Goal: Task Accomplishment & Management: Use online tool/utility

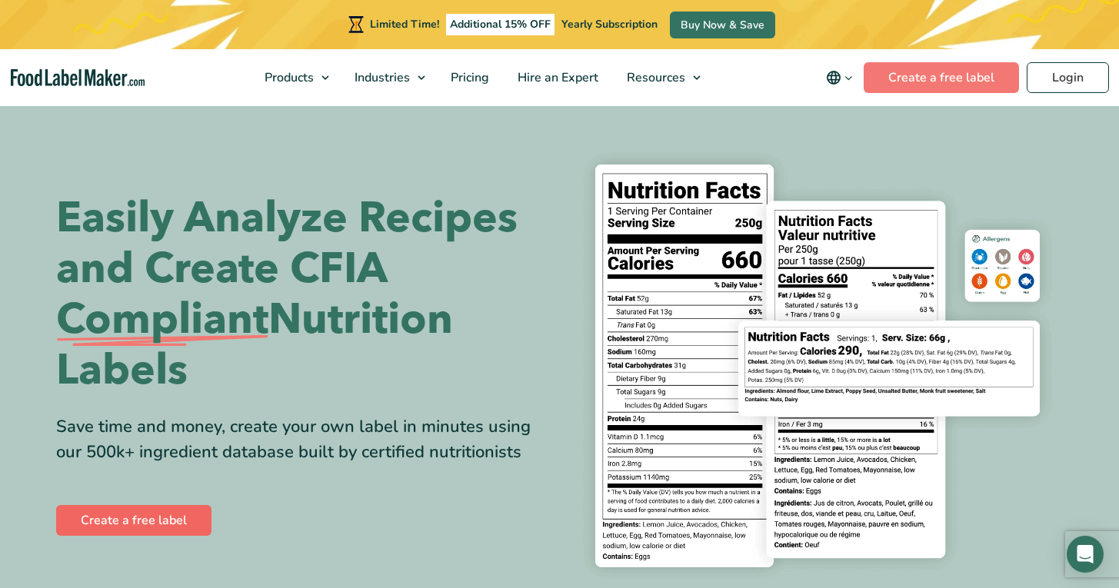
click at [132, 523] on link "Create a free label" at bounding box center [133, 520] width 155 height 31
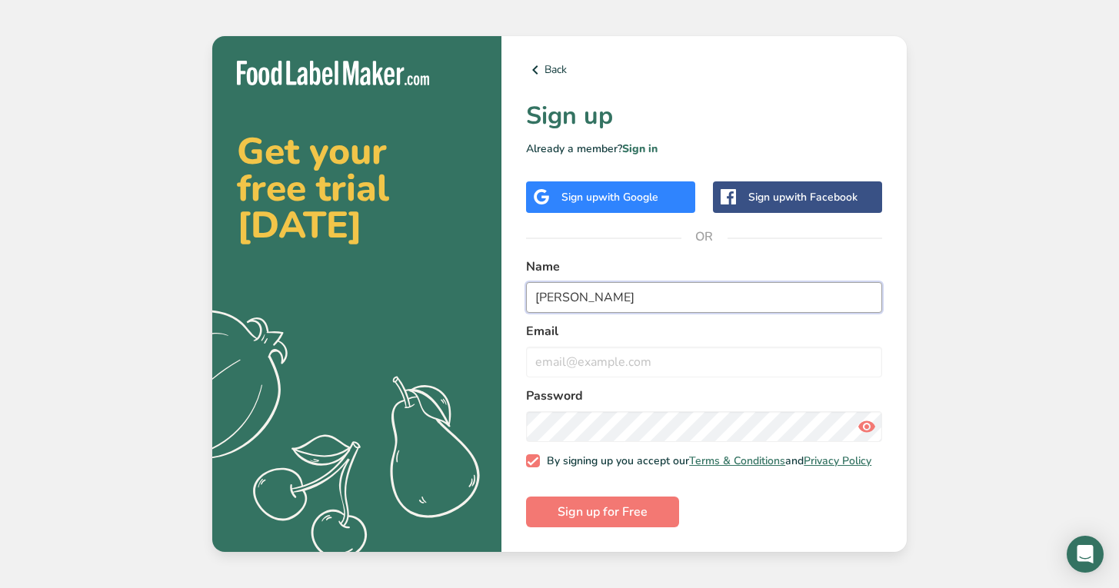
type input "[PERSON_NAME]"
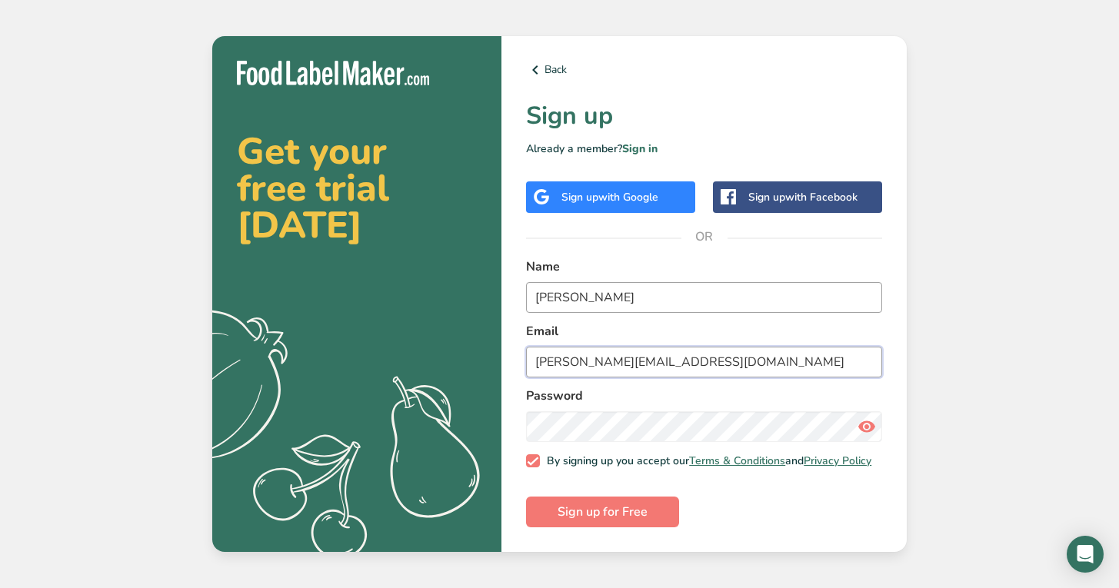
type input "[PERSON_NAME][EMAIL_ADDRESS][DOMAIN_NAME]"
click at [971, 445] on div "Get your free trial [DATE] .a{fill:#f5f3ed;} Back Sign up Already a member? Sig…" at bounding box center [559, 294] width 1119 height 588
click at [620, 517] on span "Sign up for Free" at bounding box center [603, 512] width 90 height 18
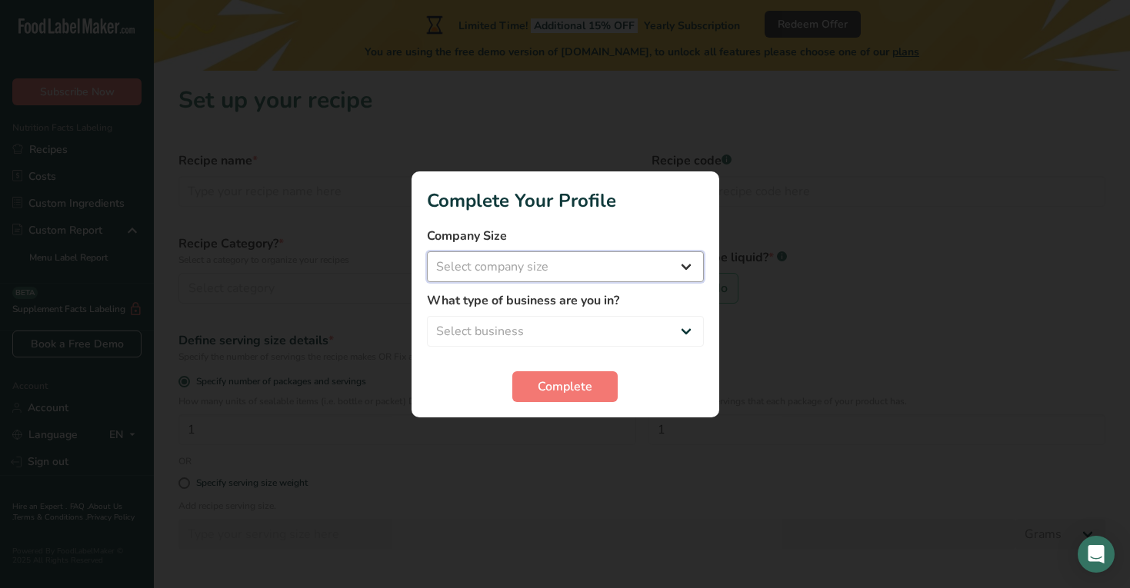
select select "1"
select select "8"
click at [555, 385] on span "Complete" at bounding box center [565, 387] width 55 height 18
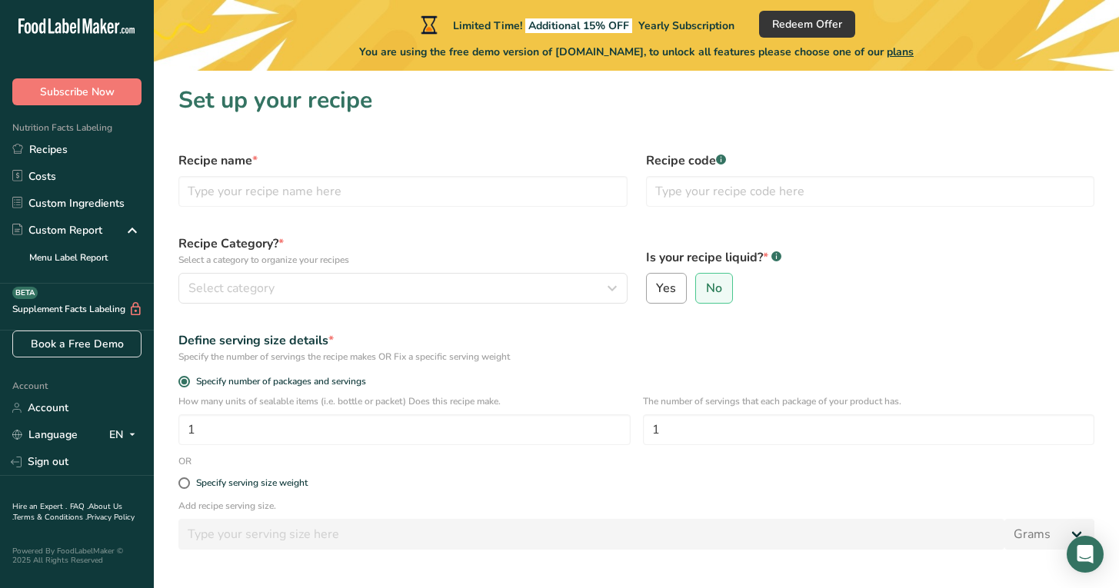
click at [668, 287] on span "Yes" at bounding box center [666, 288] width 20 height 15
click at [657, 287] on input "Yes" at bounding box center [652, 289] width 10 height 10
radio input "true"
select select "22"
radio input "false"
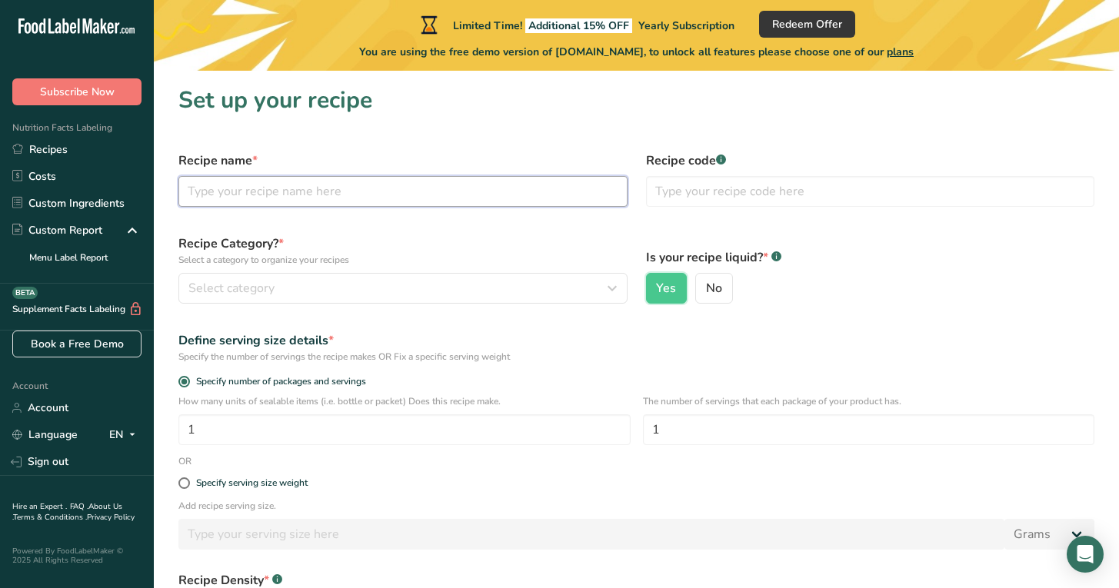
click at [249, 198] on input "text" at bounding box center [402, 191] width 449 height 31
type input "pineapple habanero hot sauce"
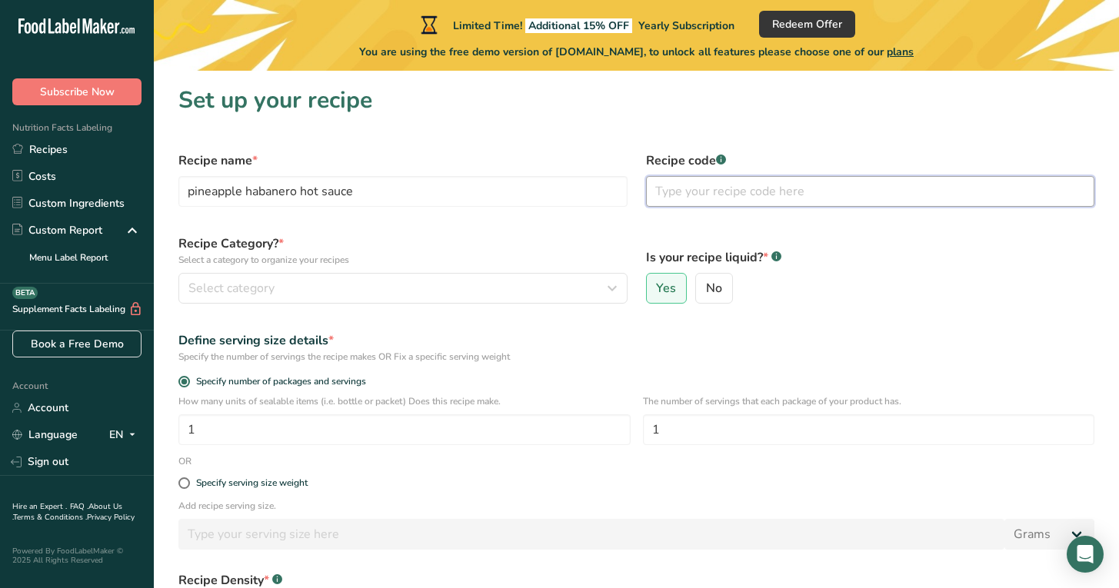
click at [678, 195] on input "text" at bounding box center [870, 191] width 449 height 31
type input "2025-1"
click at [881, 254] on label "Is your recipe liquid? * .a-a{fill:#347362;}.b-a{fill:#fff;}" at bounding box center [870, 257] width 449 height 18
click at [226, 292] on span "Select category" at bounding box center [231, 288] width 86 height 18
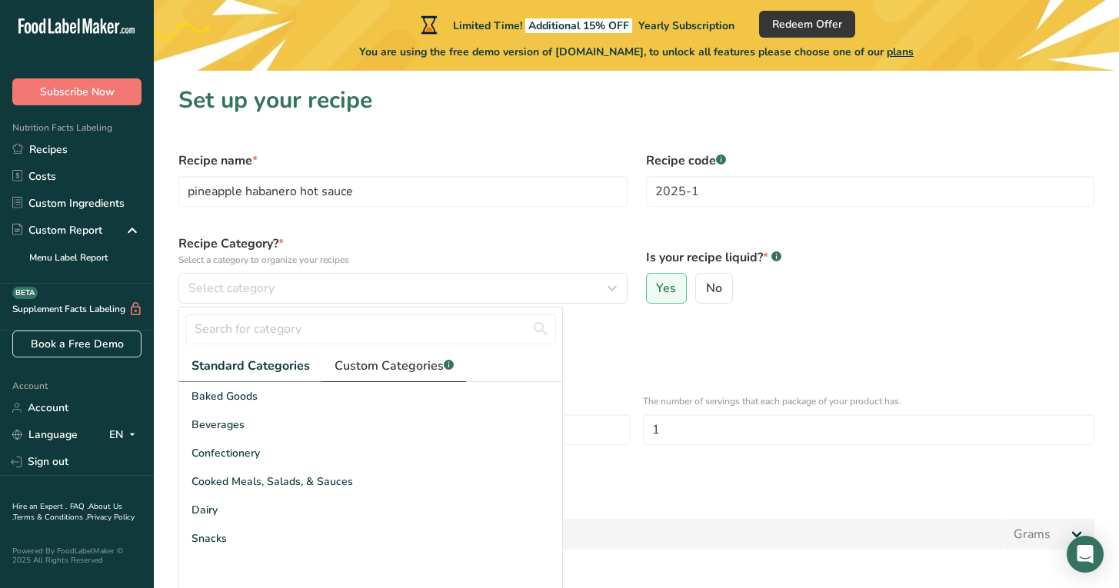
click at [380, 365] on span "Custom Categories .a-a{fill:#347362;}.b-a{fill:#fff;}" at bounding box center [394, 366] width 119 height 18
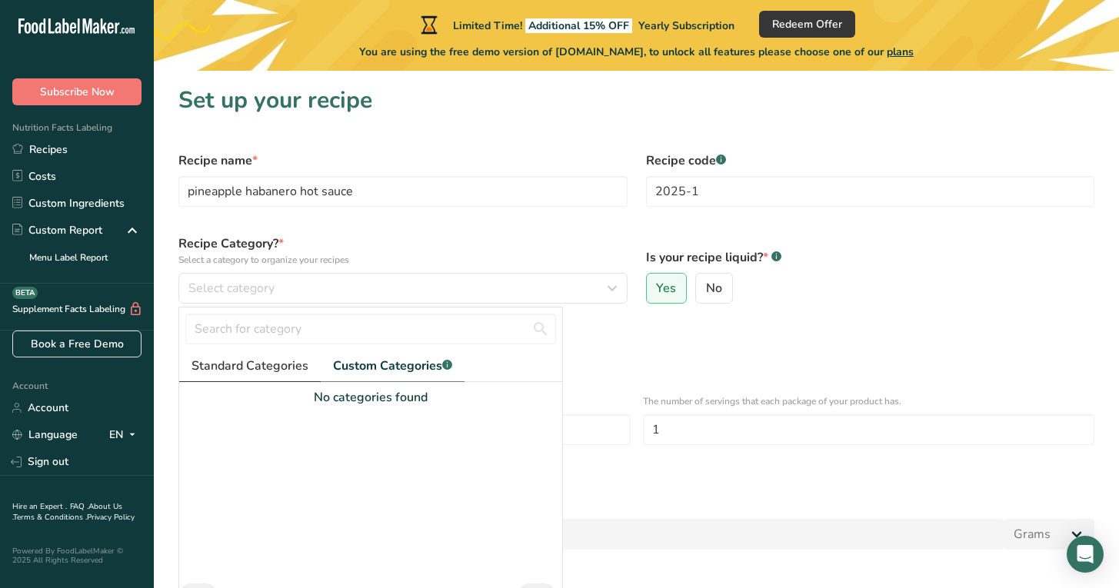
click at [285, 371] on span "Standard Categories" at bounding box center [250, 366] width 117 height 18
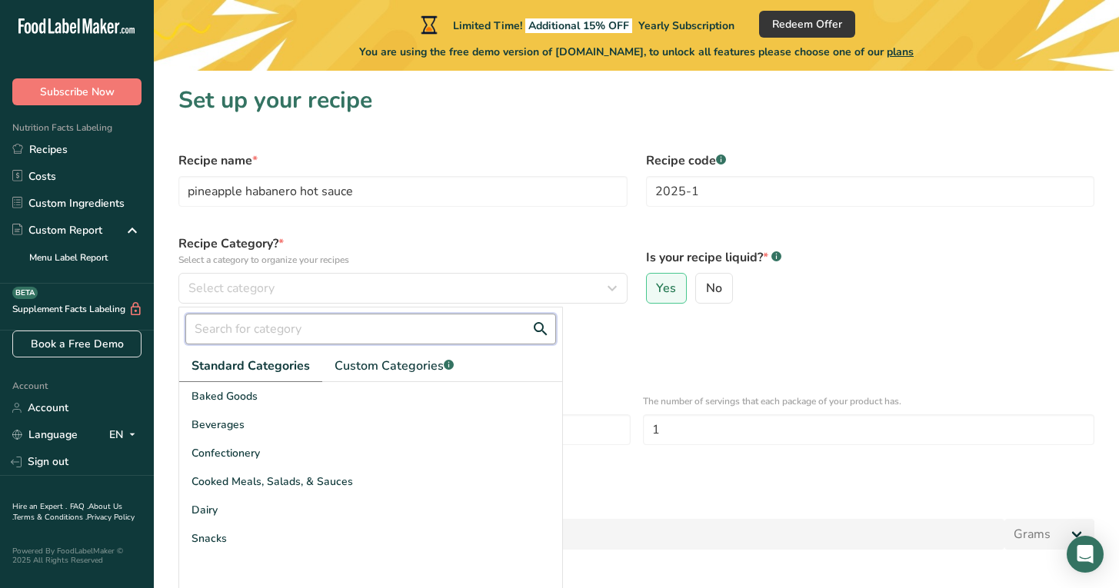
click at [279, 336] on input "text" at bounding box center [370, 329] width 371 height 31
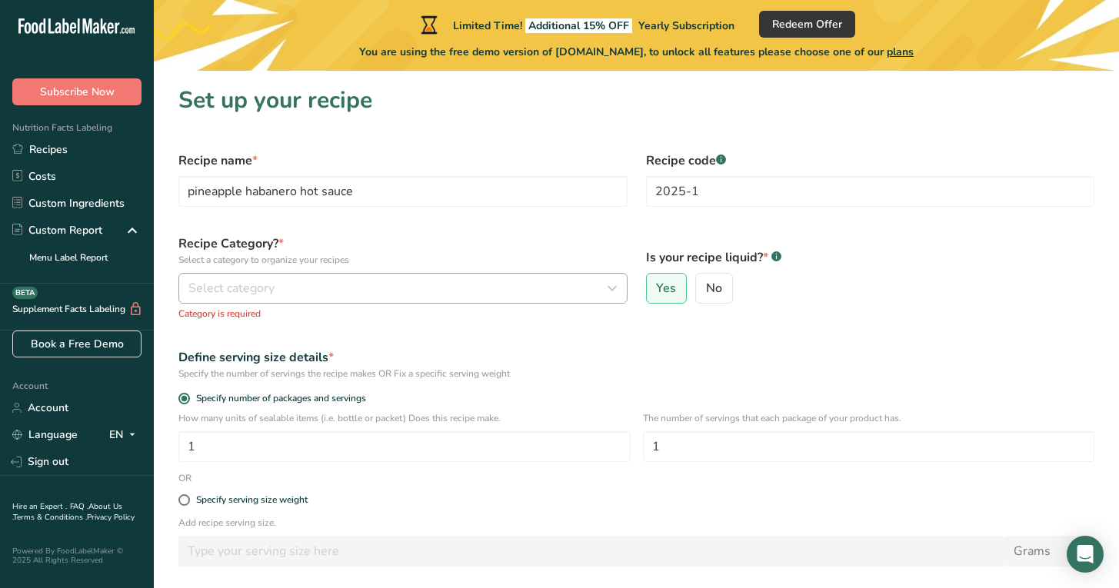
click at [615, 290] on icon "button" at bounding box center [612, 289] width 18 height 28
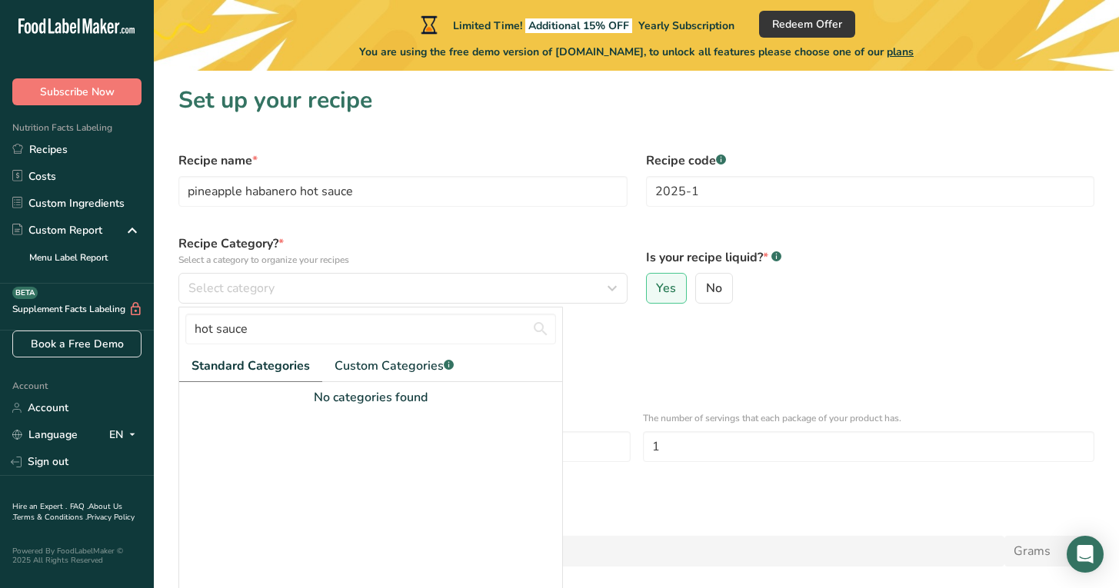
click at [243, 371] on span "Standard Categories" at bounding box center [251, 366] width 118 height 18
drag, startPoint x: 205, startPoint y: 332, endPoint x: 193, endPoint y: 331, distance: 11.6
click at [199, 331] on input "hot sauce" at bounding box center [370, 329] width 371 height 31
type input "h"
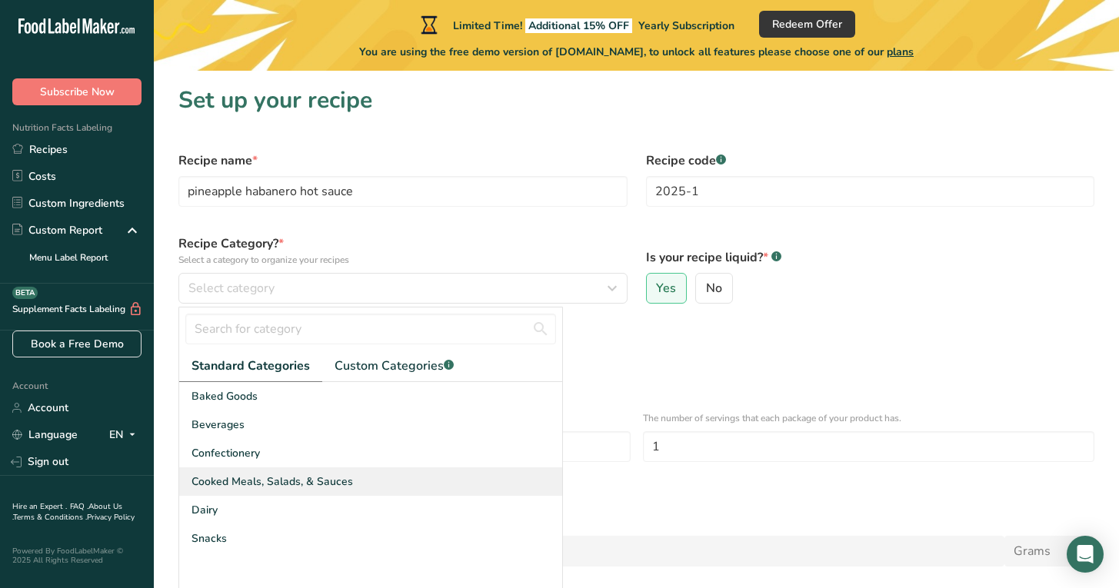
click at [245, 481] on span "Cooked Meals, Salads, & Sauces" at bounding box center [273, 482] width 162 height 16
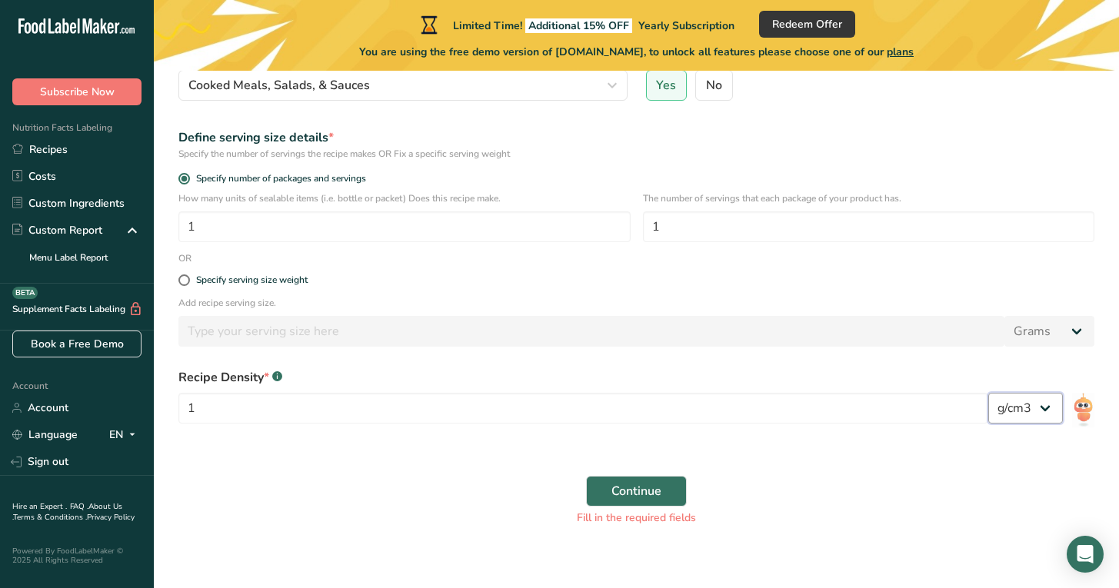
scroll to position [215, 0]
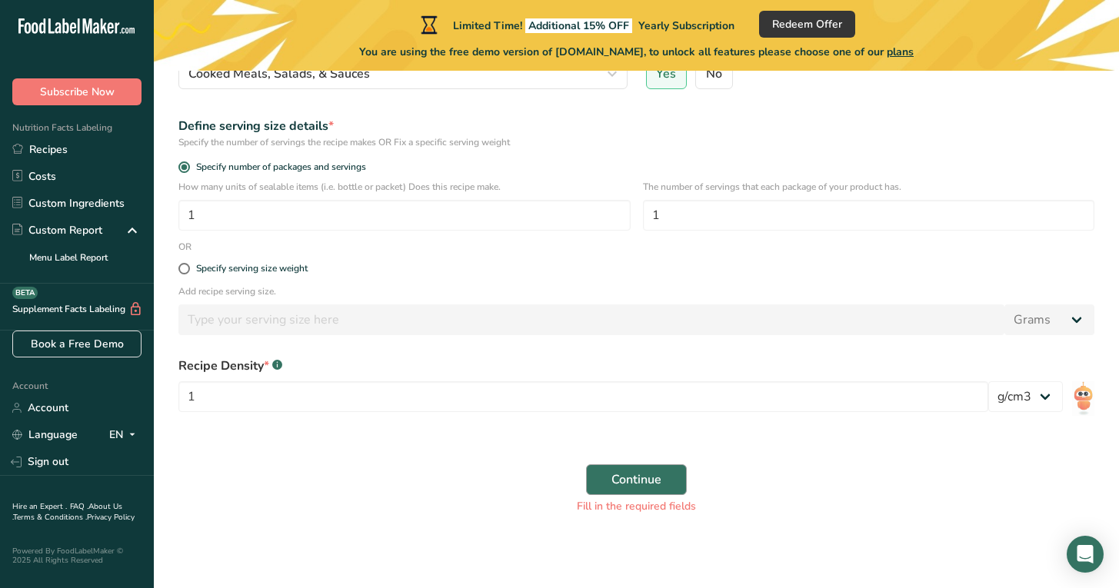
click at [648, 482] on span "Continue" at bounding box center [636, 480] width 50 height 18
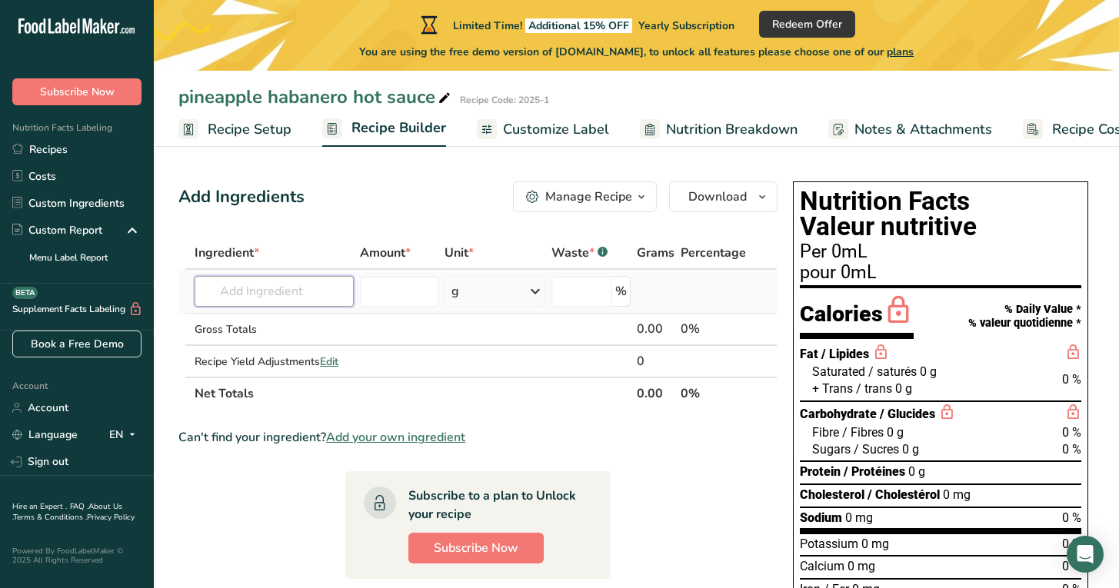
click at [290, 295] on input "text" at bounding box center [274, 291] width 159 height 31
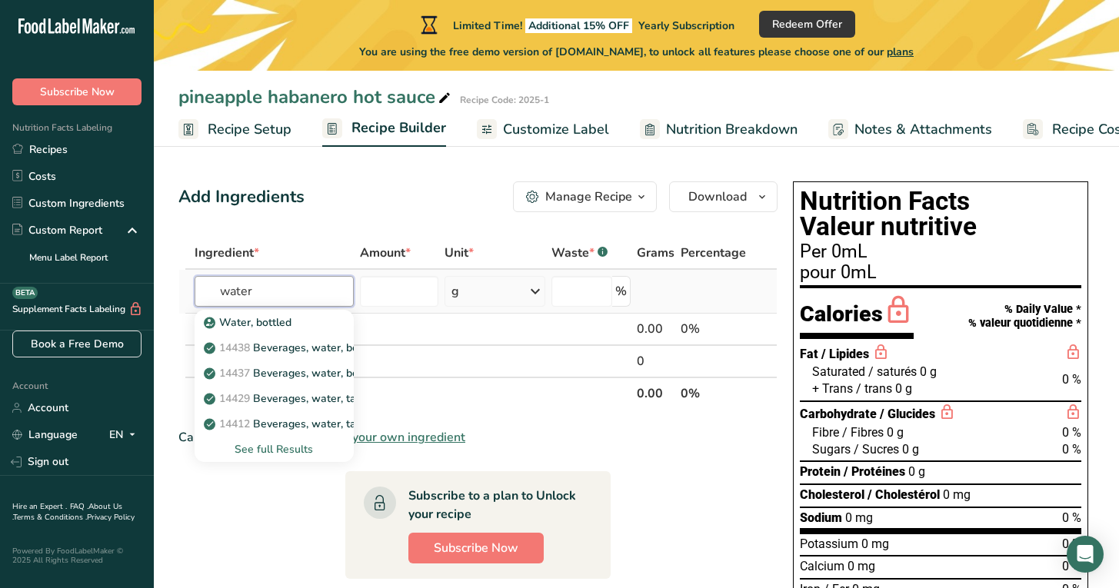
type input "water"
click at [293, 451] on div "See full Results" at bounding box center [274, 449] width 135 height 16
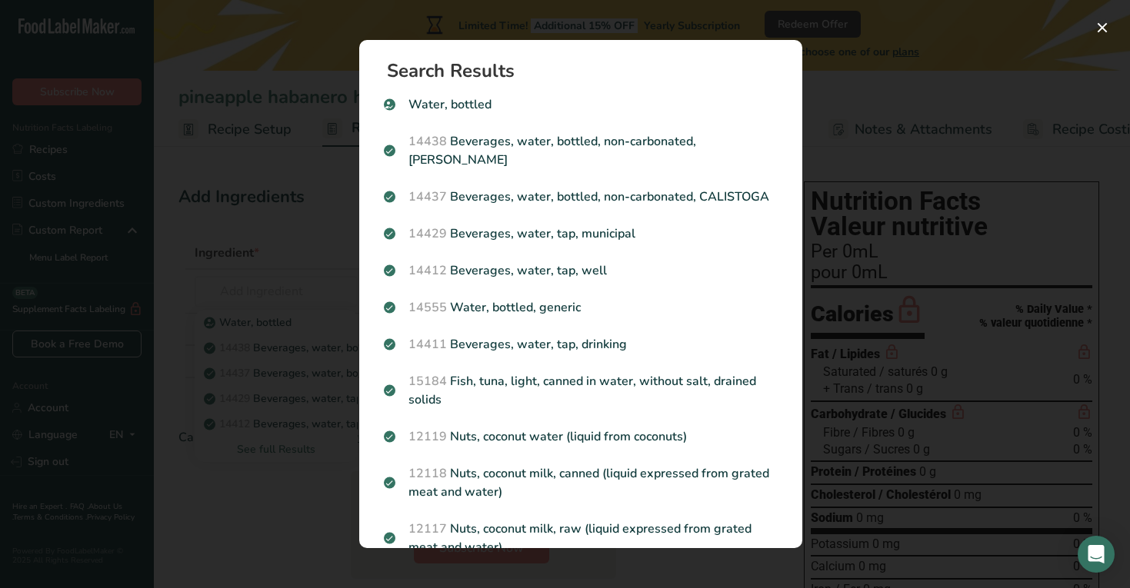
click at [238, 222] on div "Search results modal" at bounding box center [565, 294] width 1130 height 588
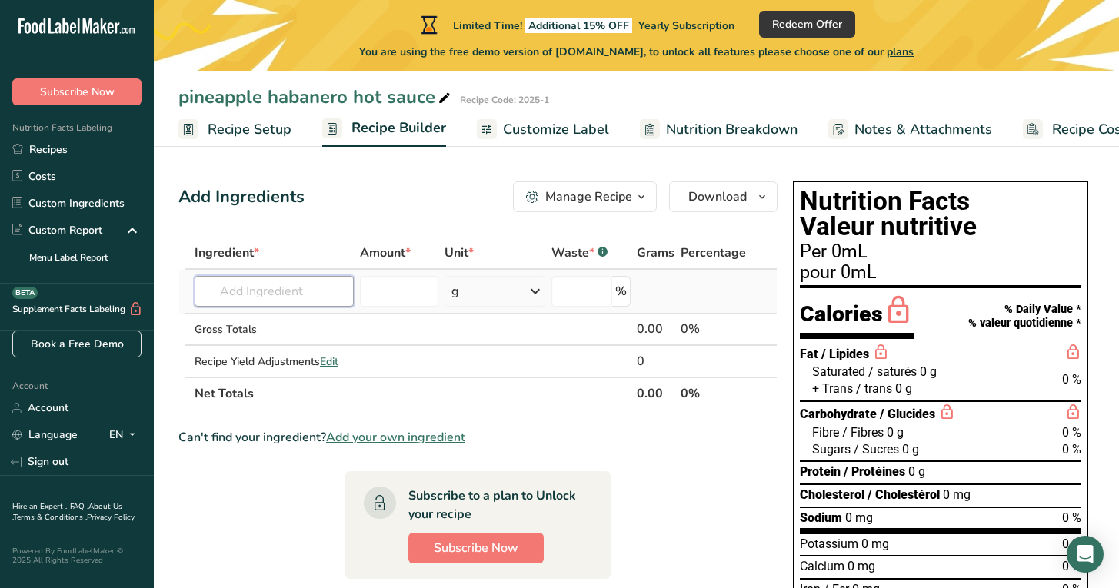
click at [242, 291] on input "text" at bounding box center [274, 291] width 159 height 31
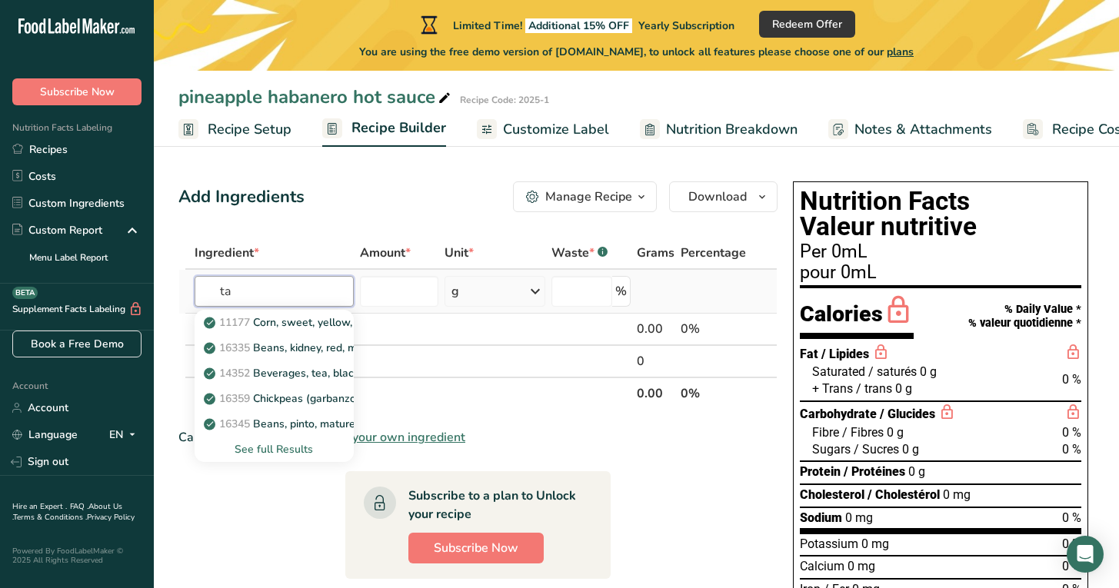
type input "t"
type input "water"
click at [270, 448] on div "See full Results" at bounding box center [274, 449] width 135 height 16
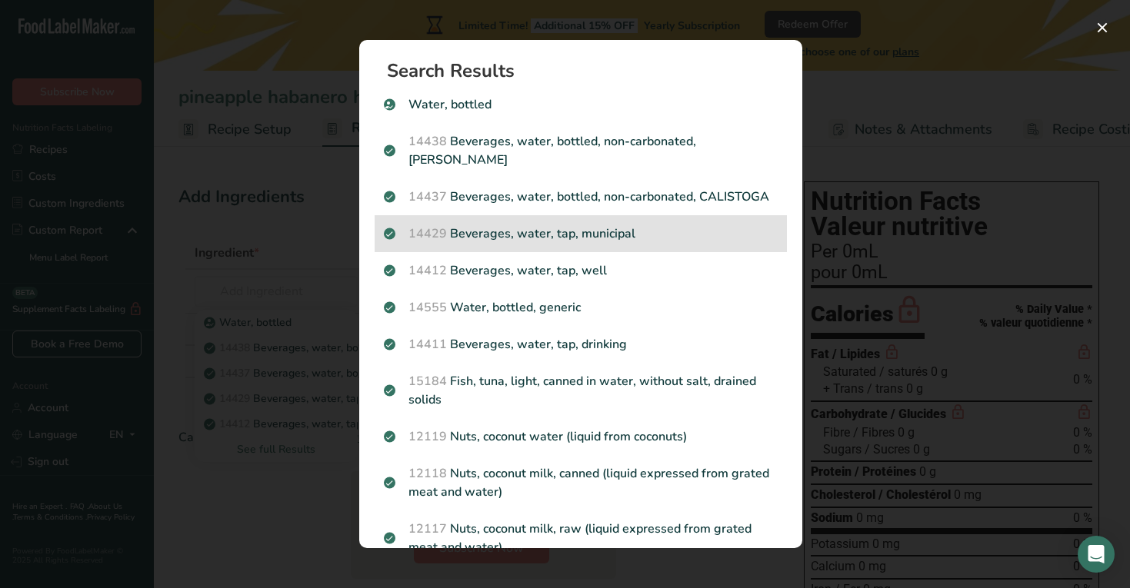
click at [558, 233] on p "14429 [GEOGRAPHIC_DATA], water, tap, municipal" at bounding box center [581, 234] width 394 height 18
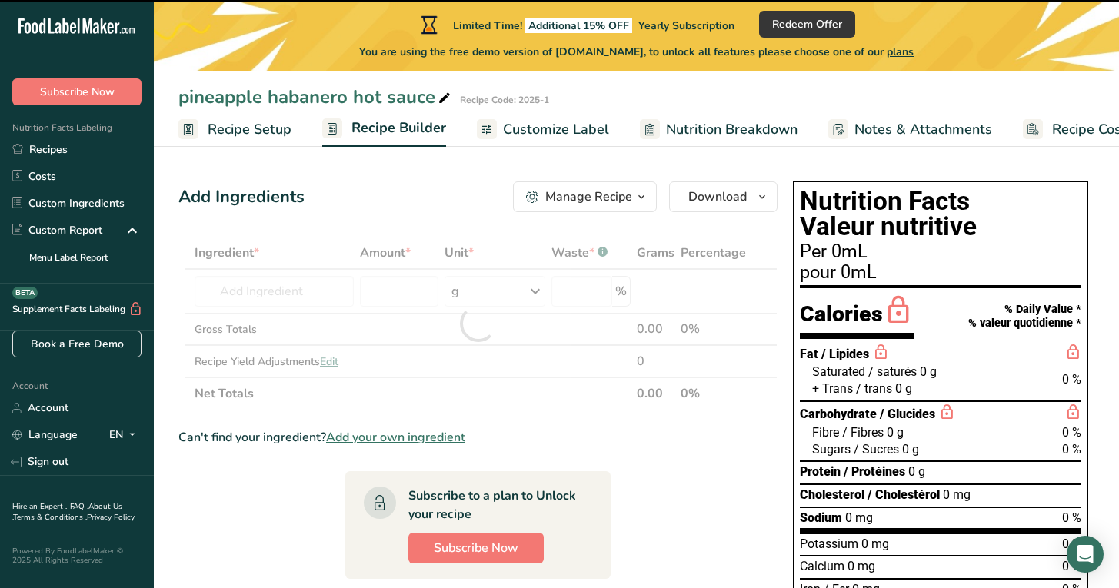
type input "0"
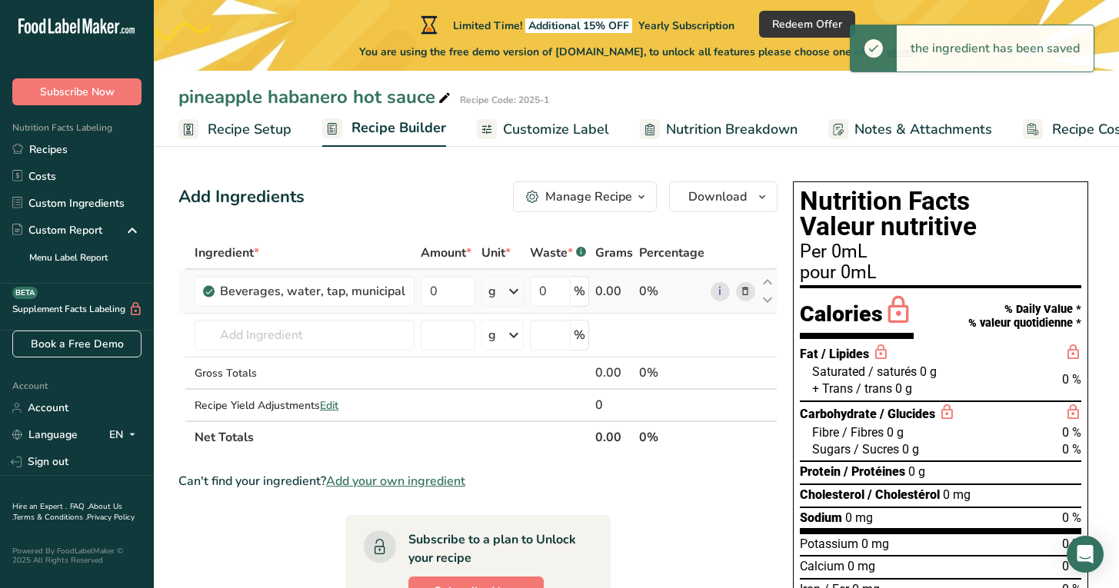
click at [511, 289] on icon at bounding box center [514, 292] width 18 height 28
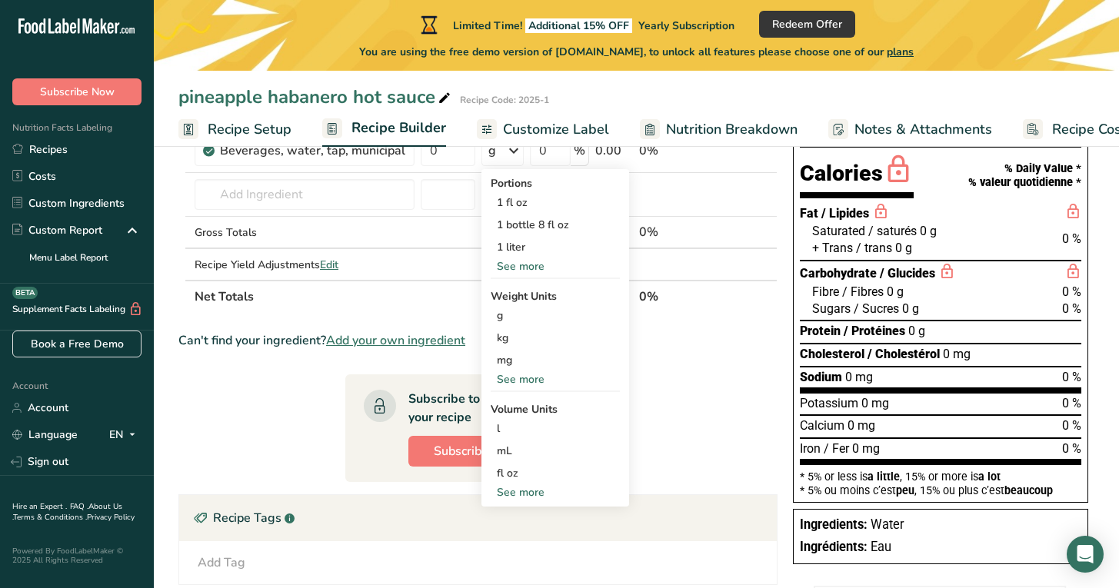
scroll to position [138, 0]
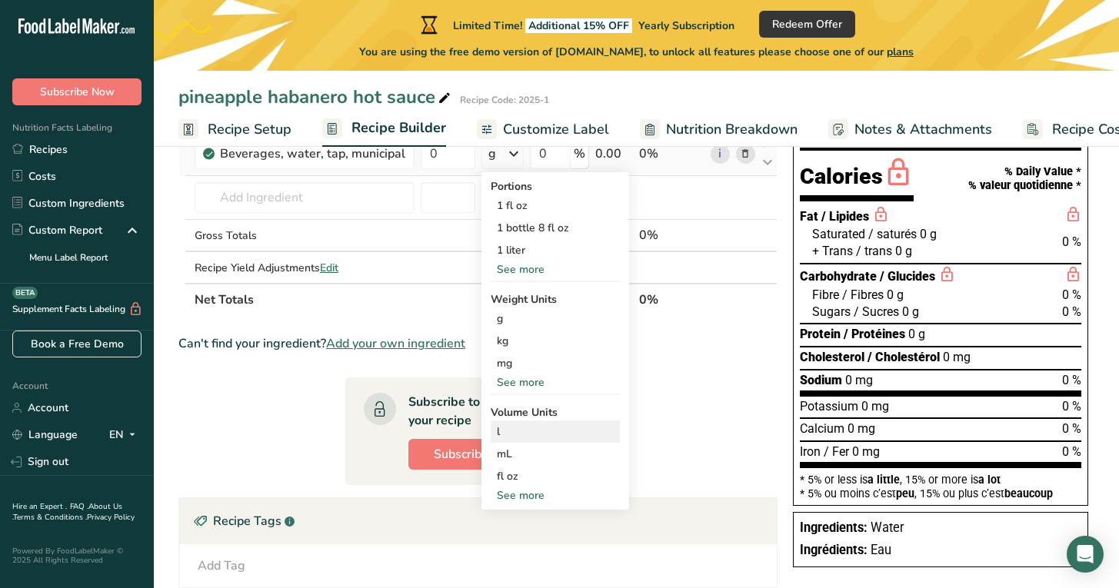
click at [508, 428] on div "l" at bounding box center [555, 432] width 117 height 16
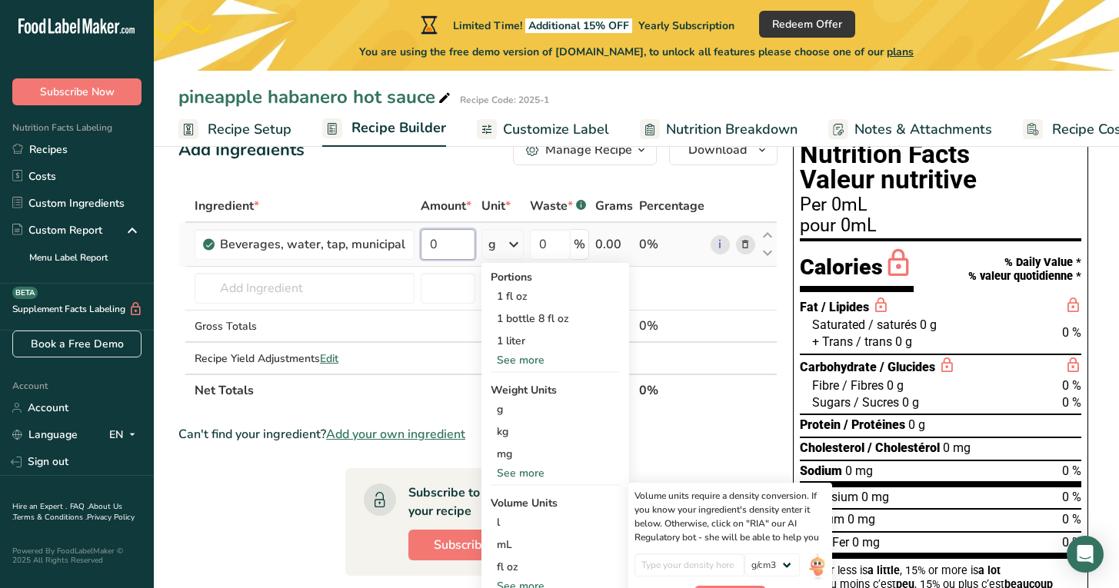
click at [446, 244] on input "0" at bounding box center [448, 244] width 55 height 31
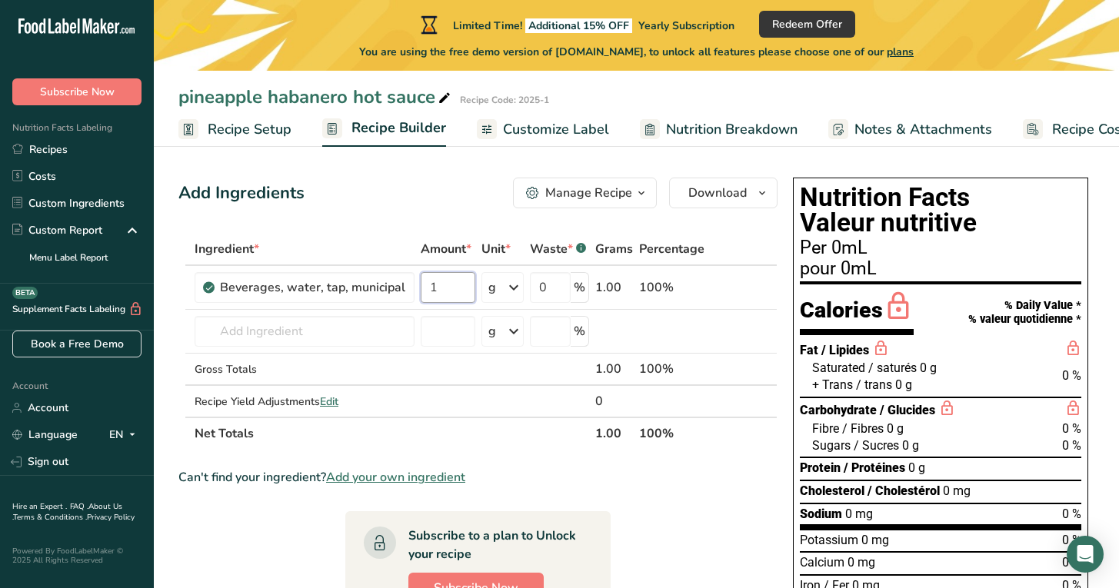
scroll to position [1, 0]
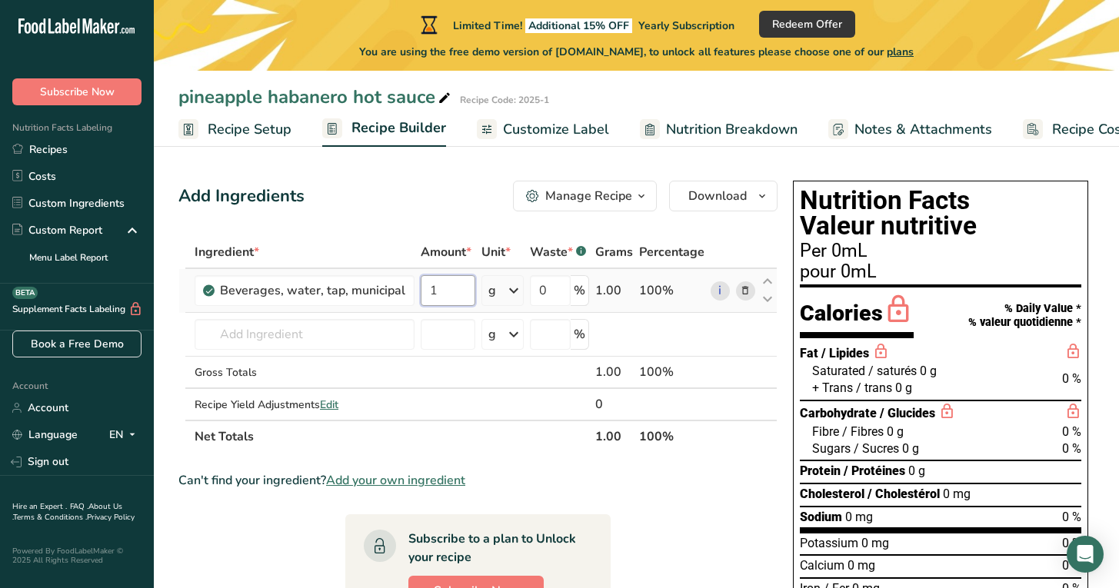
type input "1"
click at [505, 290] on div "Ingredient * Amount * Unit * Waste * .a-a{fill:#347362;}.b-a{fill:#fff;} Grams …" at bounding box center [477, 344] width 599 height 217
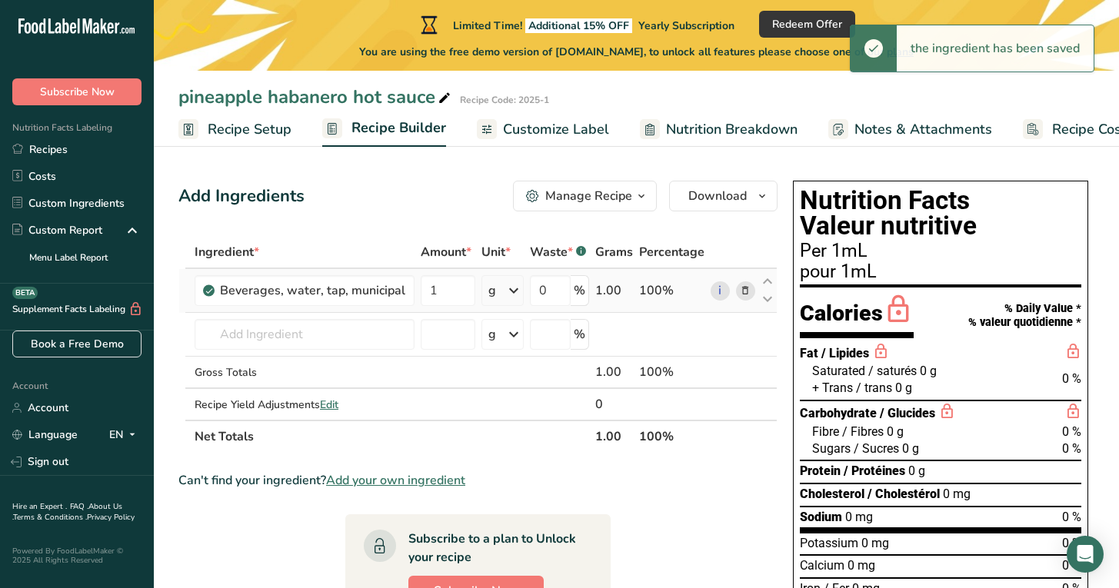
click at [518, 287] on icon at bounding box center [514, 291] width 18 height 28
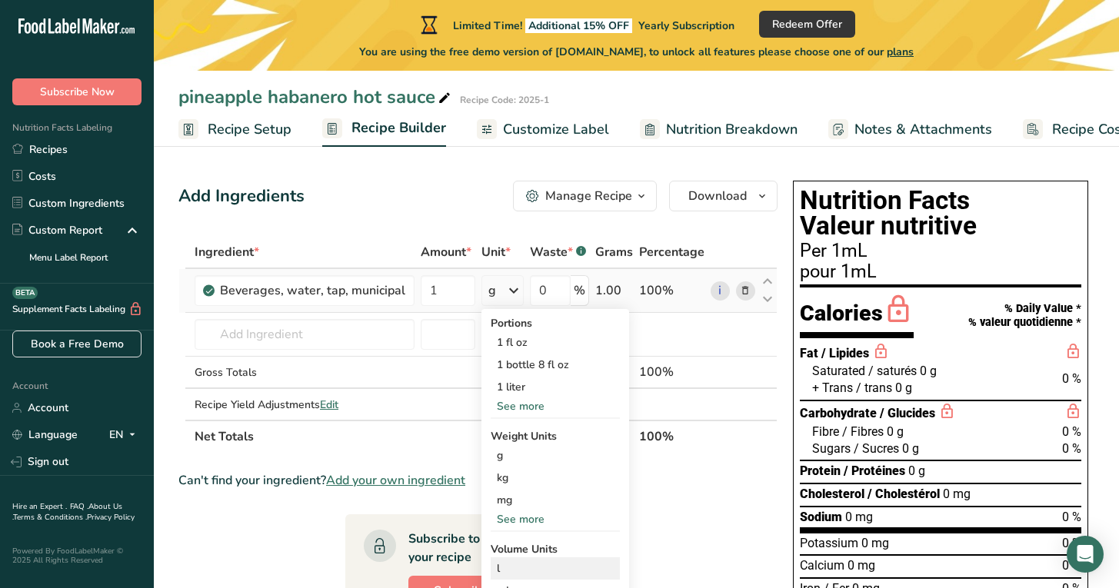
click at [497, 568] on div "l" at bounding box center [555, 569] width 117 height 16
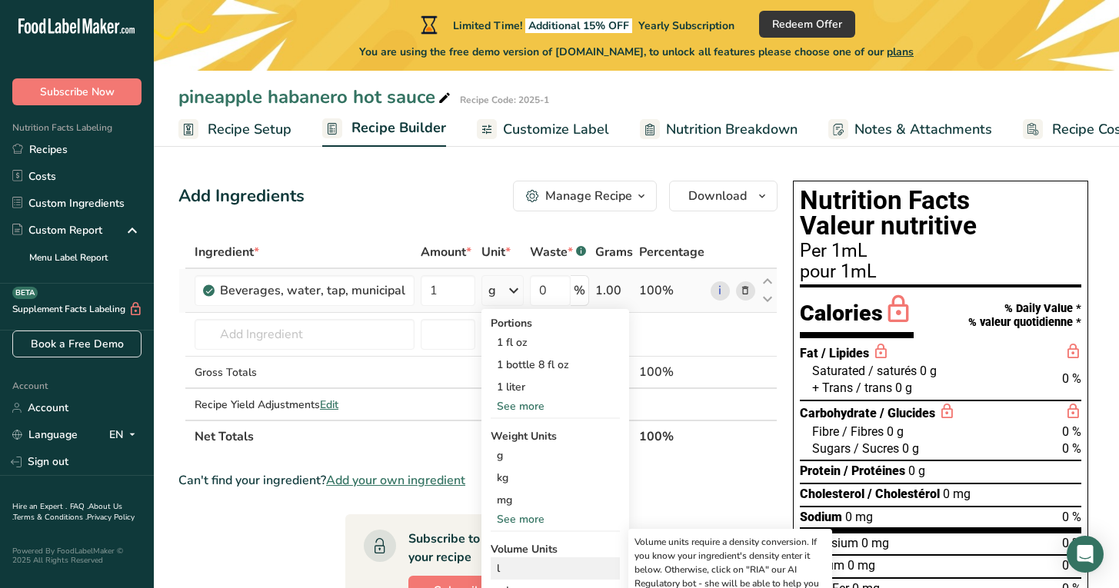
click at [505, 569] on div "l" at bounding box center [555, 569] width 117 height 16
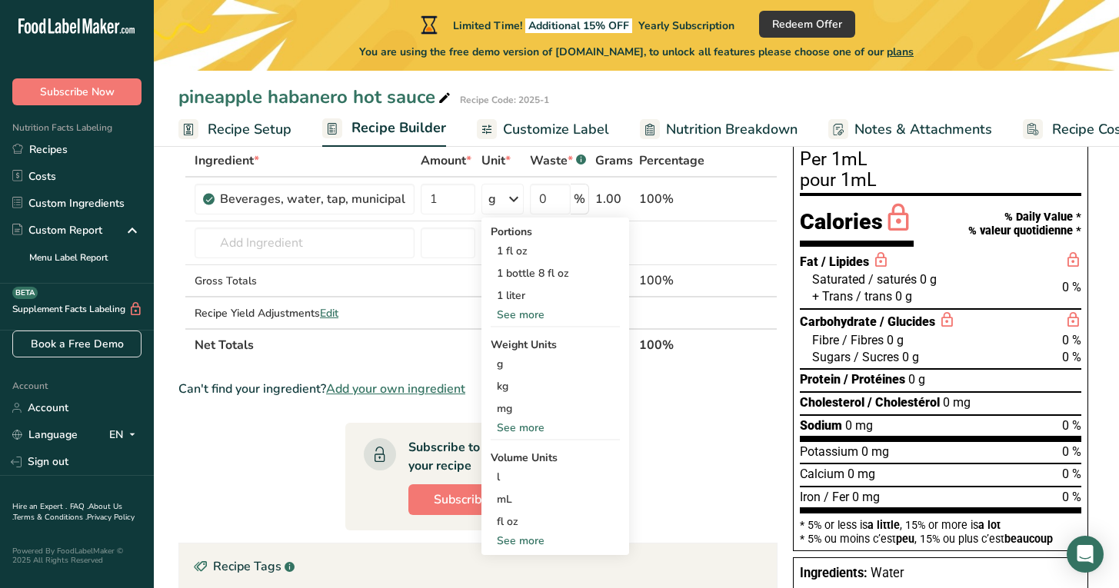
scroll to position [87, 0]
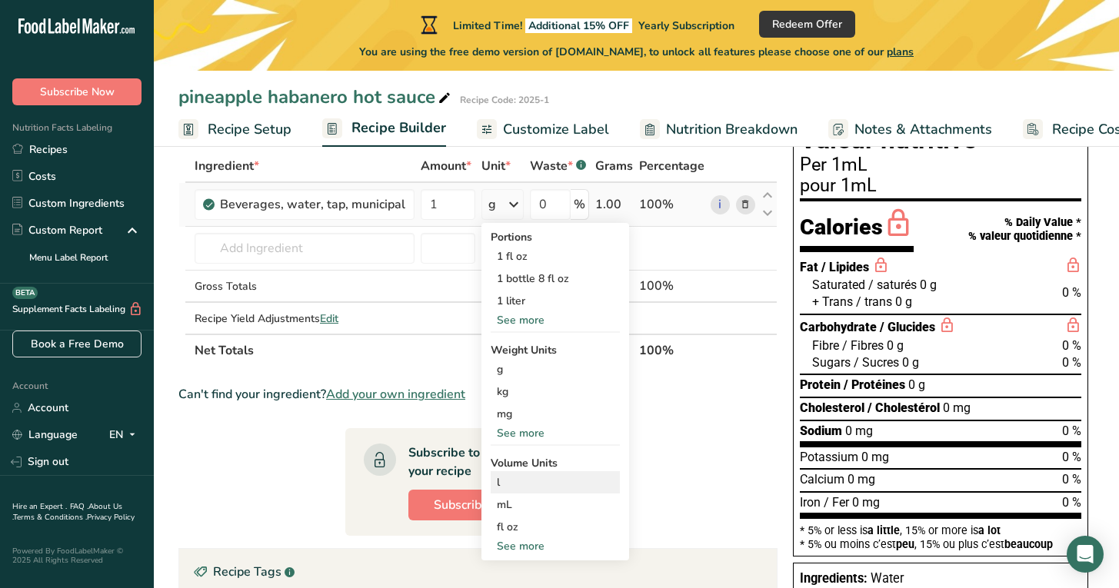
click at [503, 483] on div "l" at bounding box center [555, 483] width 117 height 16
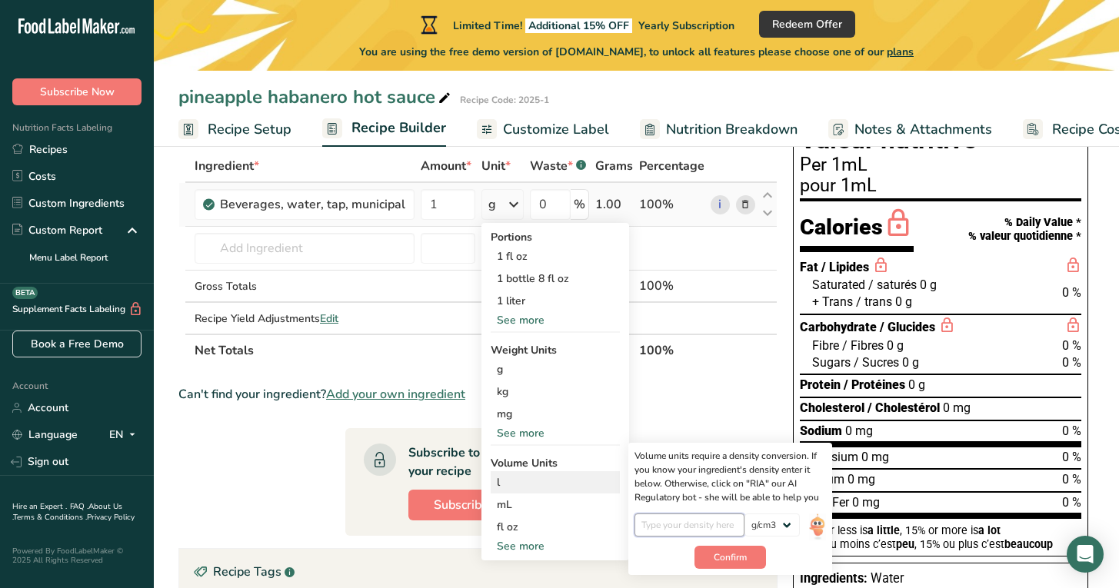
click at [715, 525] on input "number" at bounding box center [690, 525] width 110 height 23
click at [738, 565] on span "Confirm" at bounding box center [730, 565] width 33 height 14
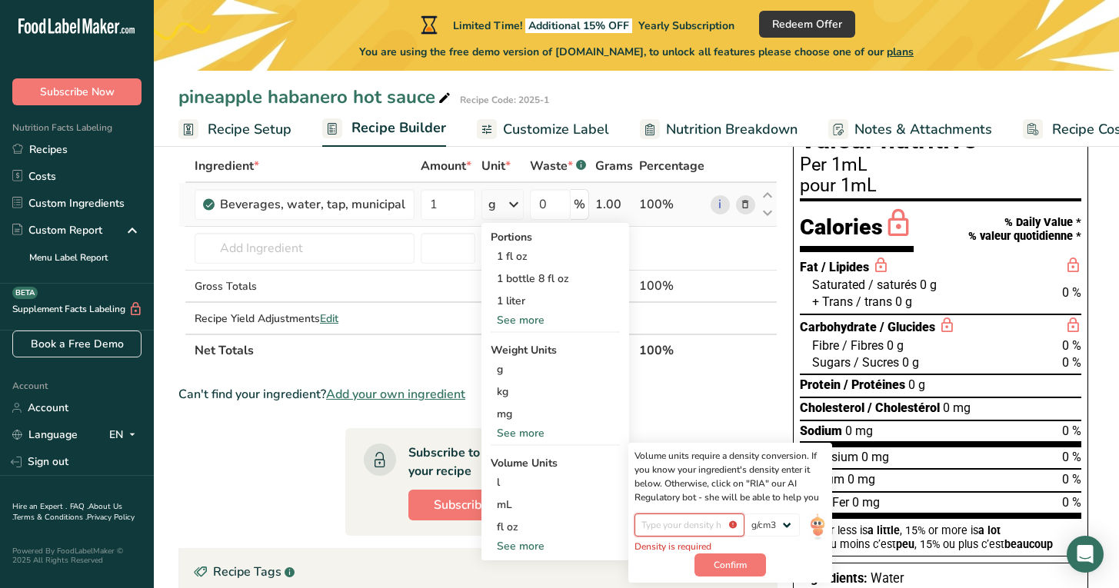
drag, startPoint x: 658, startPoint y: 527, endPoint x: 624, endPoint y: 526, distance: 33.9
click at [624, 526] on div "Portions 1 fl oz 1 bottle 8 fl oz 1 liter See more Weight Units g kg mg See mor…" at bounding box center [555, 392] width 148 height 338
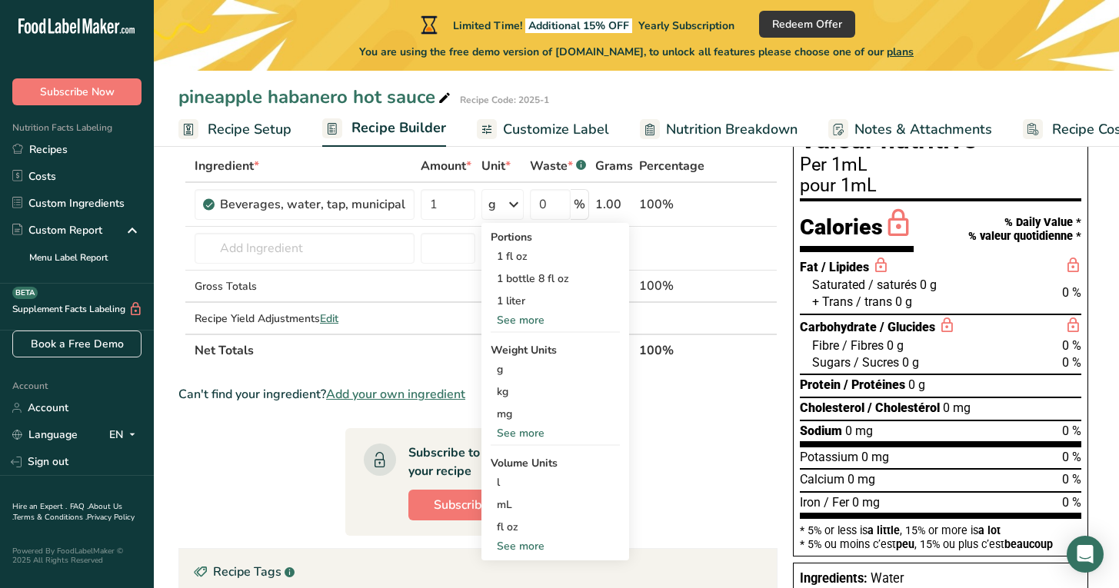
click at [689, 448] on section "Ingredient * Amount * Unit * Waste * .a-a{fill:#347362;}.b-a{fill:#fff;} Grams …" at bounding box center [477, 511] width 599 height 723
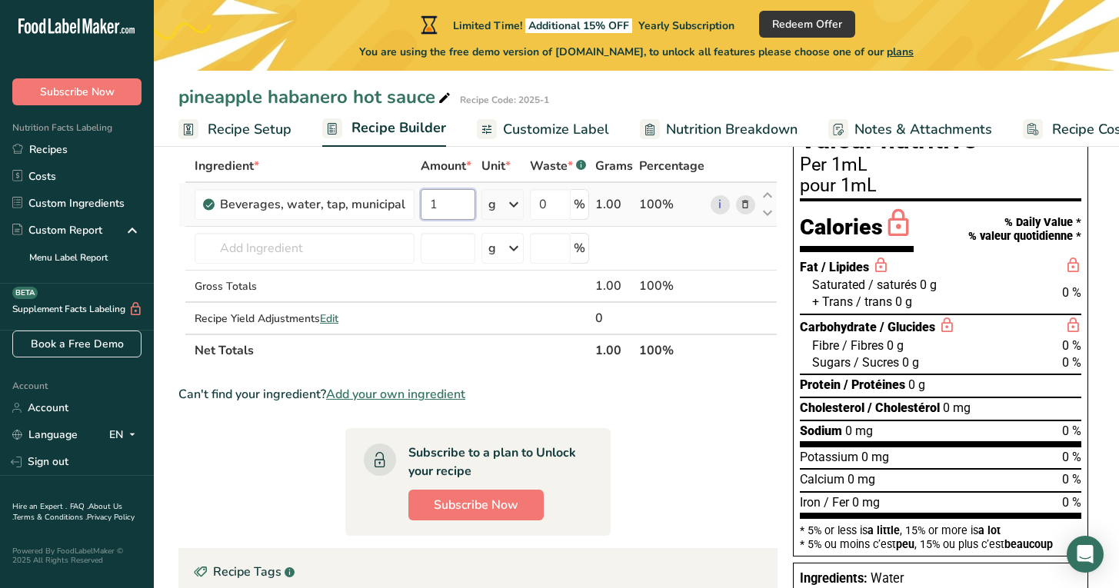
click at [471, 208] on input "1" at bounding box center [448, 204] width 55 height 31
click at [508, 206] on div "Ingredient * Amount * Unit * Waste * .a-a{fill:#347362;}.b-a{fill:#fff;} Grams …" at bounding box center [477, 258] width 599 height 217
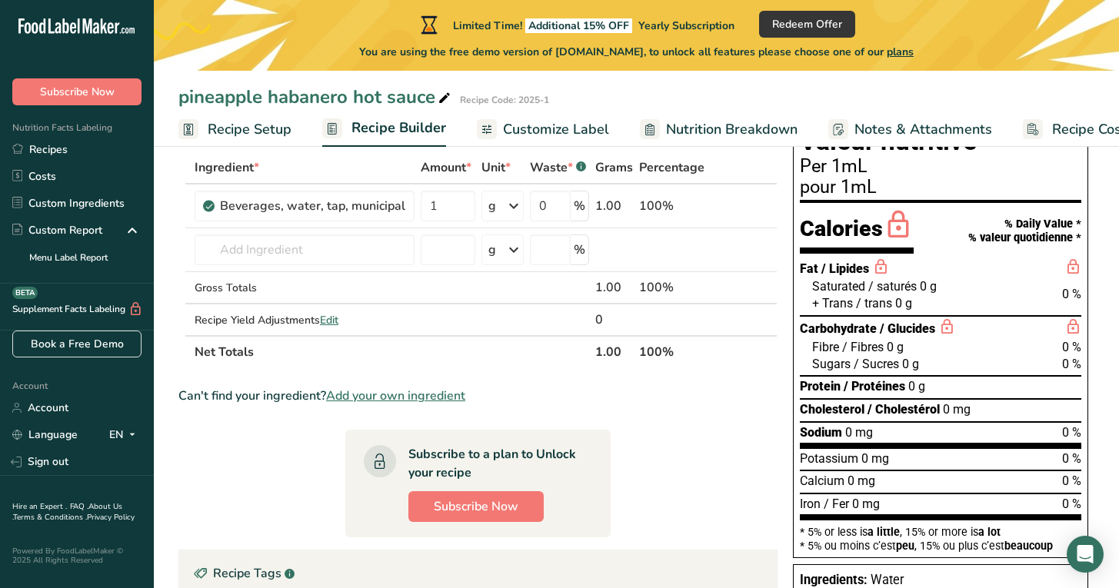
scroll to position [0, 0]
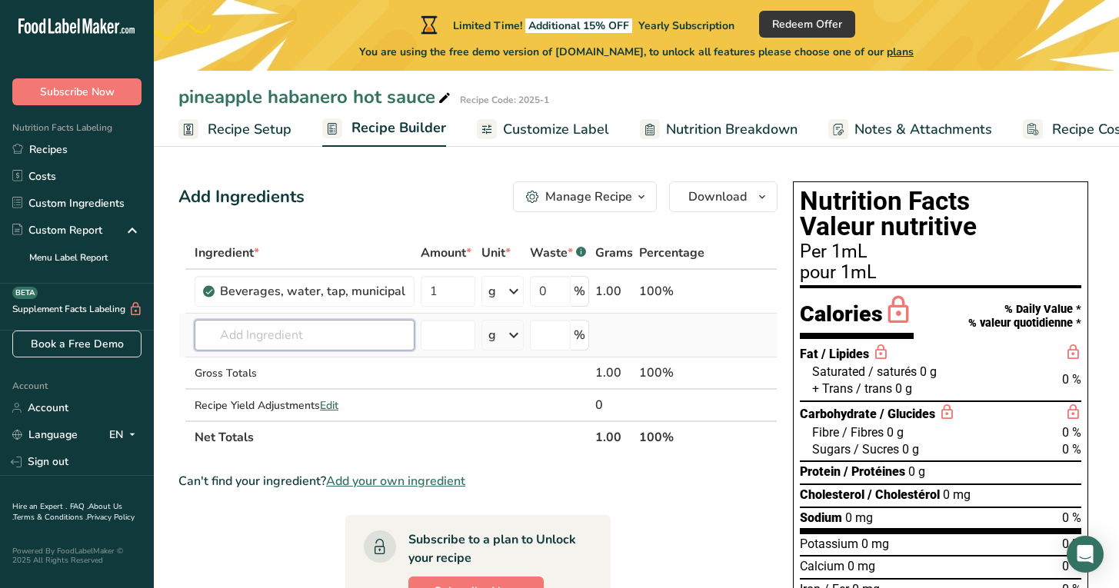
click at [263, 340] on input "text" at bounding box center [305, 335] width 220 height 31
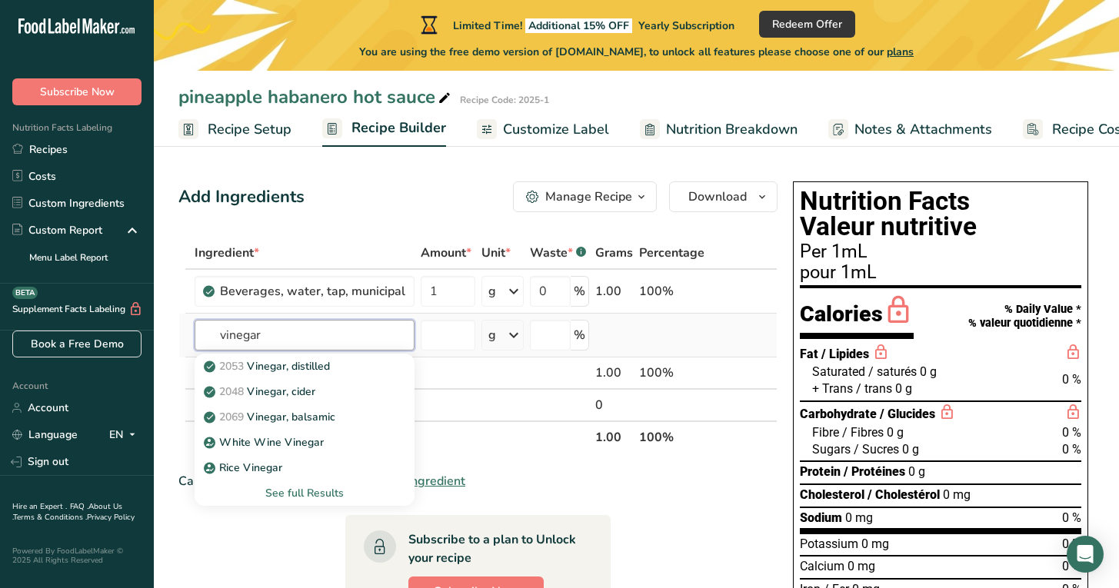
type input "vinegar"
click at [290, 492] on div "See full Results" at bounding box center [304, 493] width 195 height 16
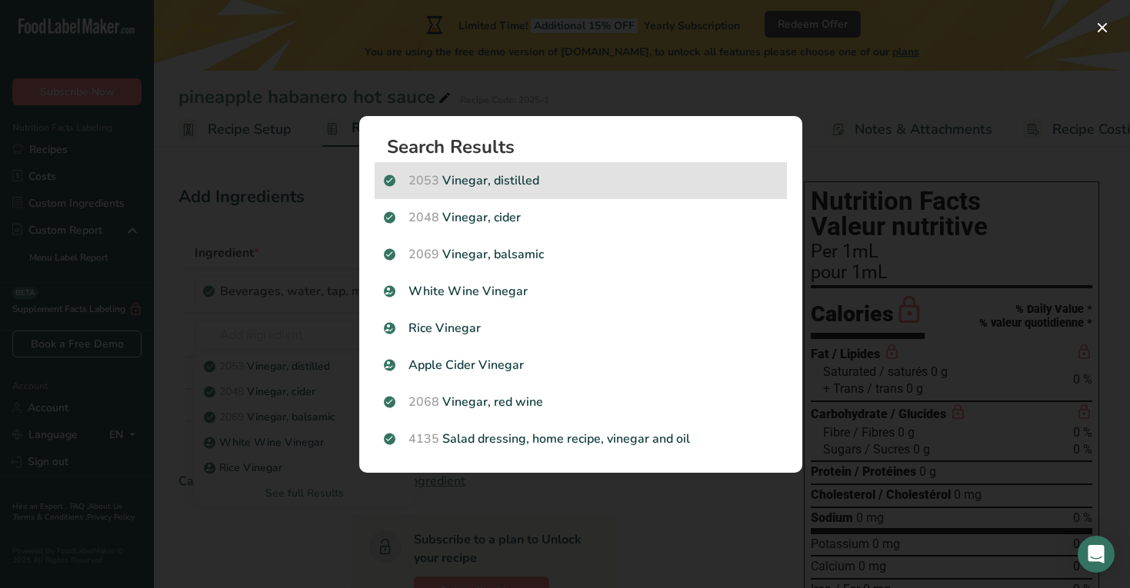
click at [498, 178] on p "2053 Vinegar, distilled" at bounding box center [581, 181] width 394 height 18
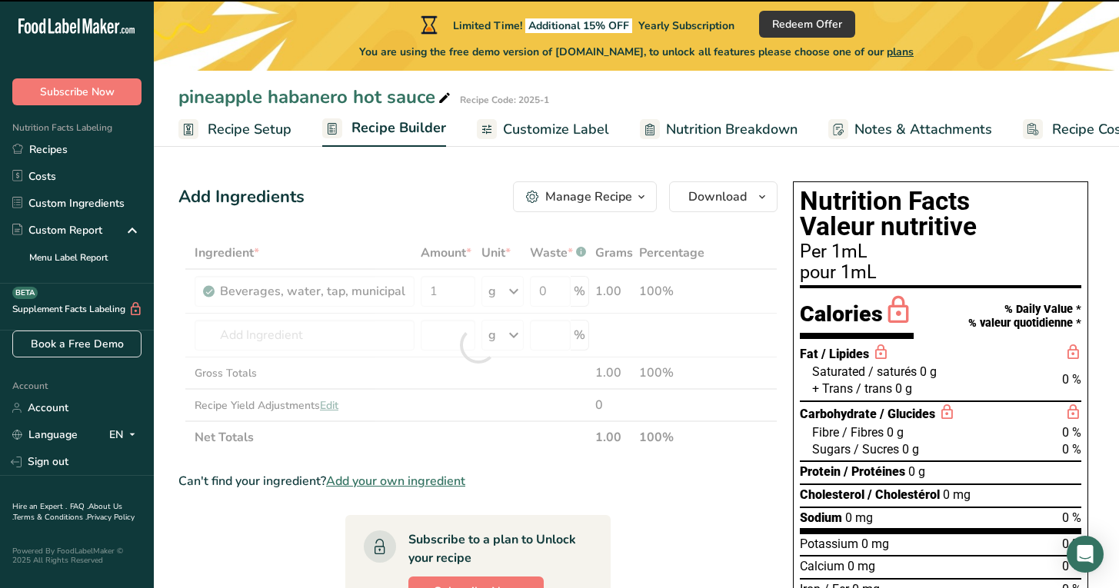
type input "0"
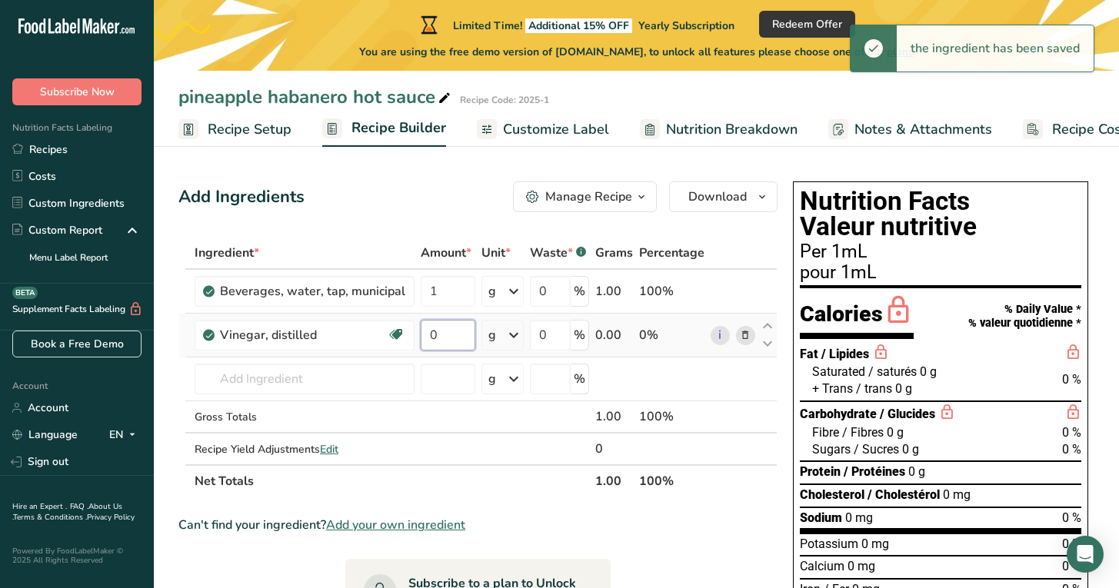
drag, startPoint x: 443, startPoint y: 341, endPoint x: 411, endPoint y: 336, distance: 31.9
click at [411, 336] on tr "Vinegar, distilled Dairy free Gluten free Vegan Vegetarian Soy free 0 g Portion…" at bounding box center [478, 336] width 598 height 44
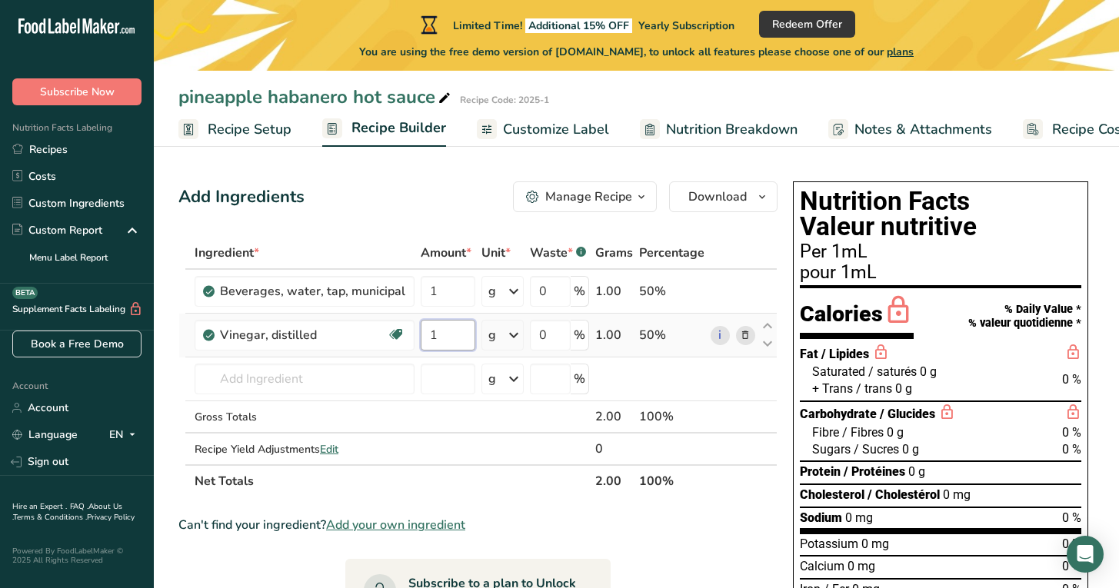
type input "1"
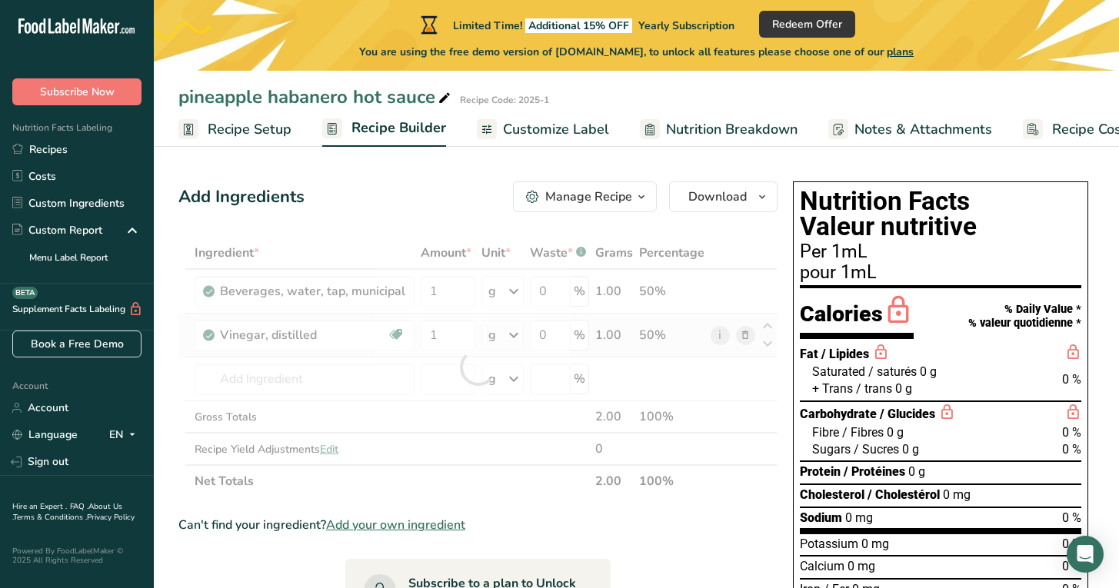
click at [508, 338] on div "Ingredient * Amount * Unit * Waste * .a-a{fill:#347362;}.b-a{fill:#fff;} Grams …" at bounding box center [477, 367] width 599 height 261
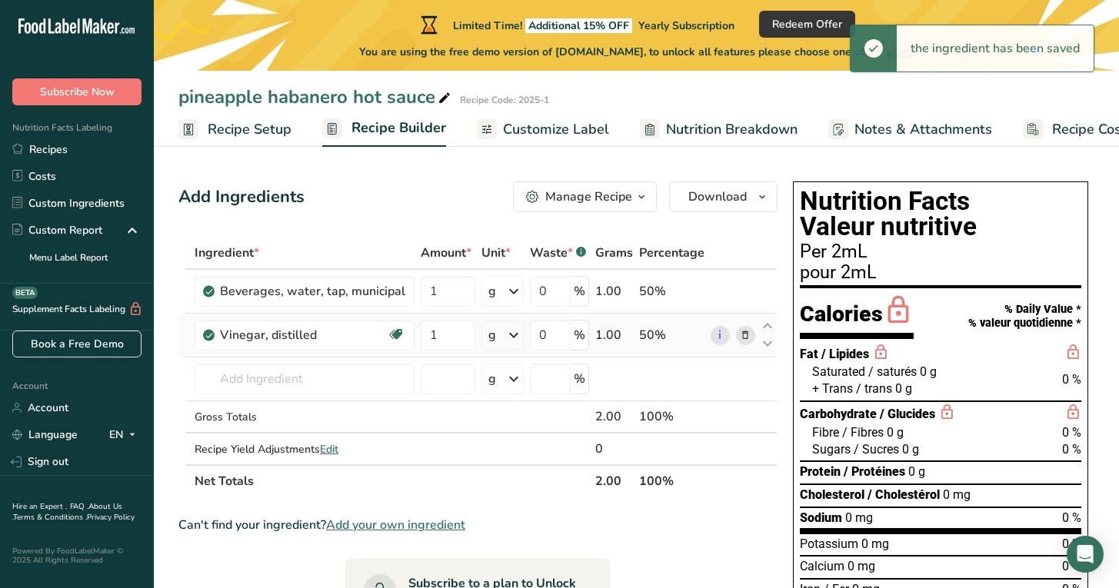
click at [518, 335] on icon at bounding box center [514, 336] width 18 height 28
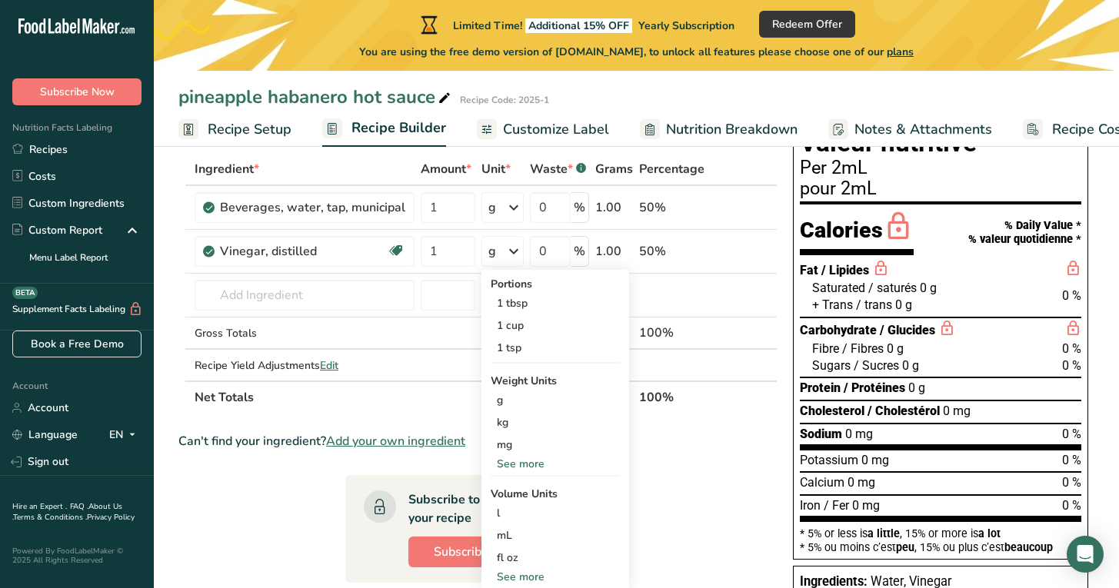
scroll to position [89, 0]
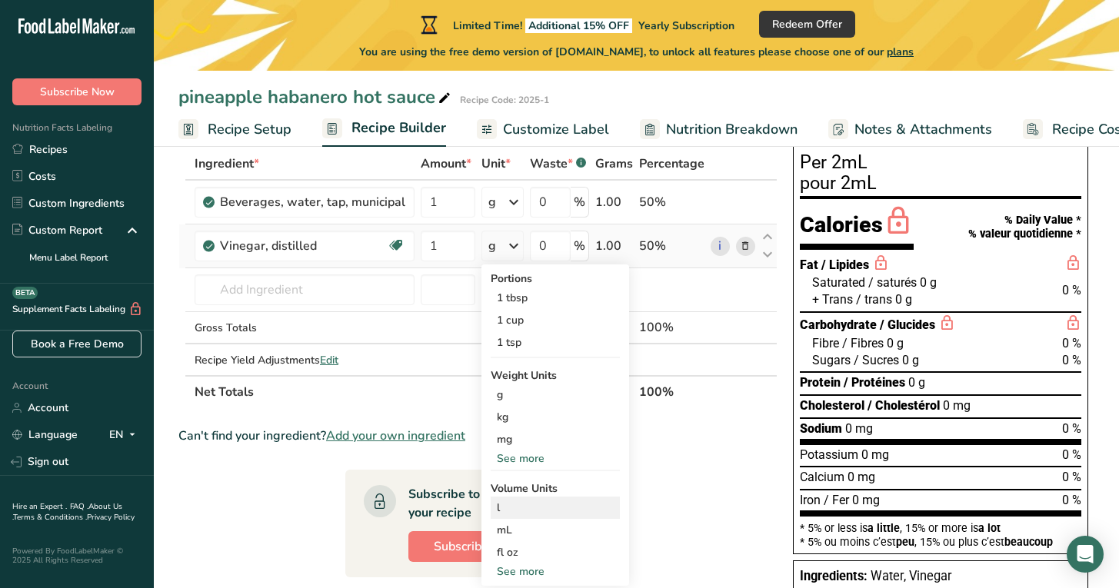
click at [514, 508] on div "l" at bounding box center [555, 508] width 117 height 16
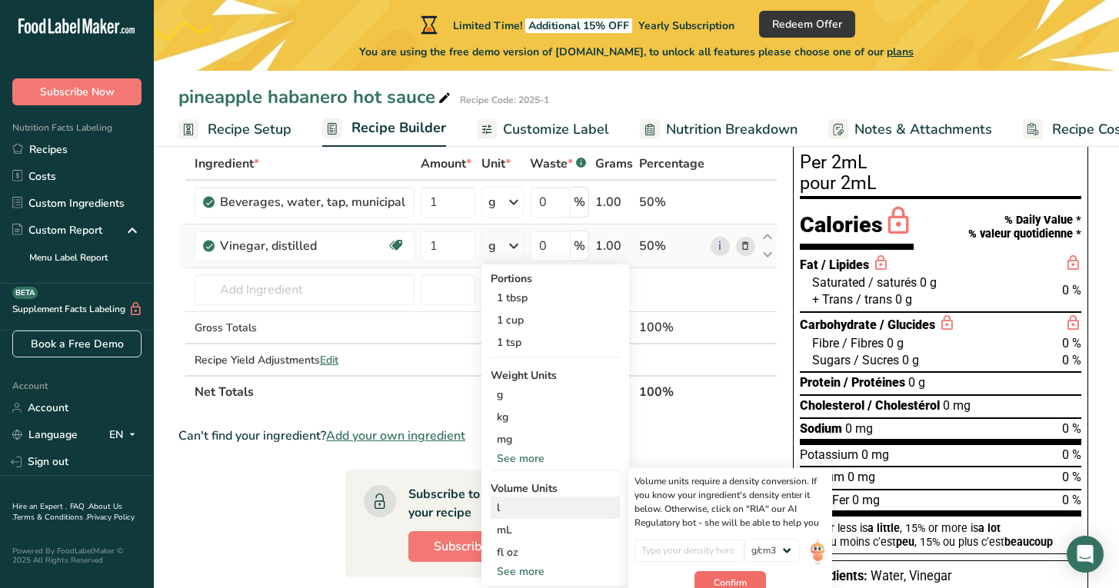
click at [727, 582] on span "Confirm" at bounding box center [730, 583] width 33 height 14
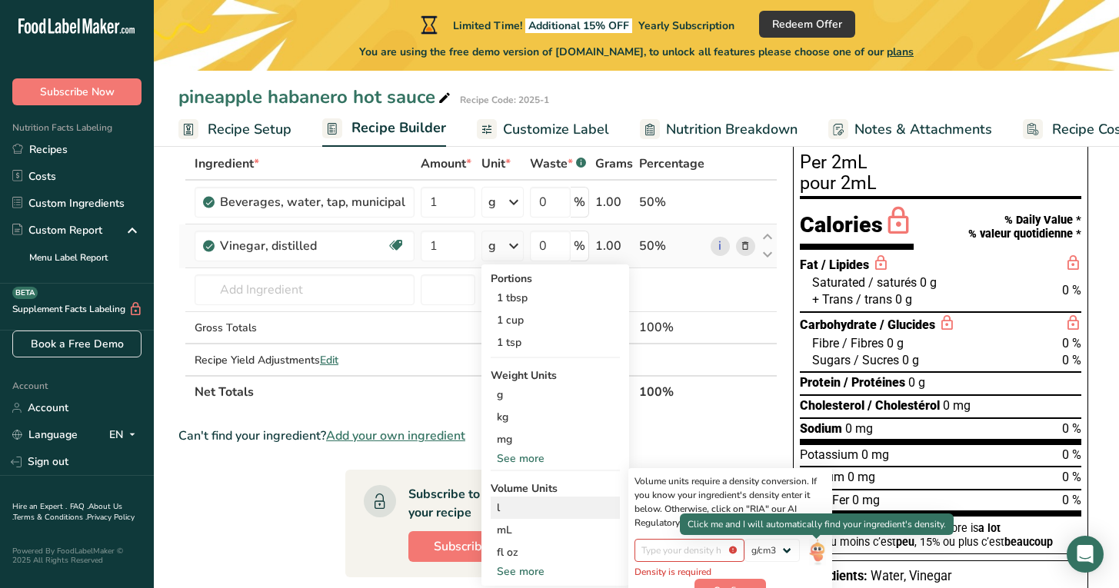
click at [816, 549] on img at bounding box center [817, 552] width 17 height 27
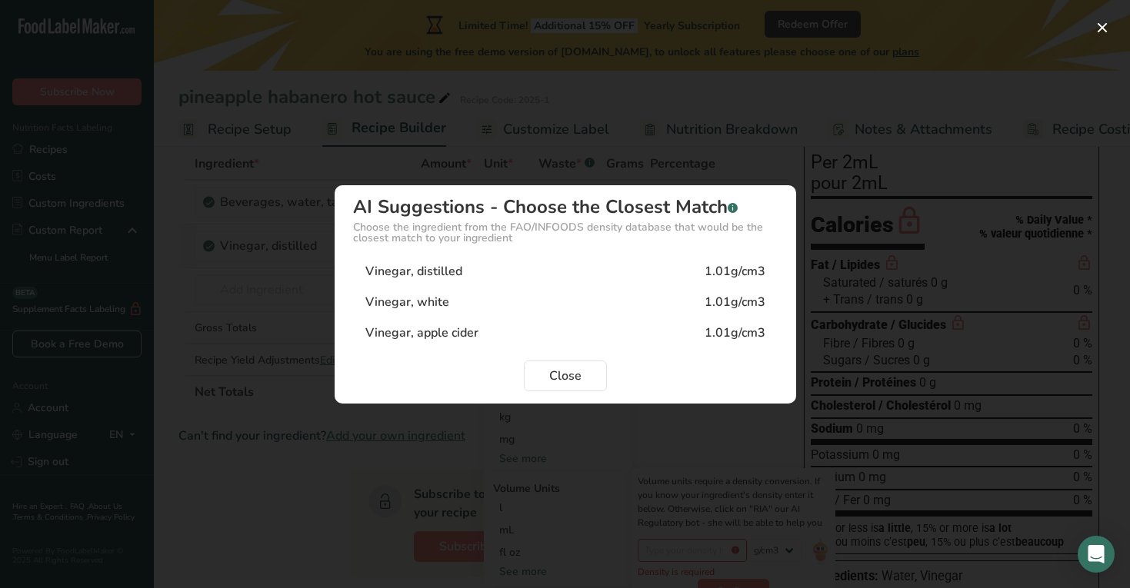
click at [437, 297] on div "Vinegar, white" at bounding box center [407, 302] width 84 height 18
type input "1.01"
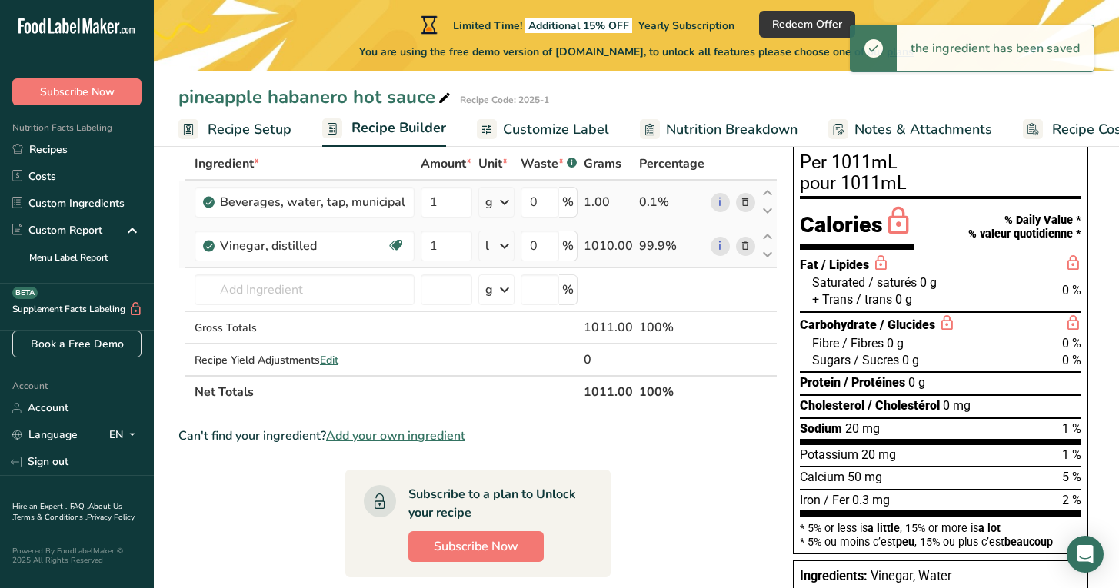
click at [506, 202] on icon at bounding box center [504, 202] width 18 height 28
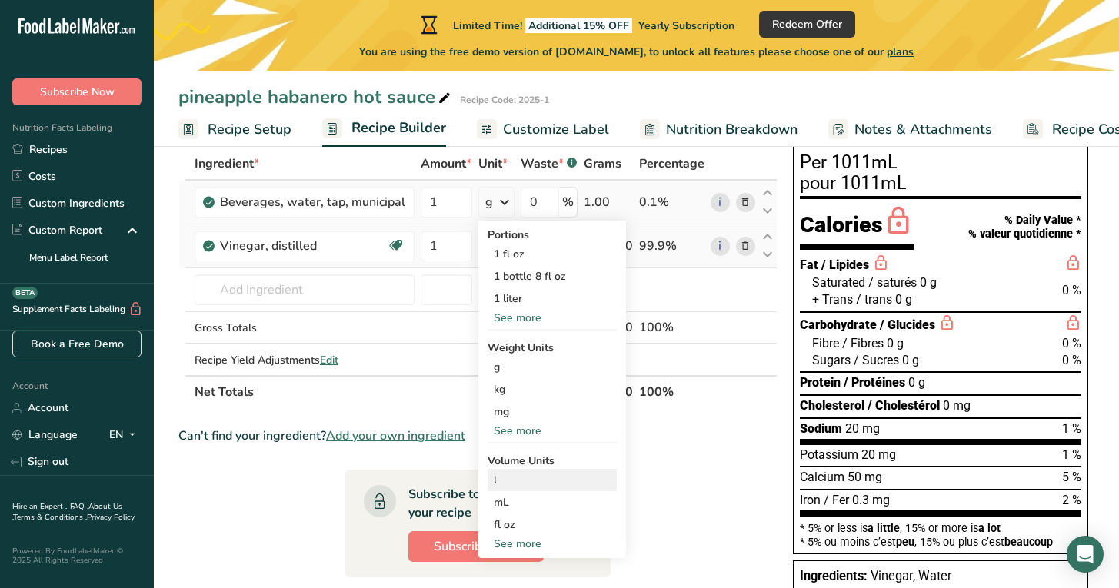
click at [501, 480] on div "l" at bounding box center [552, 480] width 117 height 16
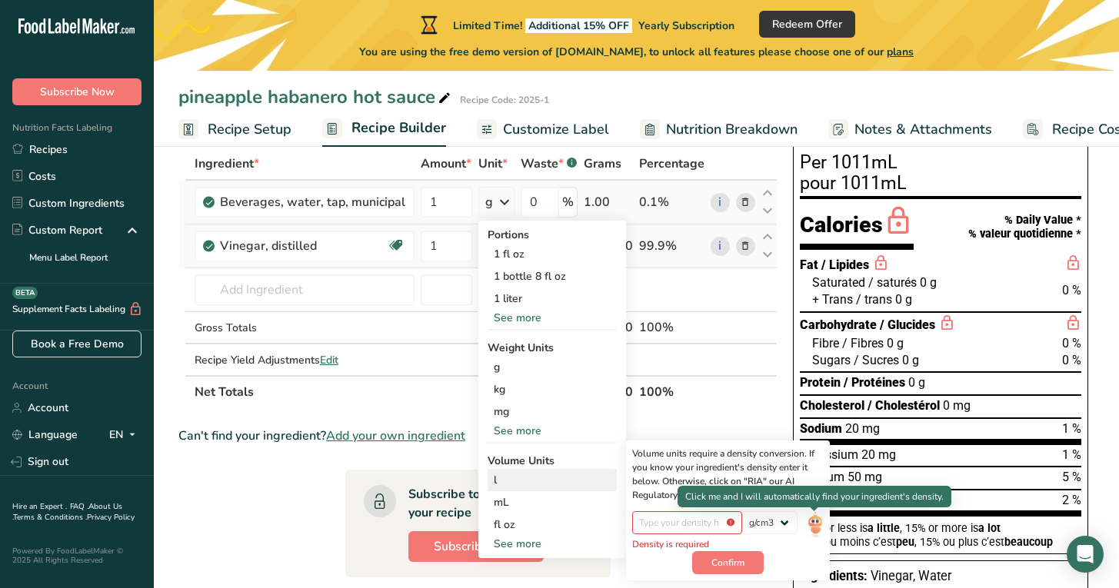
click at [818, 523] on img at bounding box center [815, 524] width 17 height 27
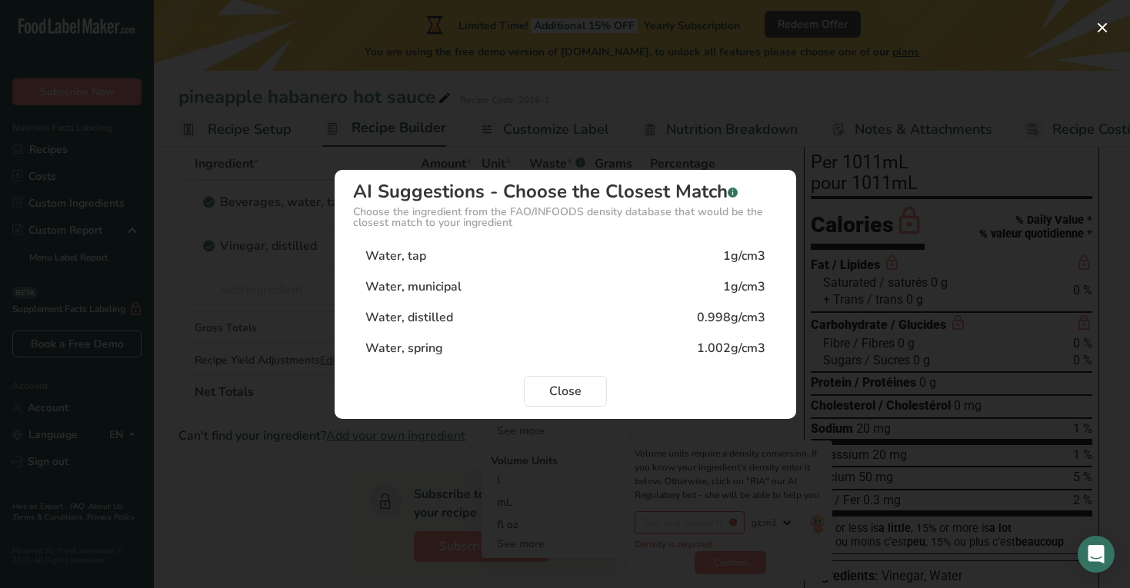
click at [421, 284] on div "Water, municipal" at bounding box center [413, 287] width 96 height 18
type input "1"
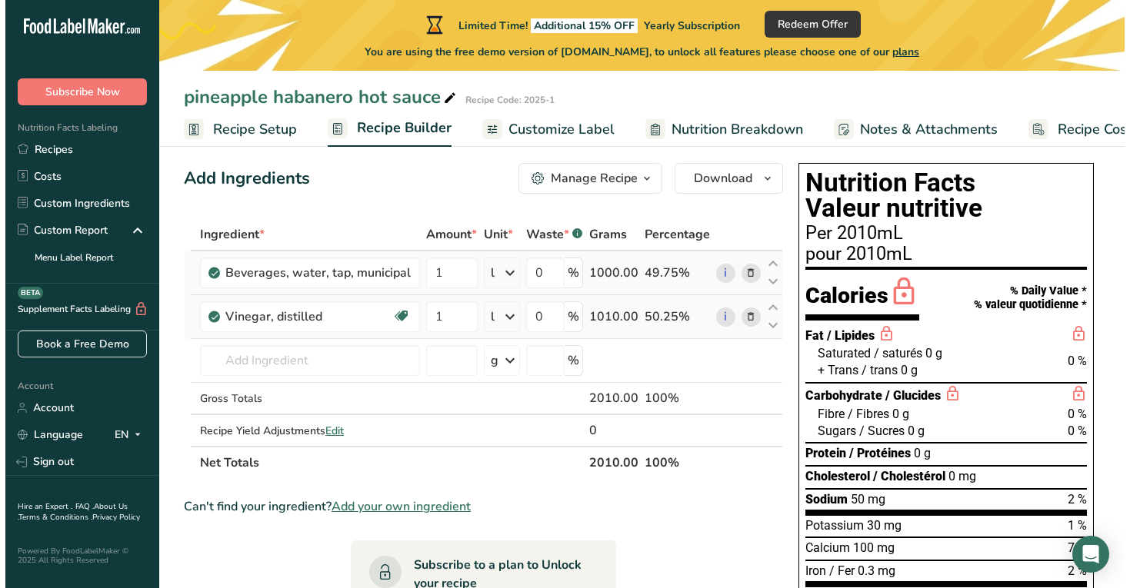
scroll to position [0, 0]
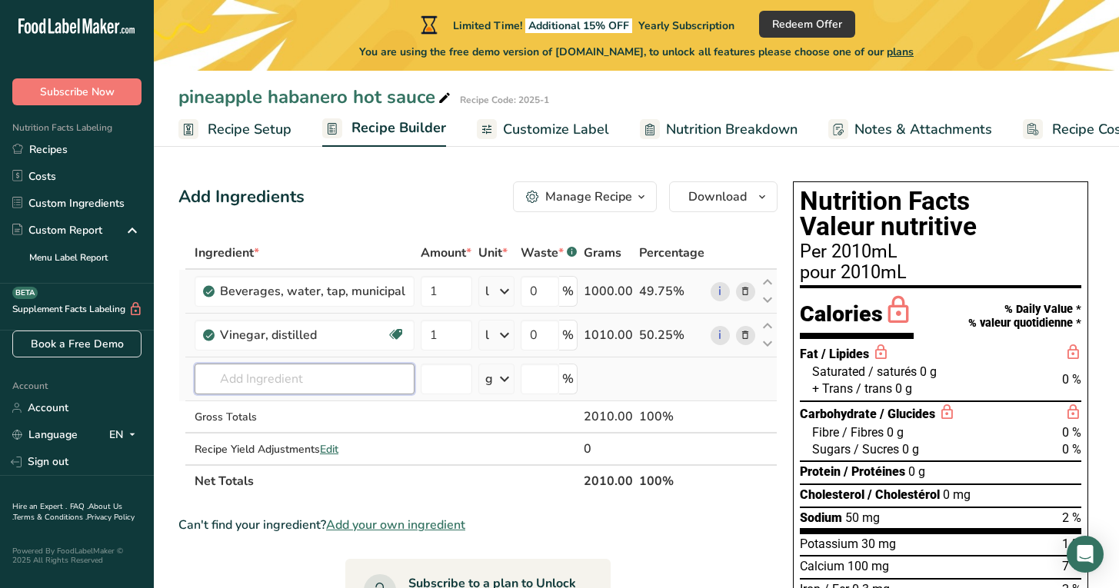
click at [302, 382] on input "text" at bounding box center [305, 379] width 220 height 31
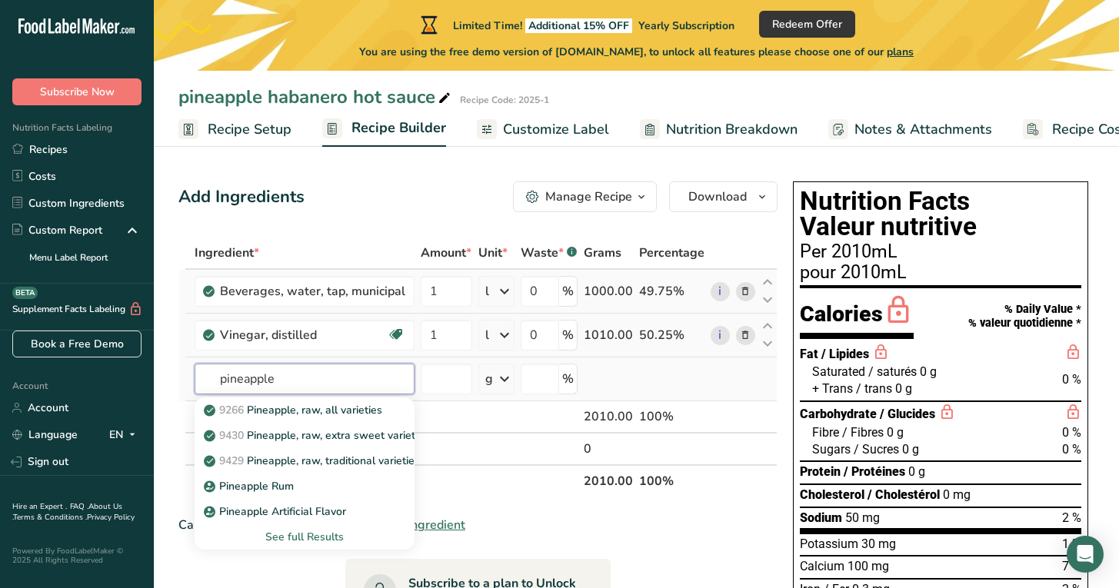
type input "pineapple"
click at [310, 537] on div "See full Results" at bounding box center [304, 537] width 195 height 16
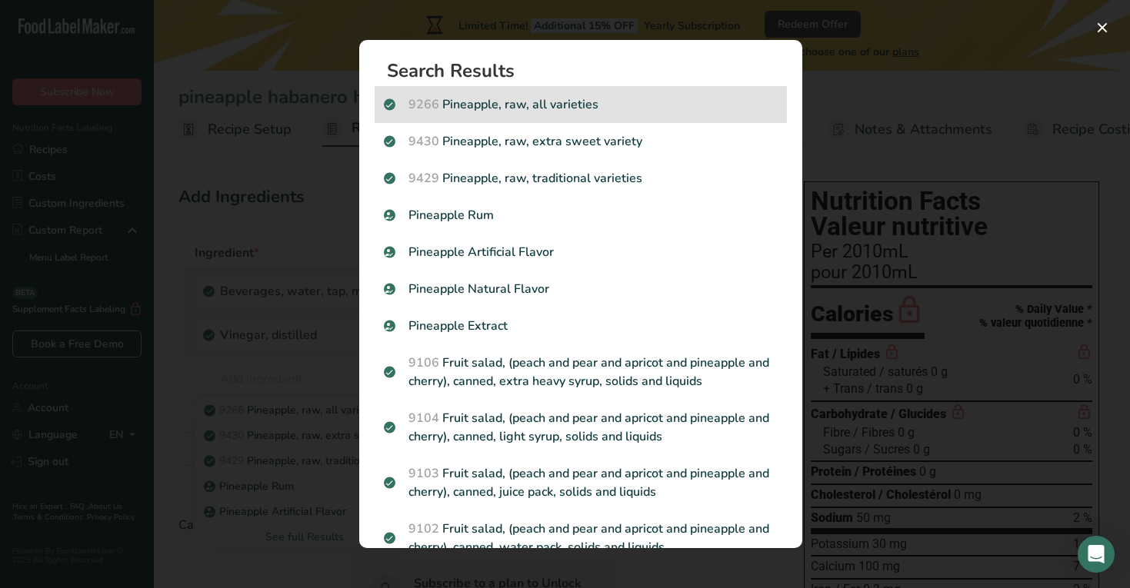
click at [473, 108] on p "9266 Pineapple, raw, all varieties" at bounding box center [581, 104] width 394 height 18
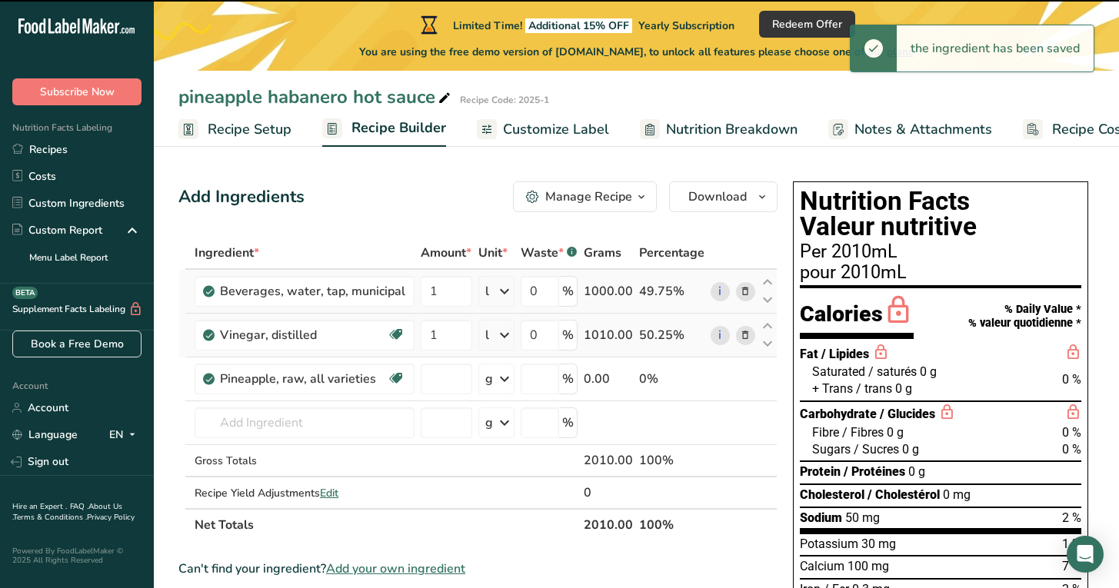
type input "0"
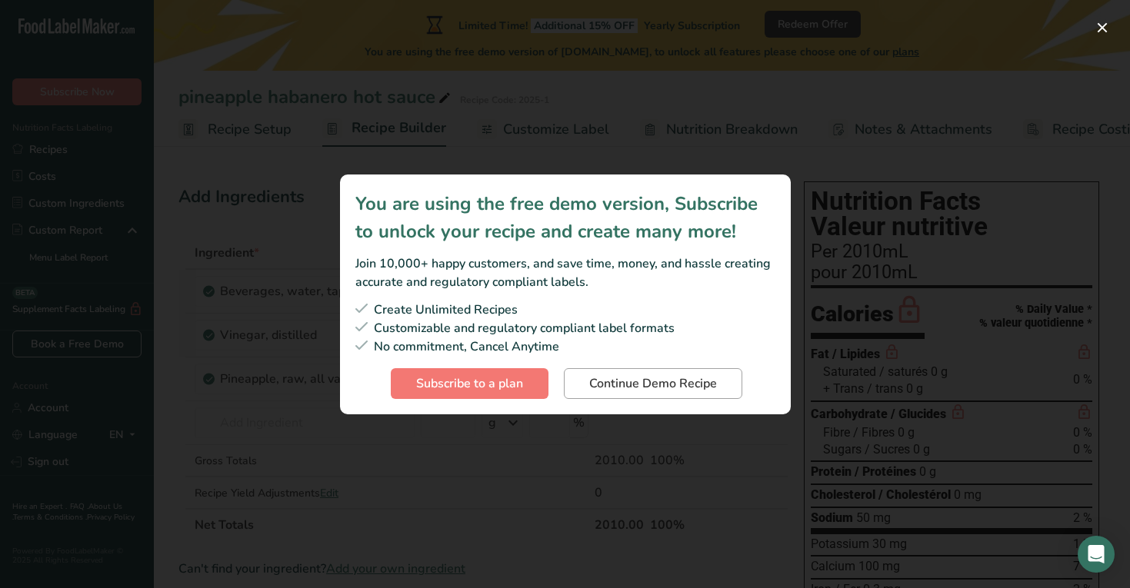
click at [645, 383] on span "Continue Demo Recipe" at bounding box center [653, 384] width 128 height 18
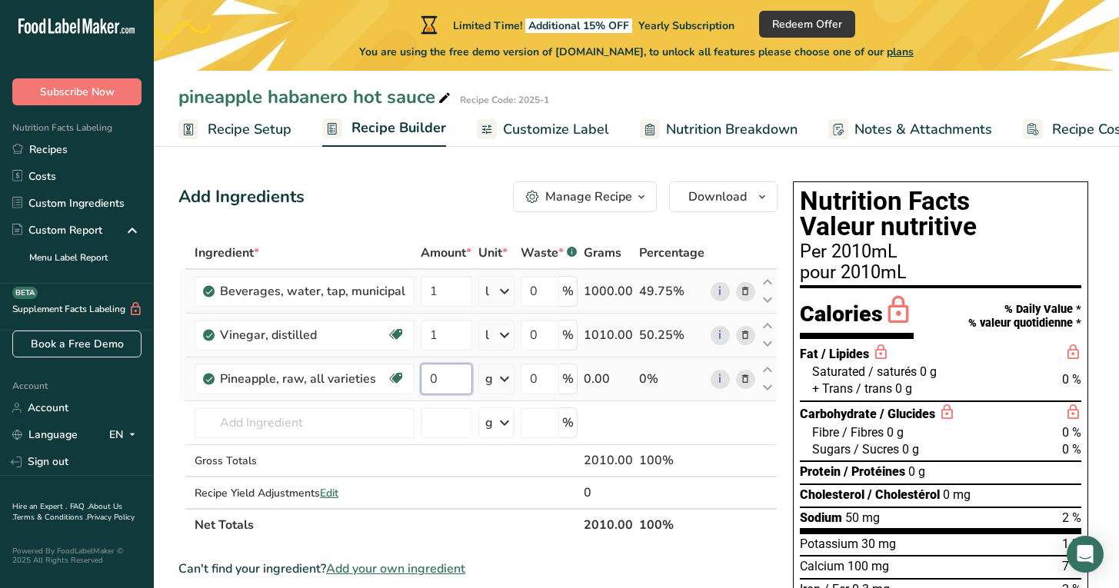
drag, startPoint x: 441, startPoint y: 379, endPoint x: 425, endPoint y: 381, distance: 17.0
click at [425, 381] on input "0" at bounding box center [447, 379] width 52 height 31
type input "1"
click at [509, 378] on div "Ingredient * Amount * Unit * Waste * .a-a{fill:#347362;}.b-a{fill:#fff;} Grams …" at bounding box center [477, 389] width 599 height 305
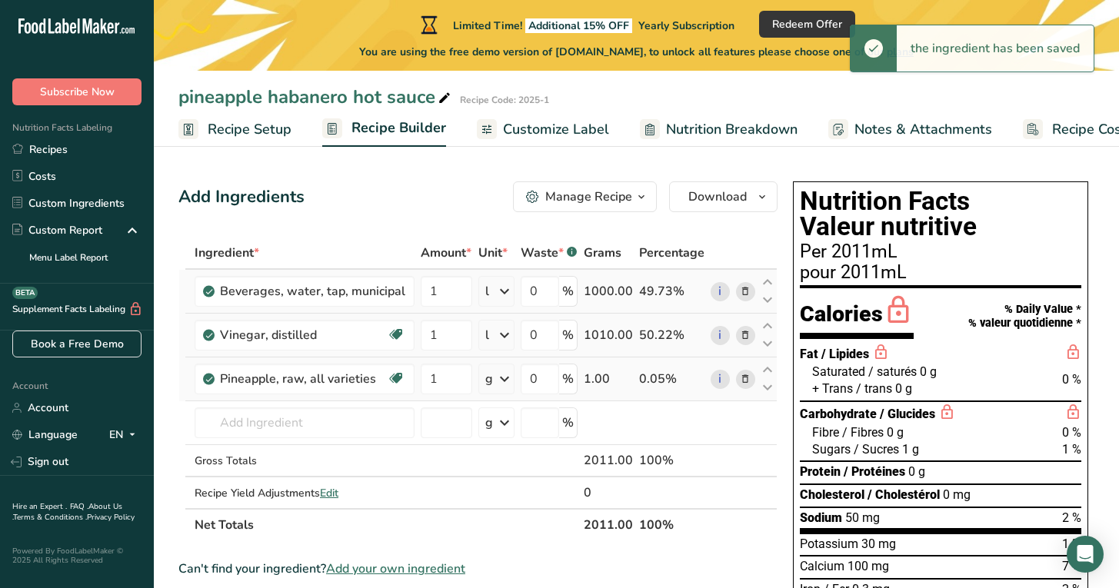
click at [503, 379] on icon at bounding box center [504, 379] width 18 height 28
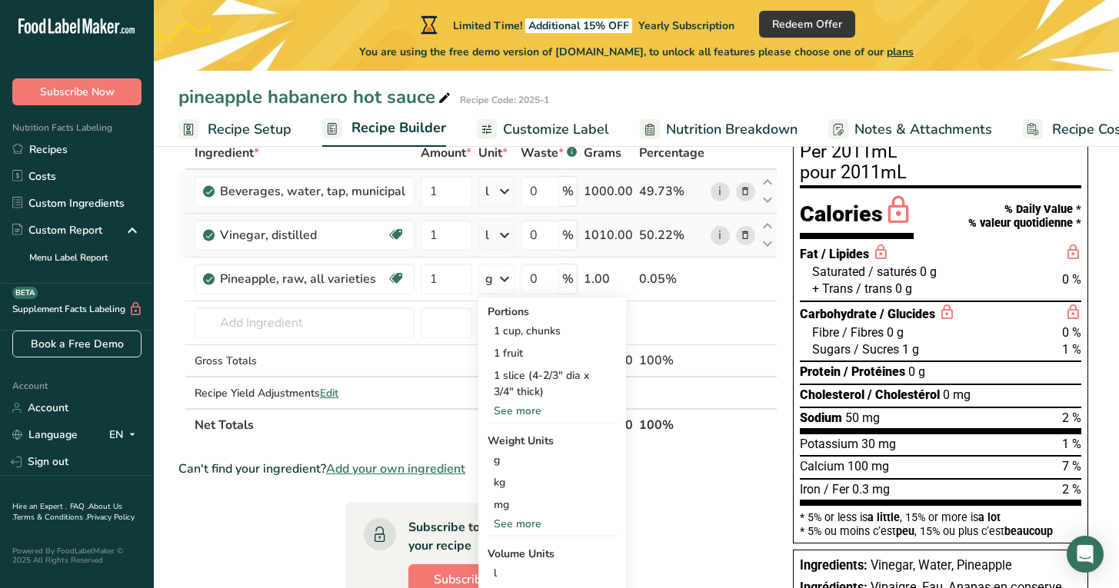
scroll to position [118, 0]
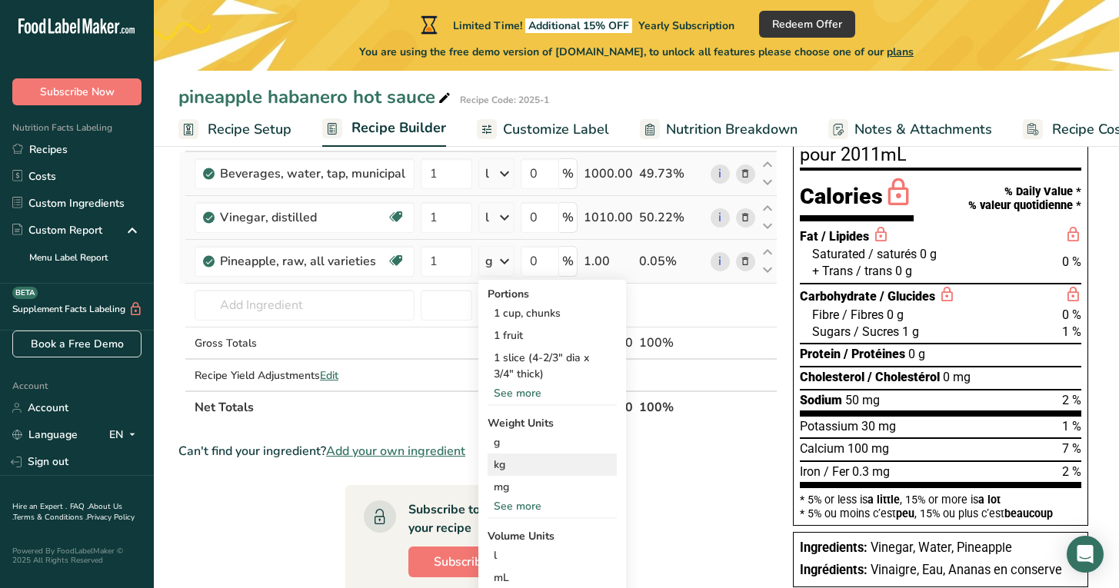
click at [511, 461] on div "kg" at bounding box center [552, 465] width 129 height 22
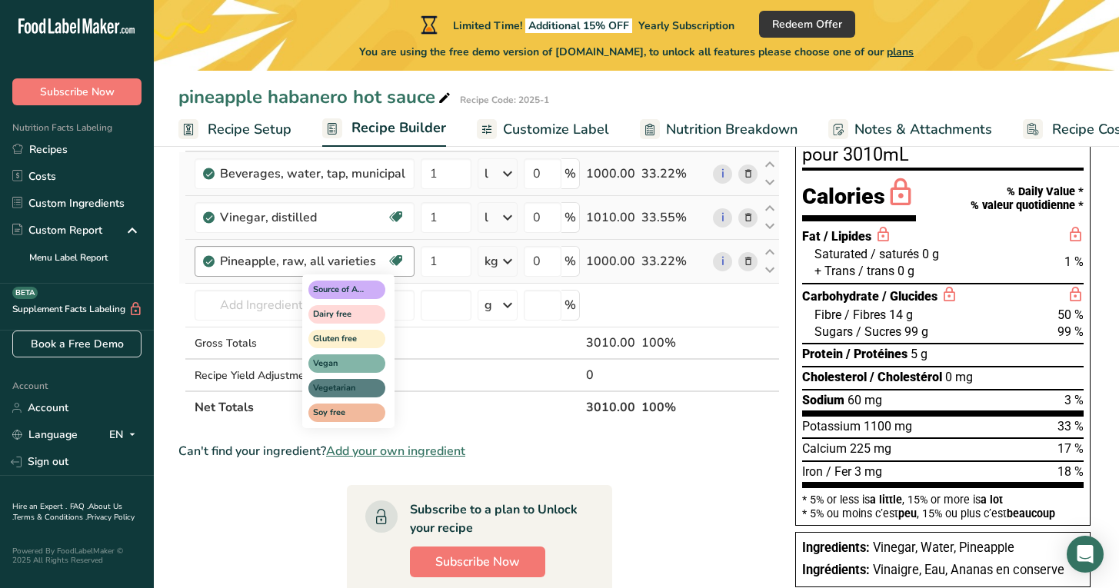
click at [391, 263] on icon at bounding box center [395, 261] width 15 height 24
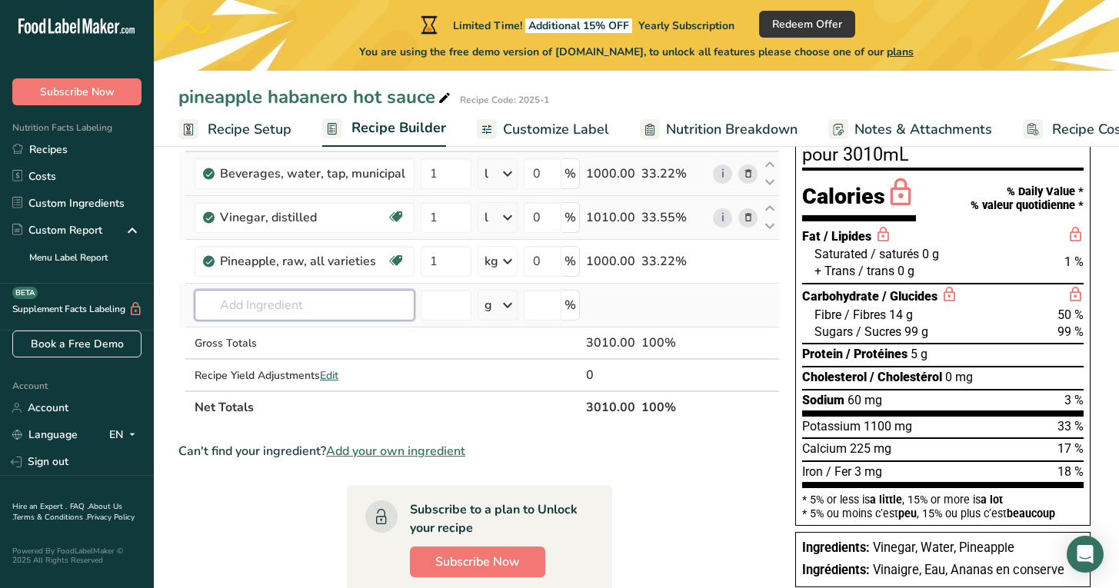
click at [289, 309] on input "text" at bounding box center [305, 305] width 220 height 31
type input "red bell pepper"
click at [276, 361] on p "Red Bell Pepper" at bounding box center [253, 362] width 93 height 16
type input "Red Bell Pepper"
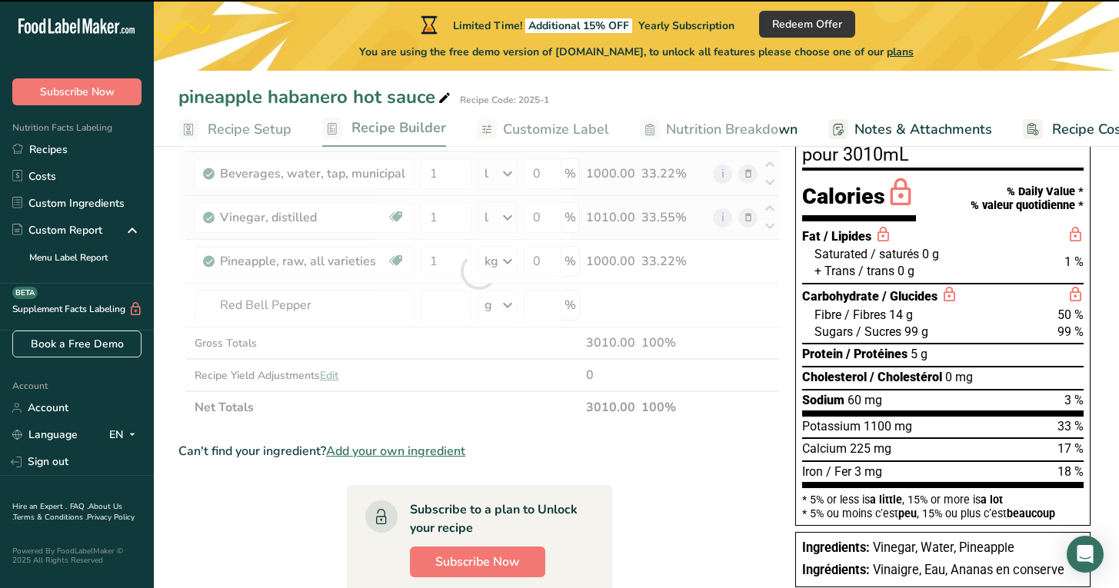
type input "0"
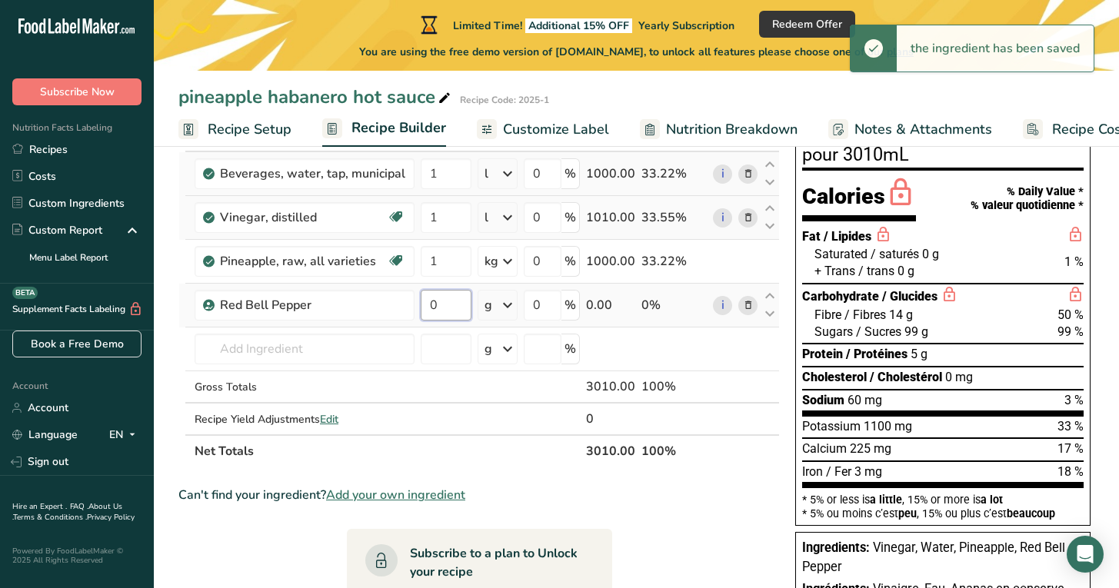
drag, startPoint x: 438, startPoint y: 308, endPoint x: 421, endPoint y: 308, distance: 17.7
click at [421, 308] on input "0" at bounding box center [446, 305] width 51 height 31
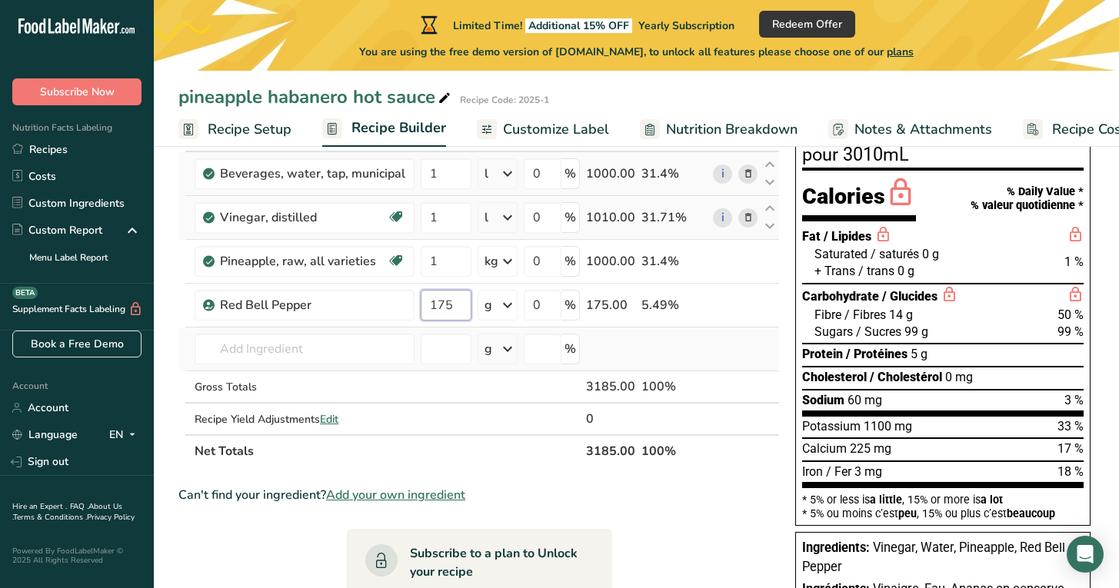
type input "175"
click at [675, 354] on div "Ingredient * Amount * Unit * Waste * .a-a{fill:#347362;}.b-a{fill:#fff;} Grams …" at bounding box center [478, 293] width 601 height 348
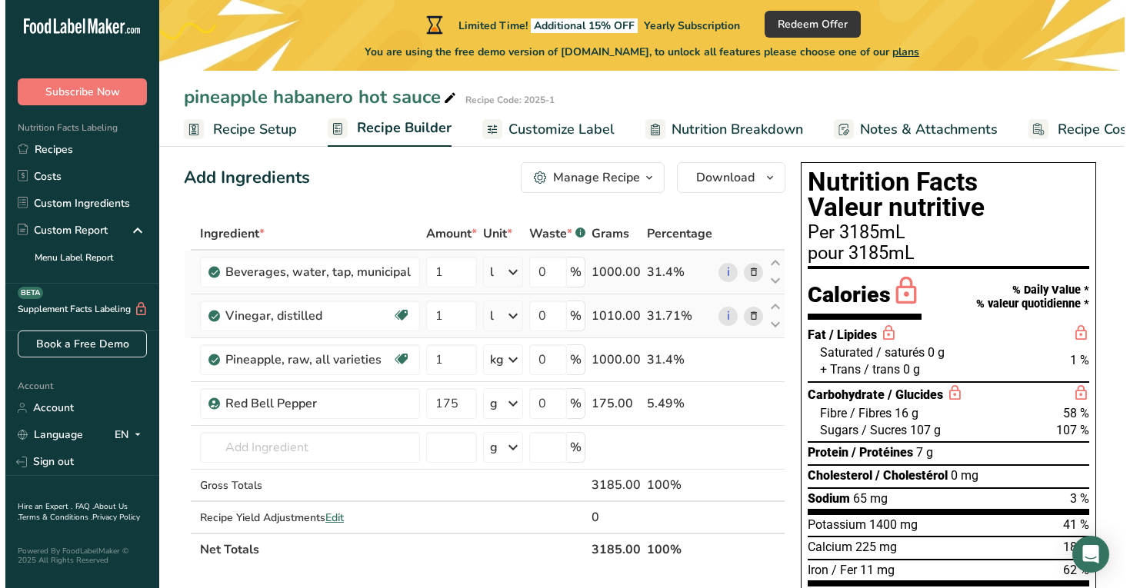
scroll to position [0, 0]
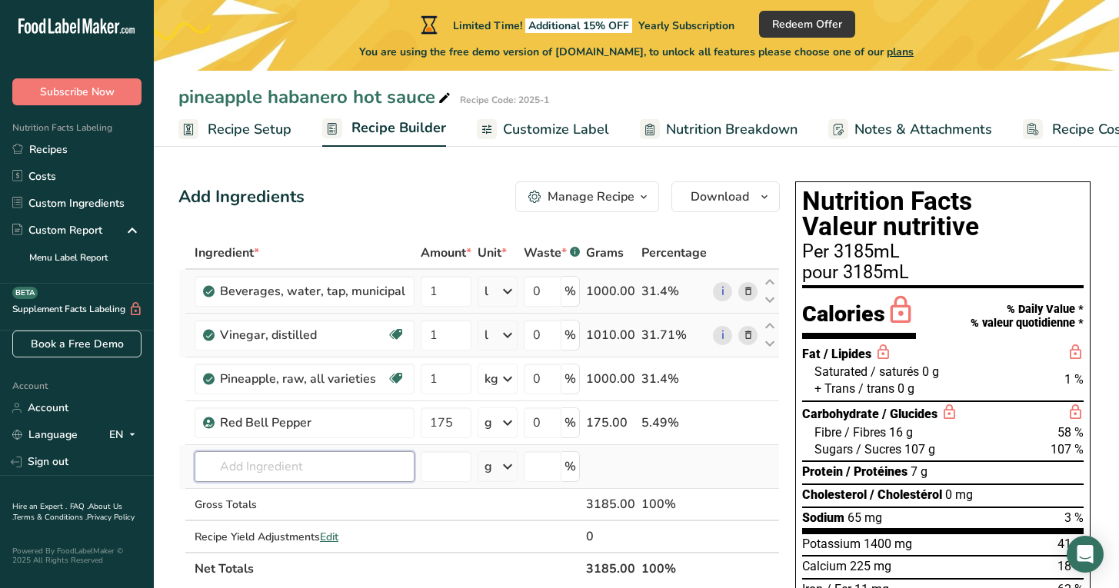
click at [258, 469] on input "text" at bounding box center [305, 466] width 220 height 31
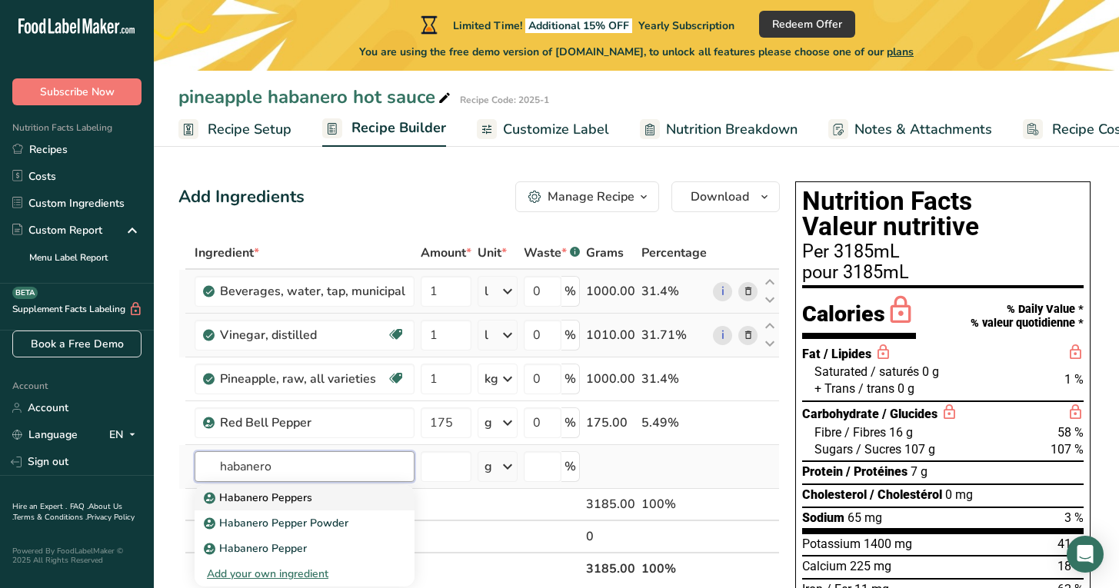
type input "habanero"
click at [287, 496] on p "Habanero Peppers" at bounding box center [259, 498] width 105 height 16
type input "Habanero Peppers"
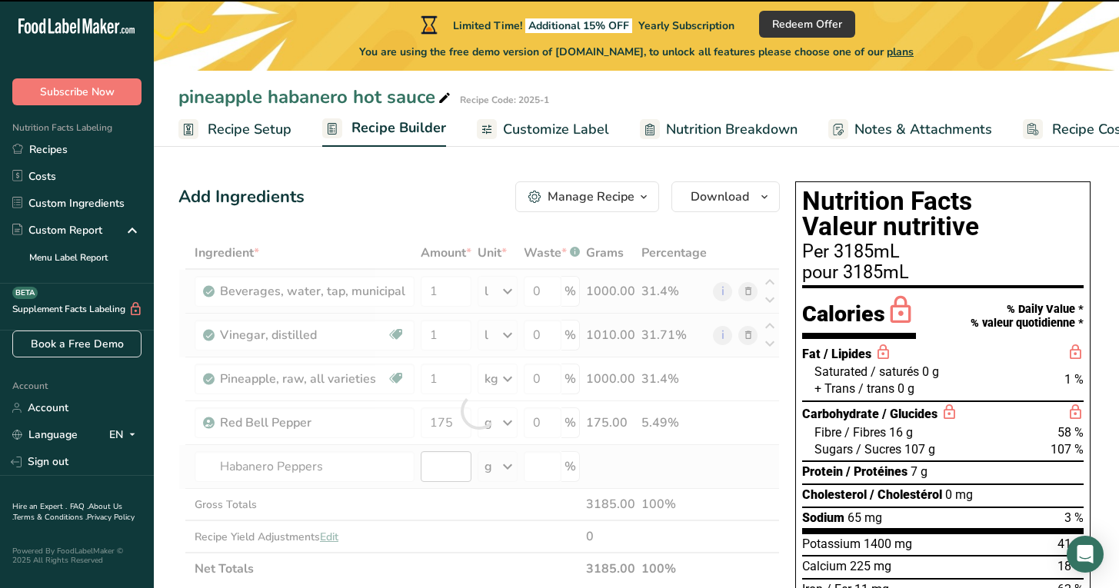
type input "0"
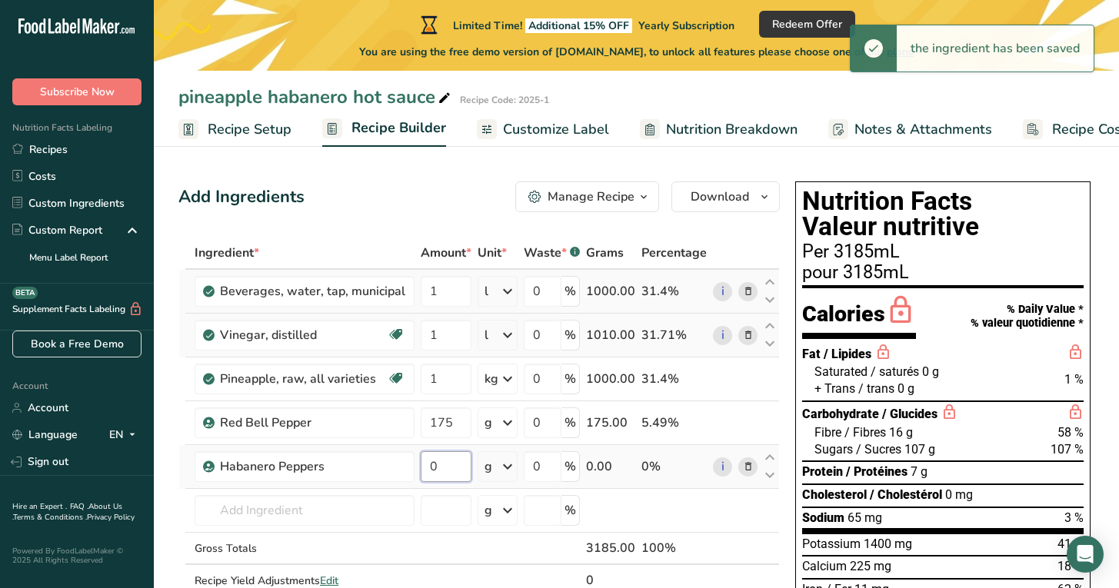
drag, startPoint x: 432, startPoint y: 471, endPoint x: 422, endPoint y: 471, distance: 10.0
click at [422, 471] on input "0" at bounding box center [446, 466] width 51 height 31
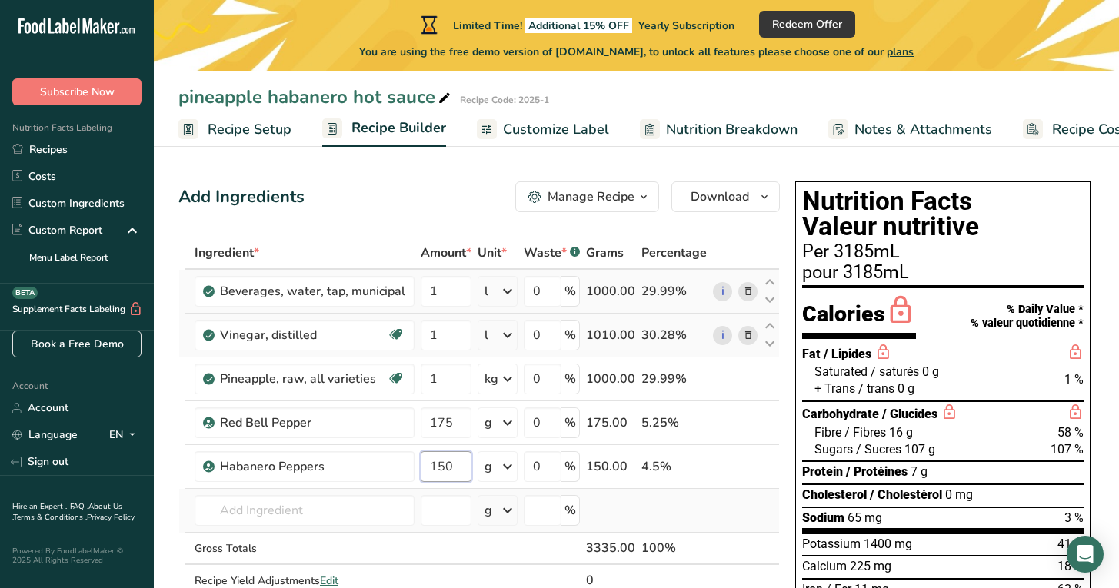
type input "150"
click at [635, 508] on div "Ingredient * Amount * Unit * Waste * .a-a{fill:#347362;}.b-a{fill:#fff;} Grams …" at bounding box center [478, 433] width 601 height 392
click at [316, 508] on input "text" at bounding box center [305, 510] width 220 height 31
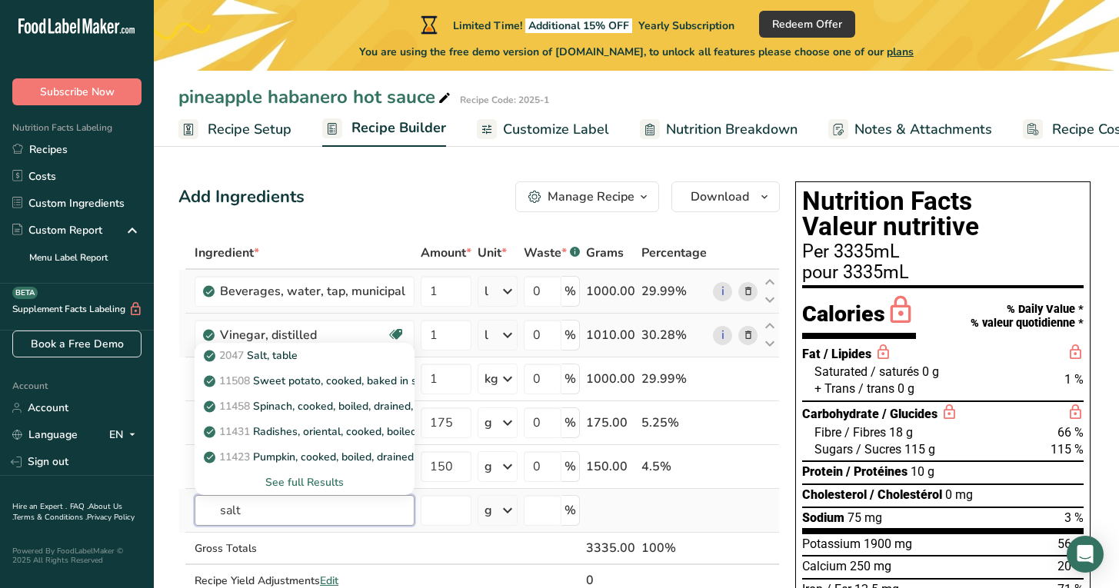
type input "salt"
click at [284, 484] on div "See full Results" at bounding box center [304, 483] width 195 height 16
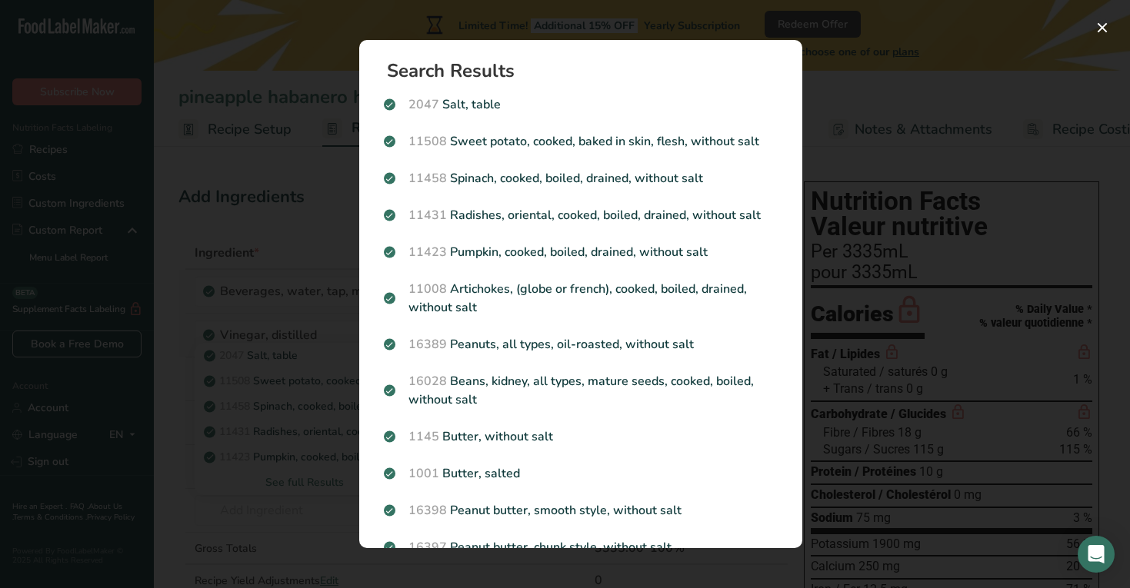
click at [228, 532] on div "Search results modal" at bounding box center [565, 294] width 1130 height 588
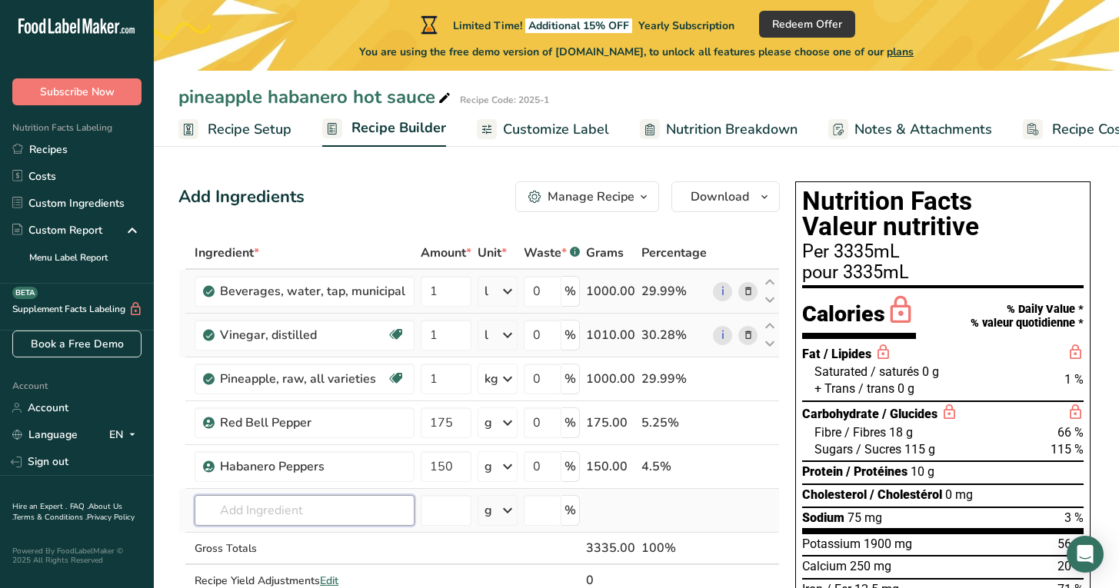
click at [266, 509] on input "text" at bounding box center [305, 510] width 220 height 31
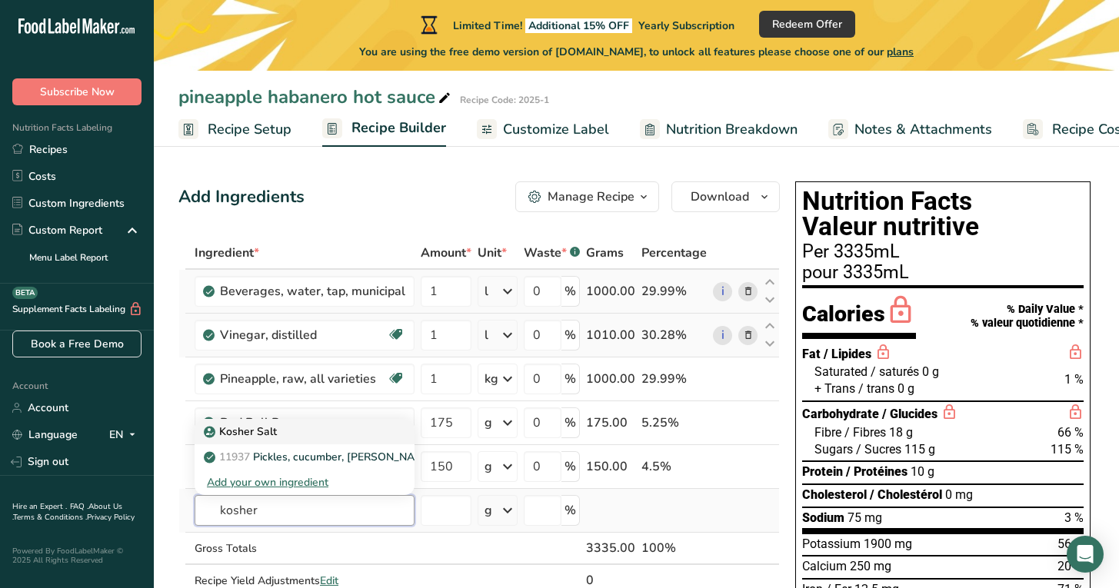
type input "kosher"
click at [245, 430] on p "Kosher Salt" at bounding box center [242, 432] width 70 height 16
type input "Kosher Salt"
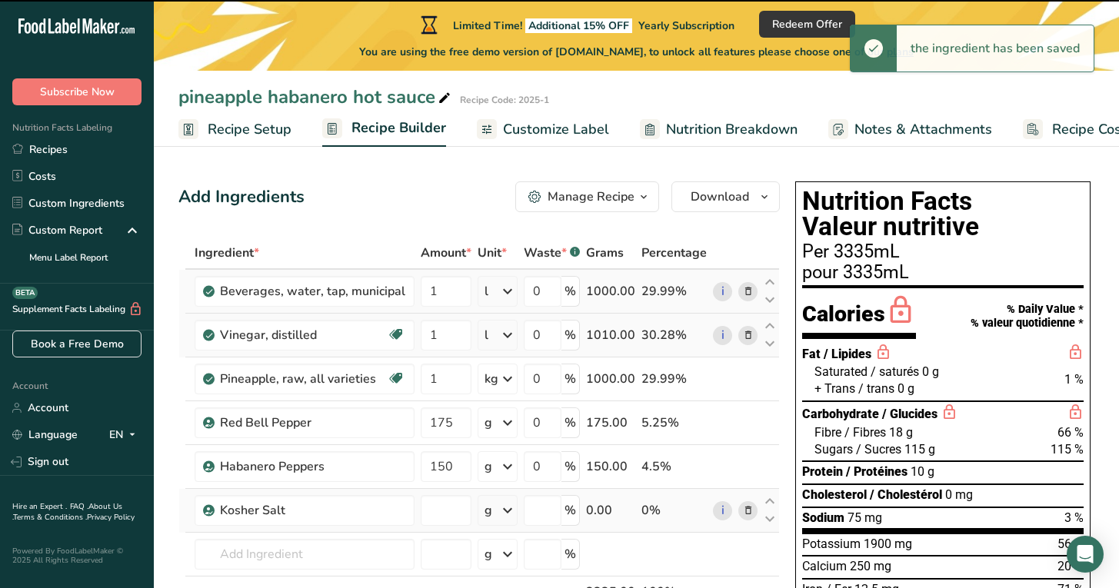
type input "0"
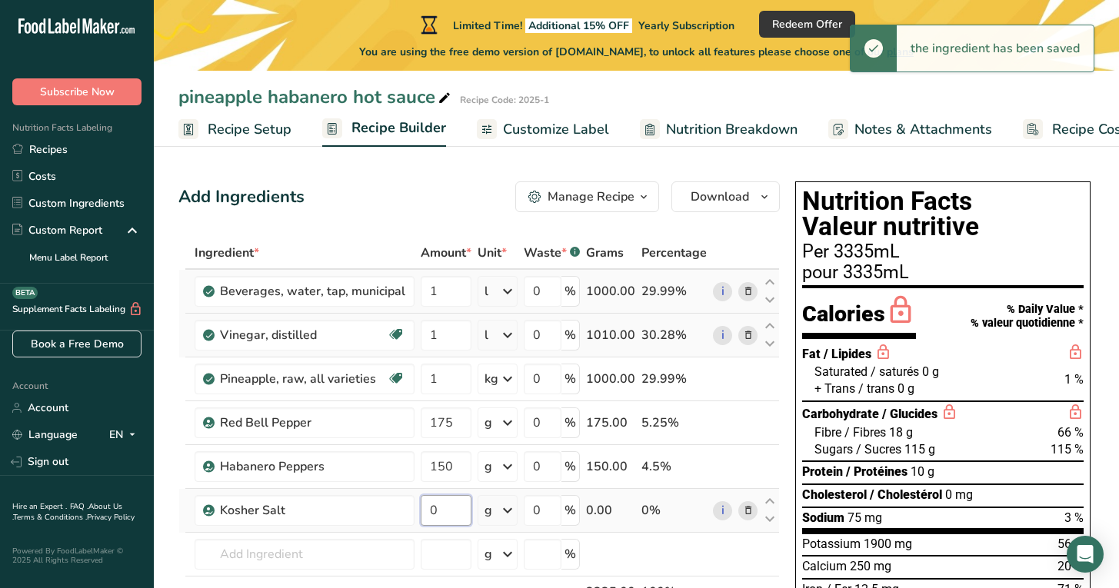
drag, startPoint x: 438, startPoint y: 515, endPoint x: 419, endPoint y: 514, distance: 18.5
click at [421, 514] on input "0" at bounding box center [446, 510] width 51 height 31
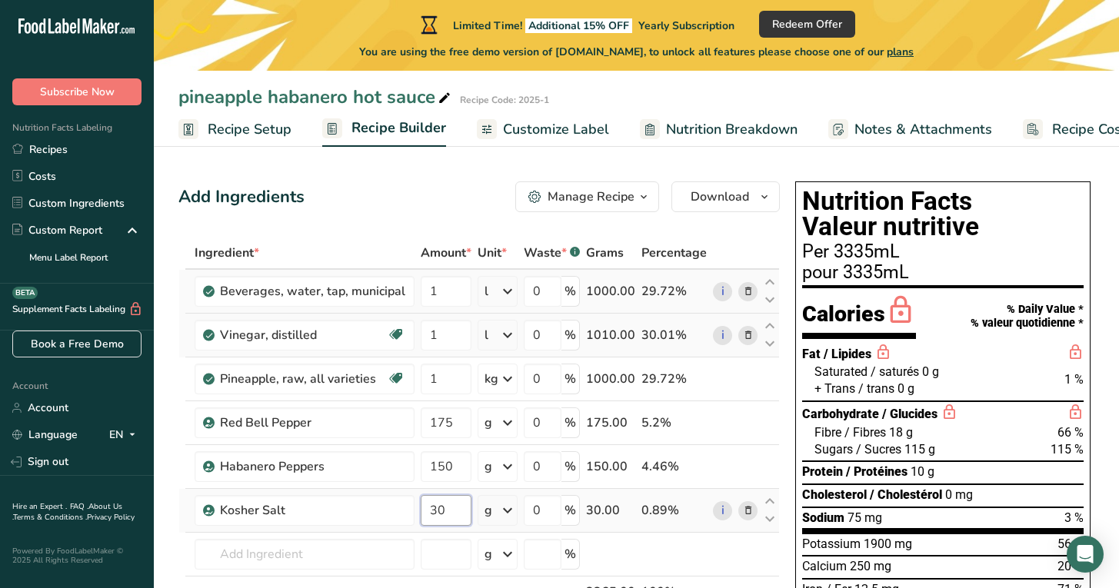
type input "30"
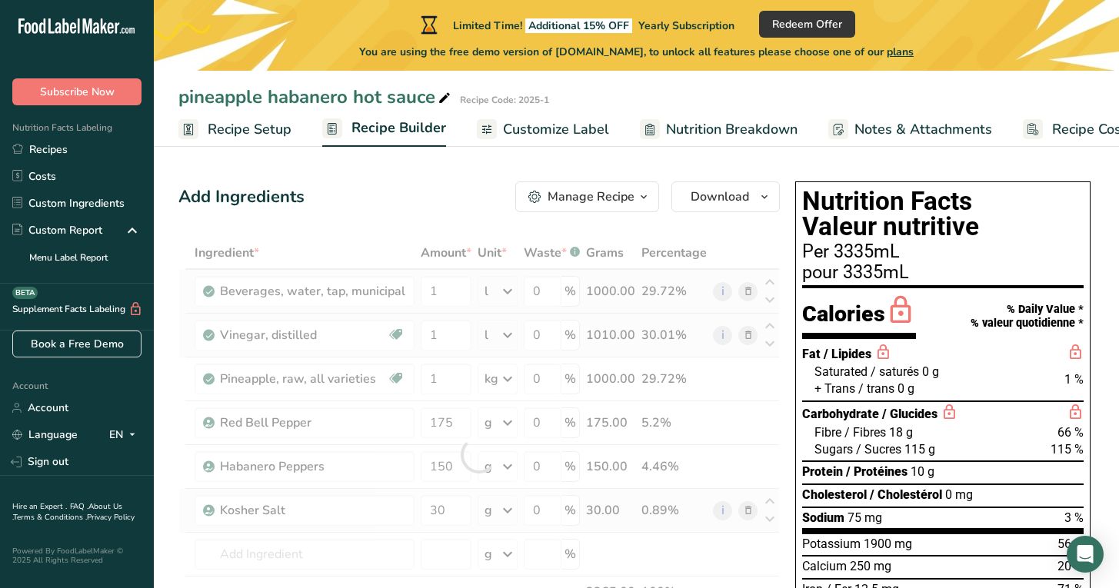
click at [505, 510] on div "Ingredient * Amount * Unit * Waste * .a-a{fill:#347362;}.b-a{fill:#fff;} Grams …" at bounding box center [478, 455] width 601 height 436
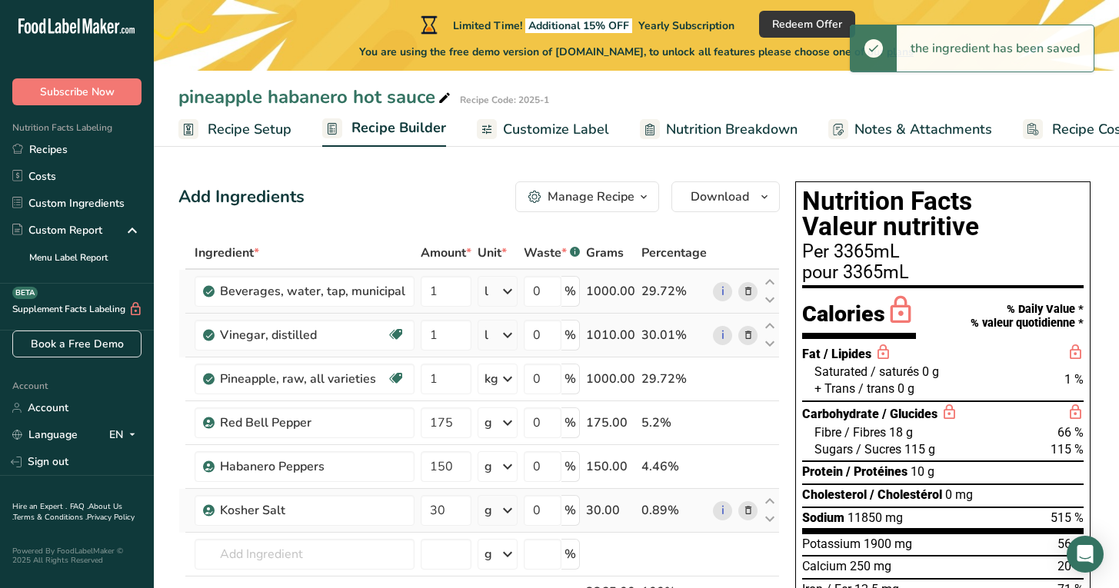
click at [511, 508] on icon at bounding box center [507, 511] width 18 height 28
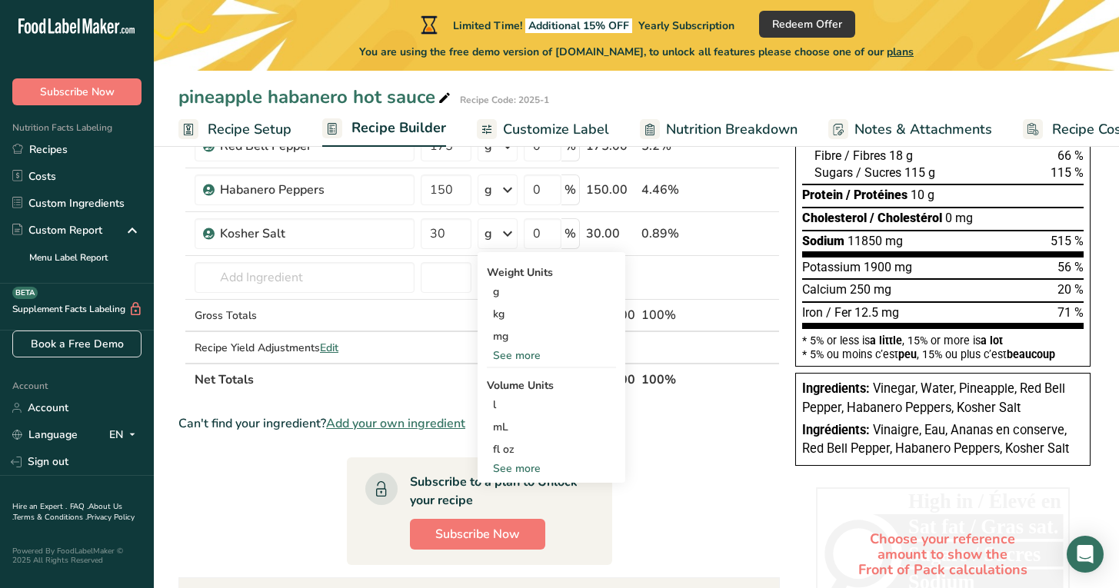
scroll to position [301, 0]
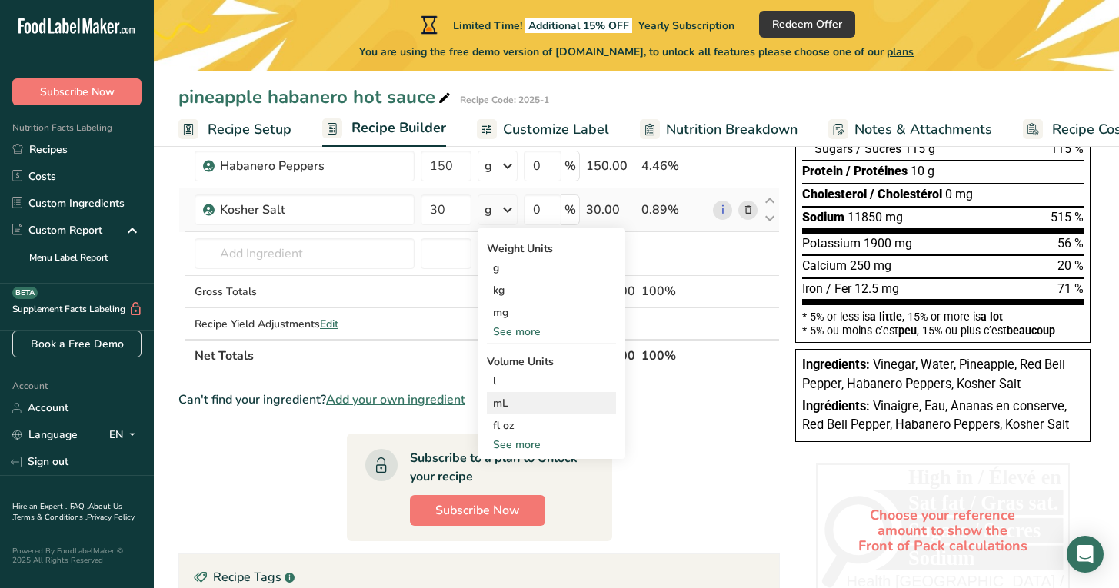
click at [501, 401] on div "mL" at bounding box center [551, 403] width 117 height 16
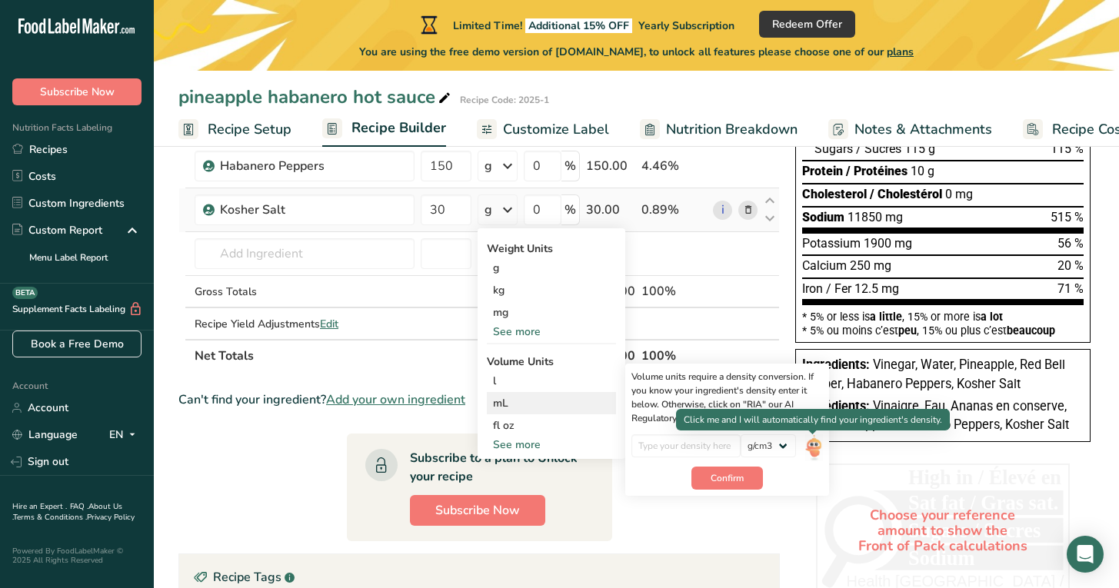
click at [817, 447] on img at bounding box center [813, 448] width 17 height 27
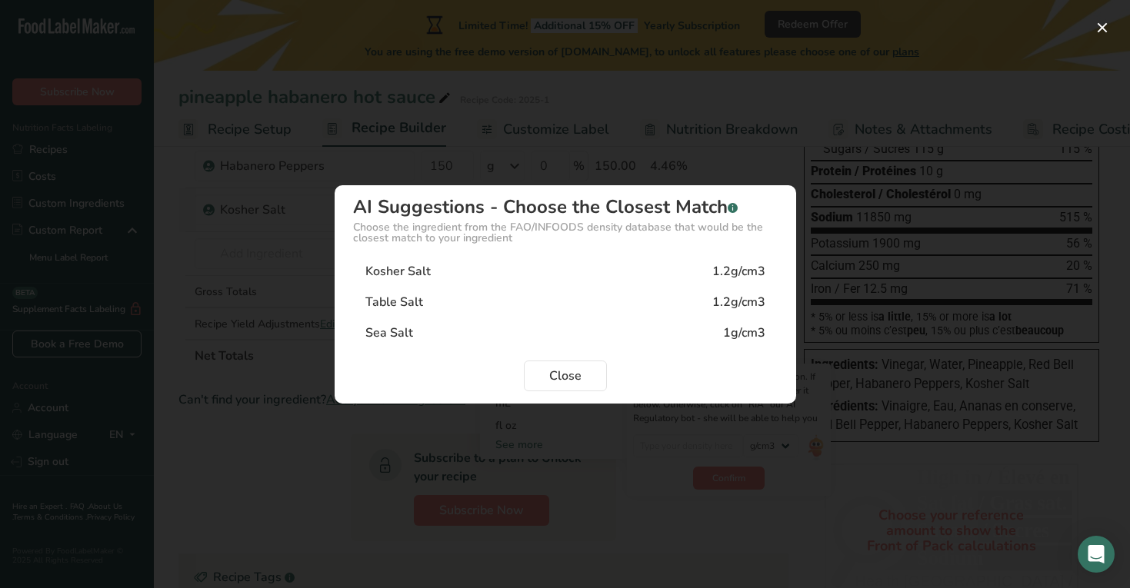
click at [410, 268] on div "Kosher Salt" at bounding box center [397, 271] width 65 height 18
type input "1.2"
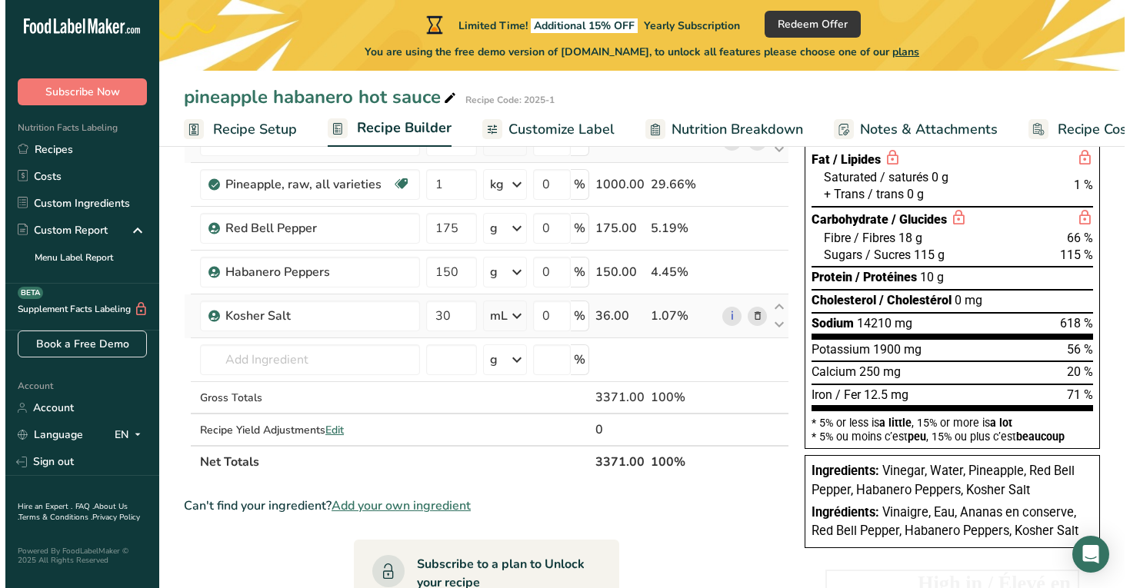
scroll to position [192, 0]
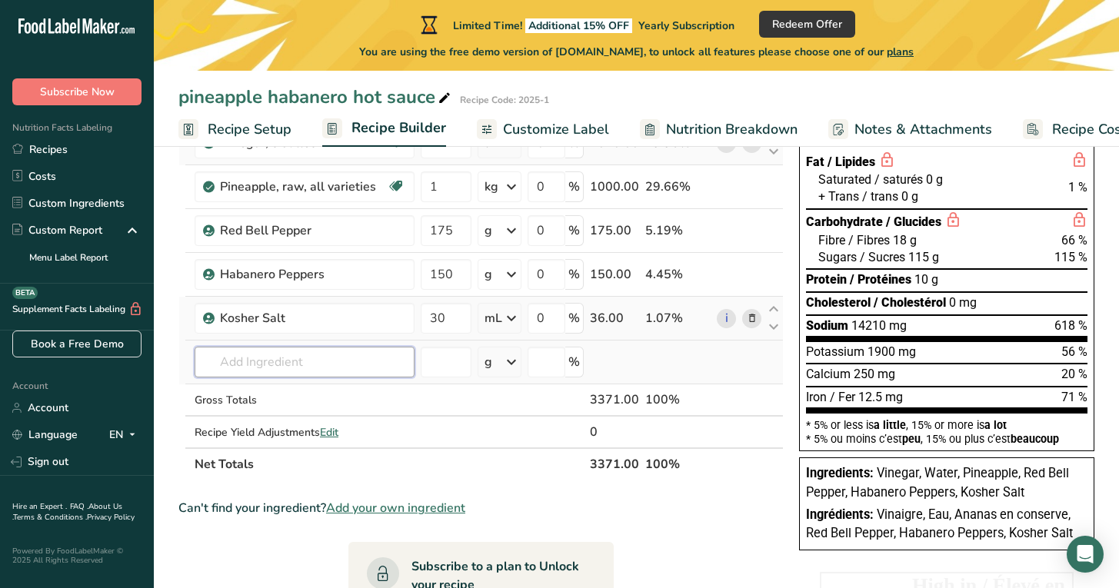
click at [241, 361] on input "text" at bounding box center [305, 362] width 220 height 31
drag, startPoint x: 323, startPoint y: 368, endPoint x: 182, endPoint y: 353, distance: 141.6
click at [182, 353] on tr "peppercorn black No results found Add your own ingredient g Weight Units g kg m…" at bounding box center [481, 363] width 604 height 44
type input "b"
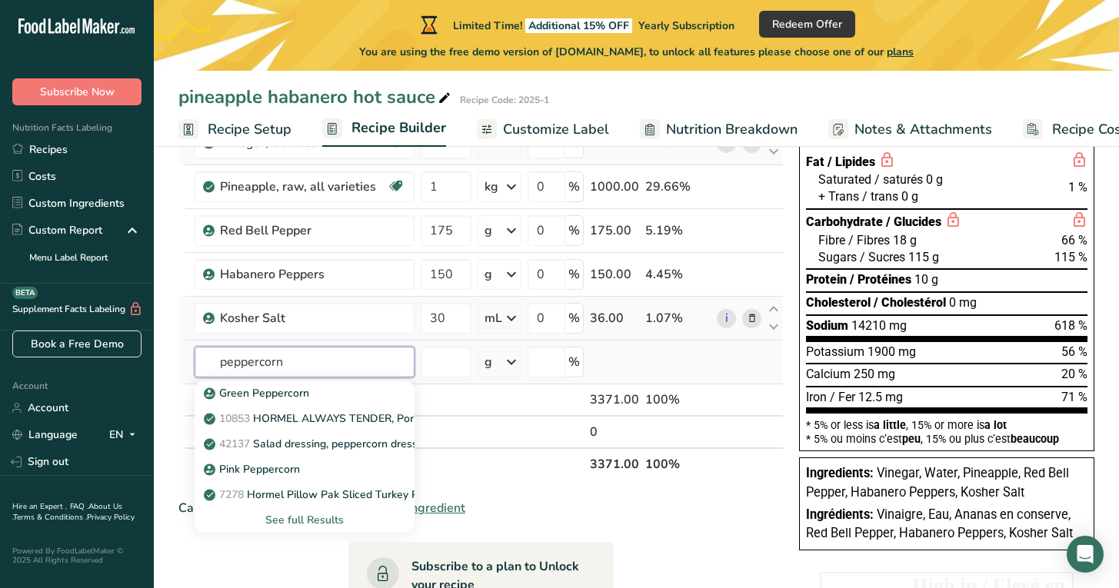
type input "peppercorn"
click at [280, 520] on div "See full Results" at bounding box center [304, 520] width 195 height 16
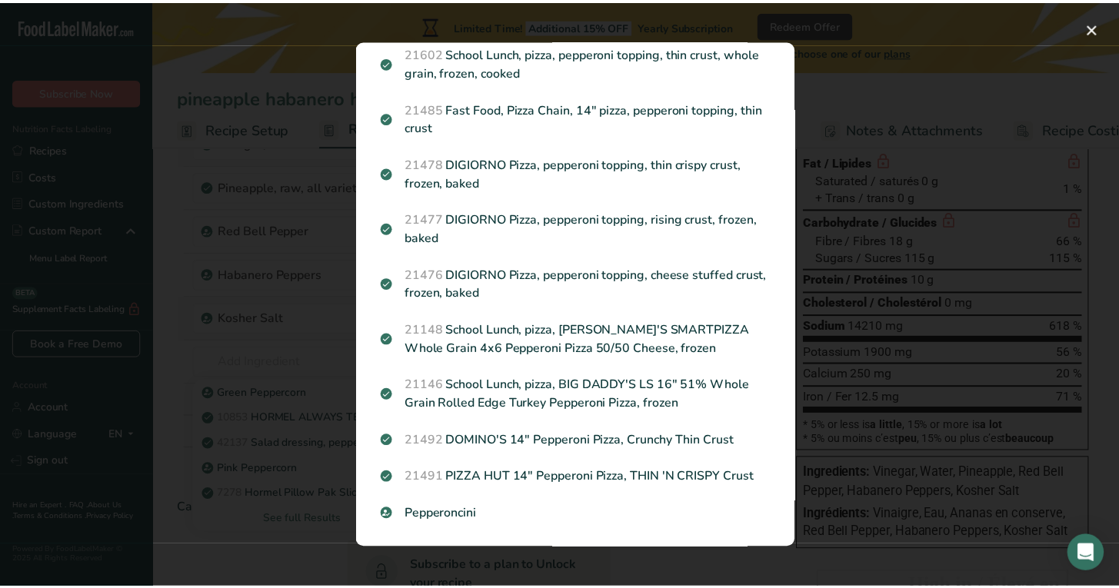
scroll to position [0, 0]
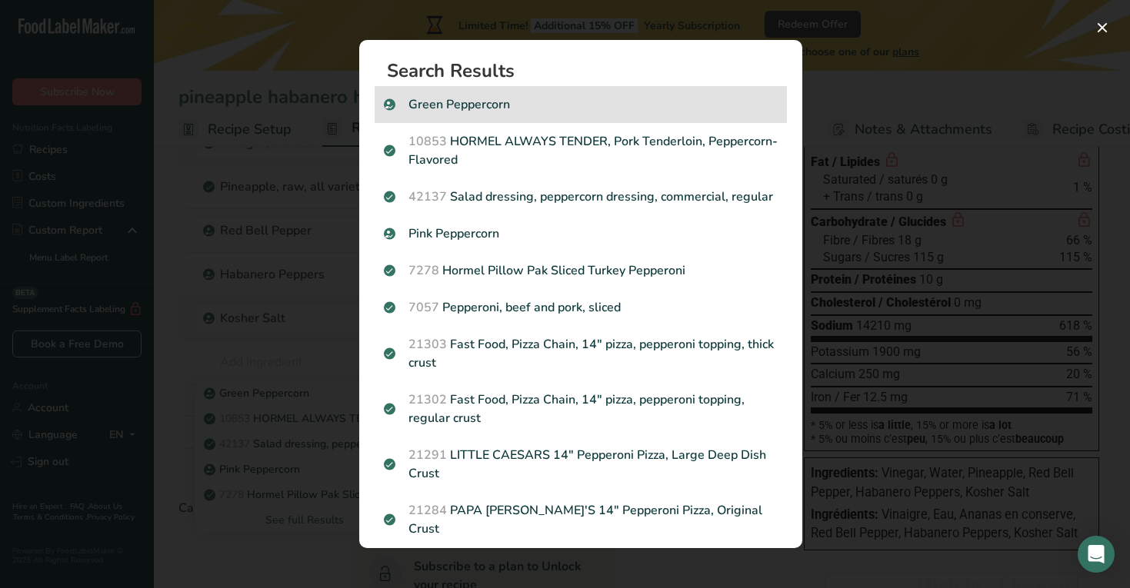
click at [480, 101] on p "Green Peppercorn" at bounding box center [581, 104] width 394 height 18
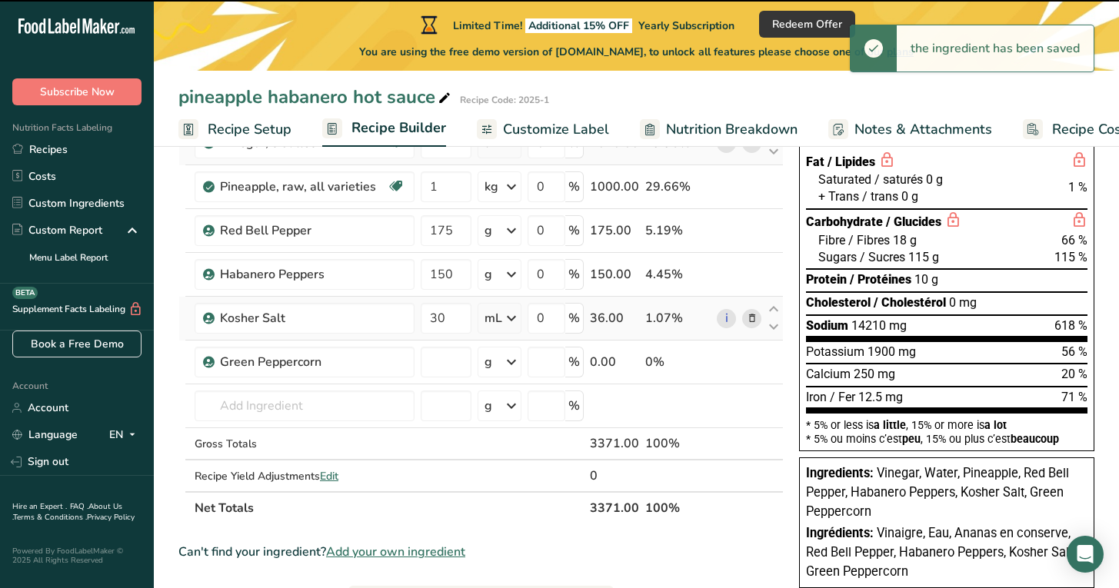
type input "0"
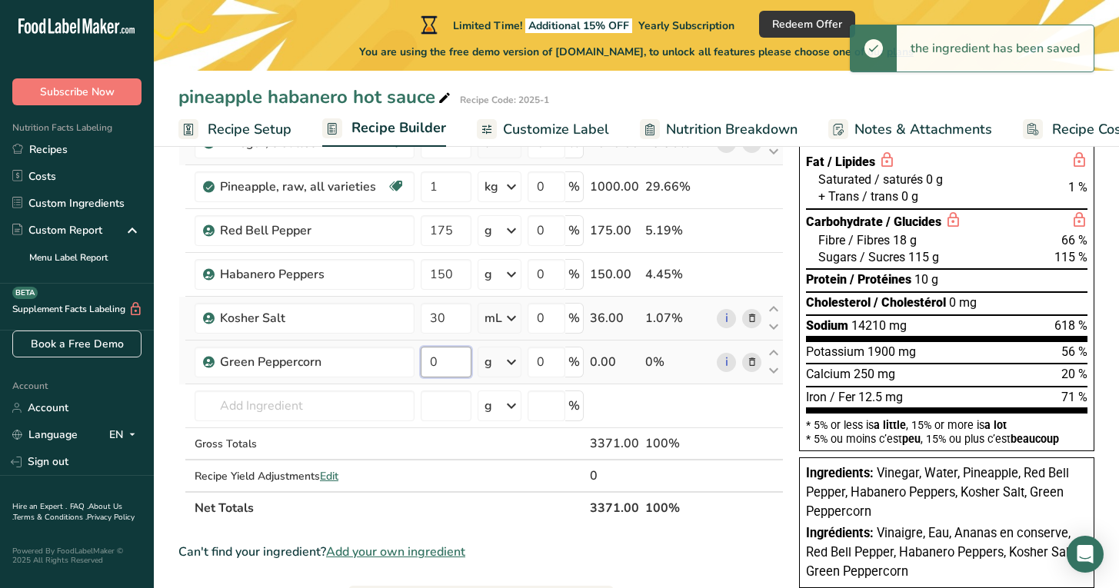
click at [412, 364] on tr "Green Peppercorn 0 g Weight Units g kg mg See more Volume Units l Volume units …" at bounding box center [481, 363] width 604 height 44
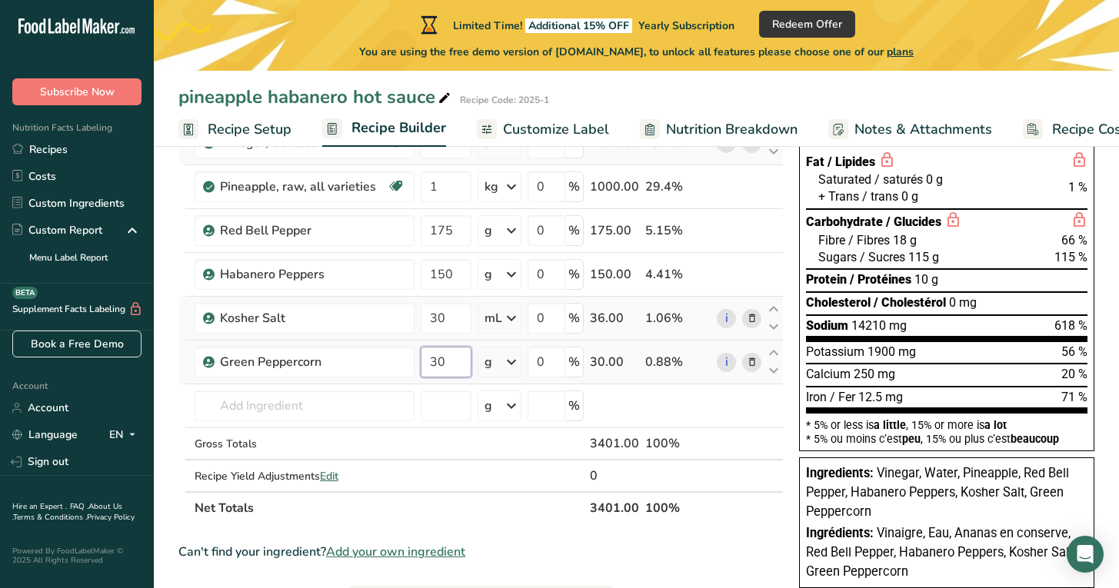
type input "30"
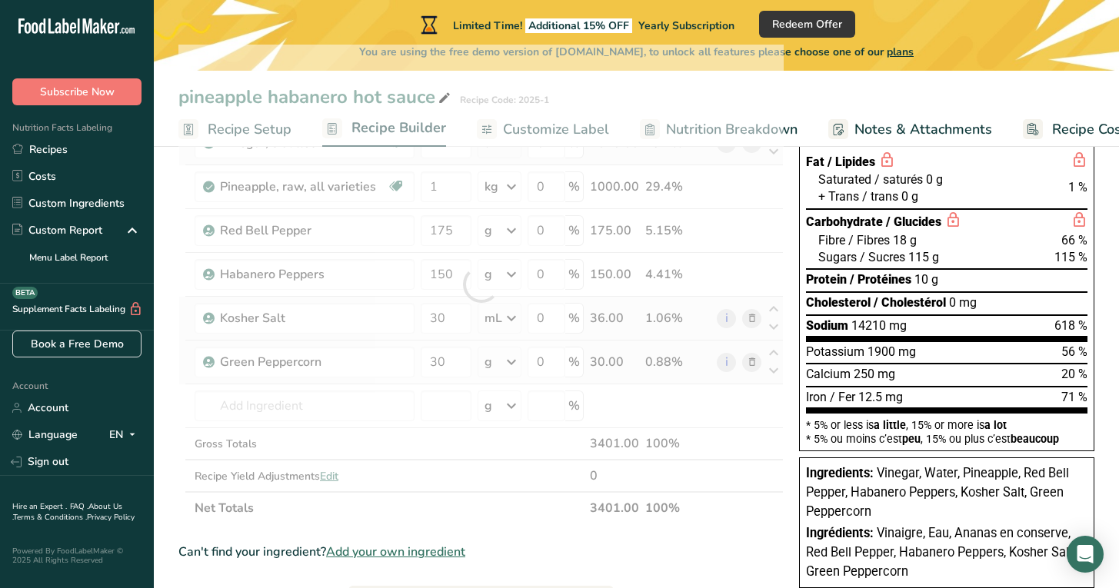
click at [508, 363] on div "Ingredient * Amount * Unit * Waste * .a-a{fill:#347362;}.b-a{fill:#fff;} Grams …" at bounding box center [480, 285] width 605 height 480
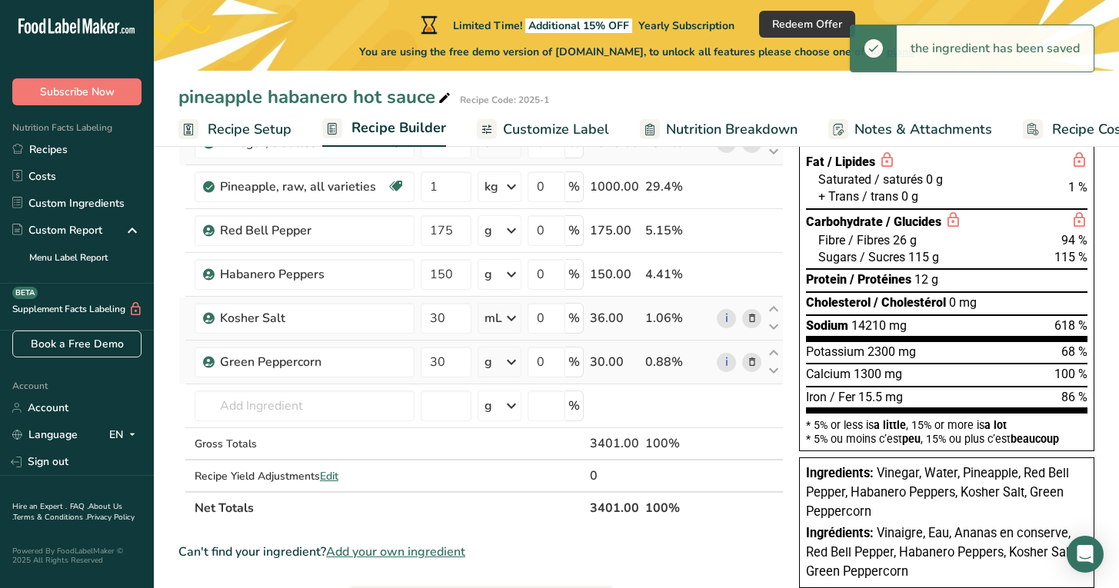
click at [507, 361] on icon at bounding box center [511, 362] width 18 height 28
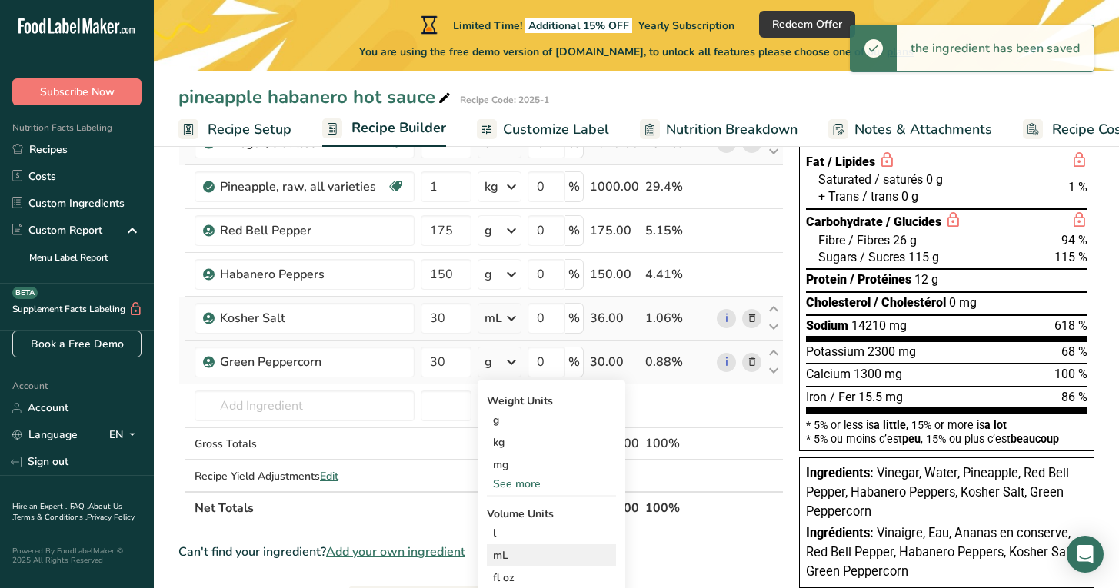
click at [506, 555] on div "mL" at bounding box center [551, 556] width 117 height 16
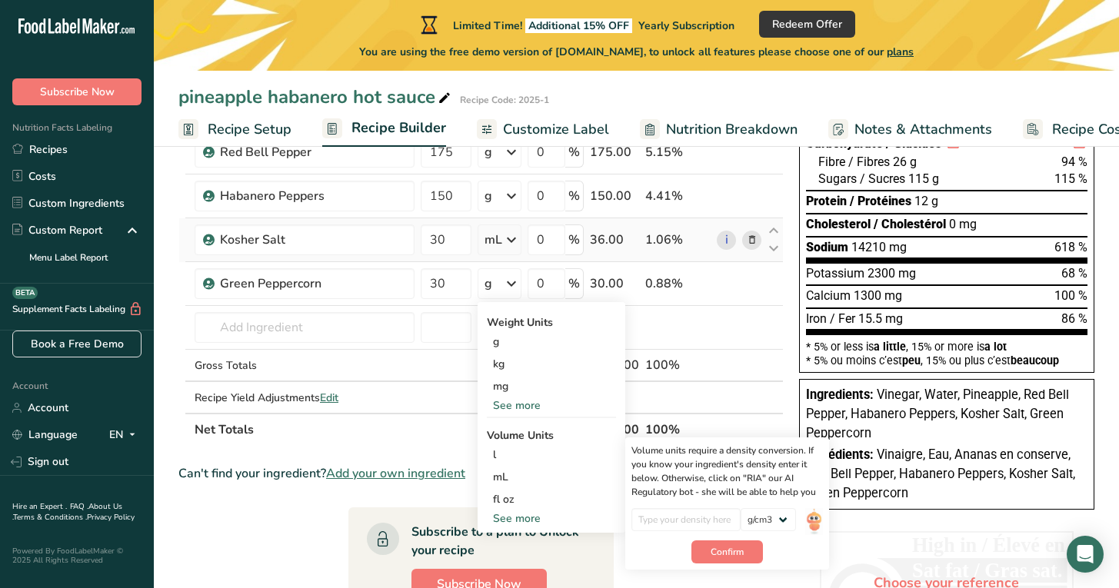
scroll to position [285, 0]
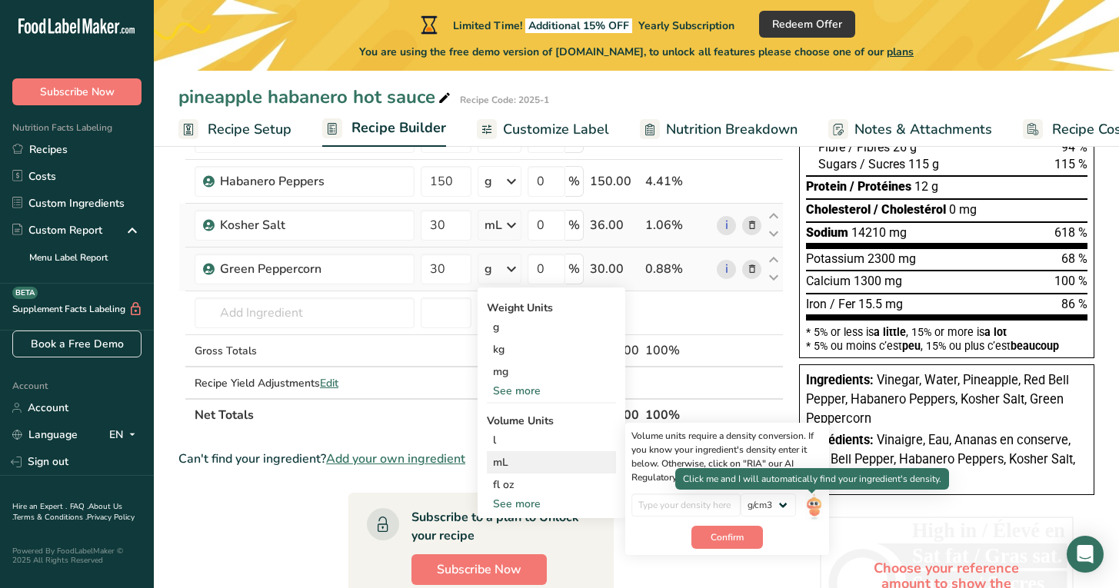
click at [810, 505] on img at bounding box center [813, 507] width 17 height 27
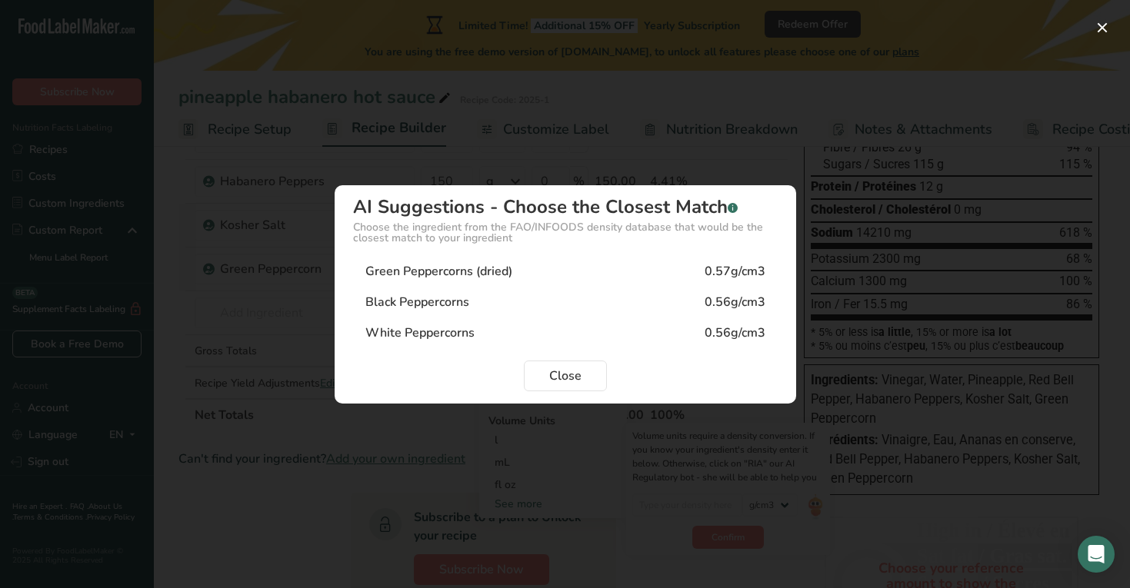
click at [440, 301] on div "Black Peppercorns" at bounding box center [417, 302] width 104 height 18
type input "0.56"
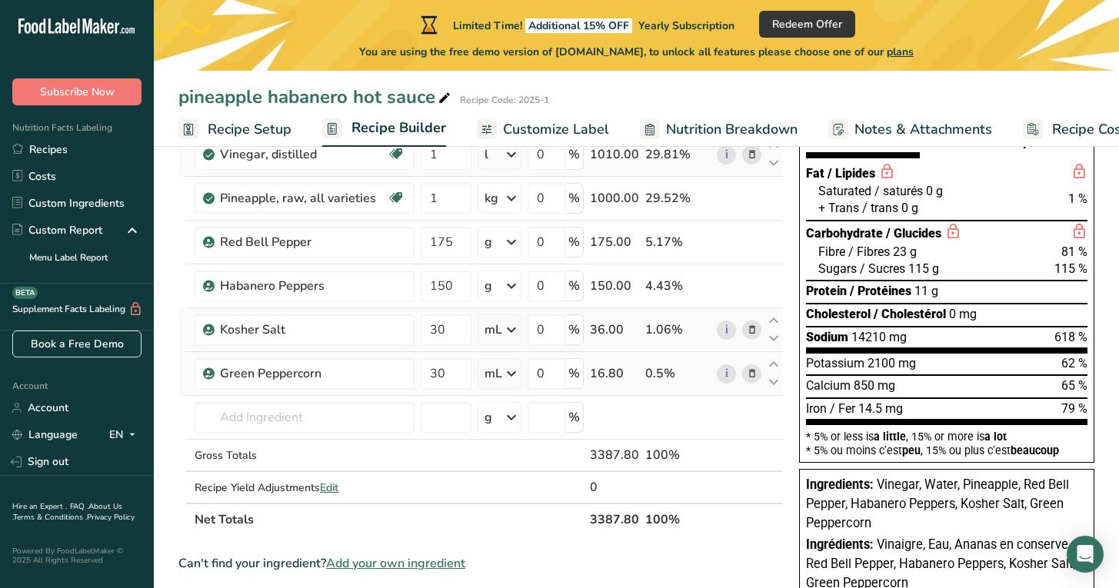
scroll to position [206, 0]
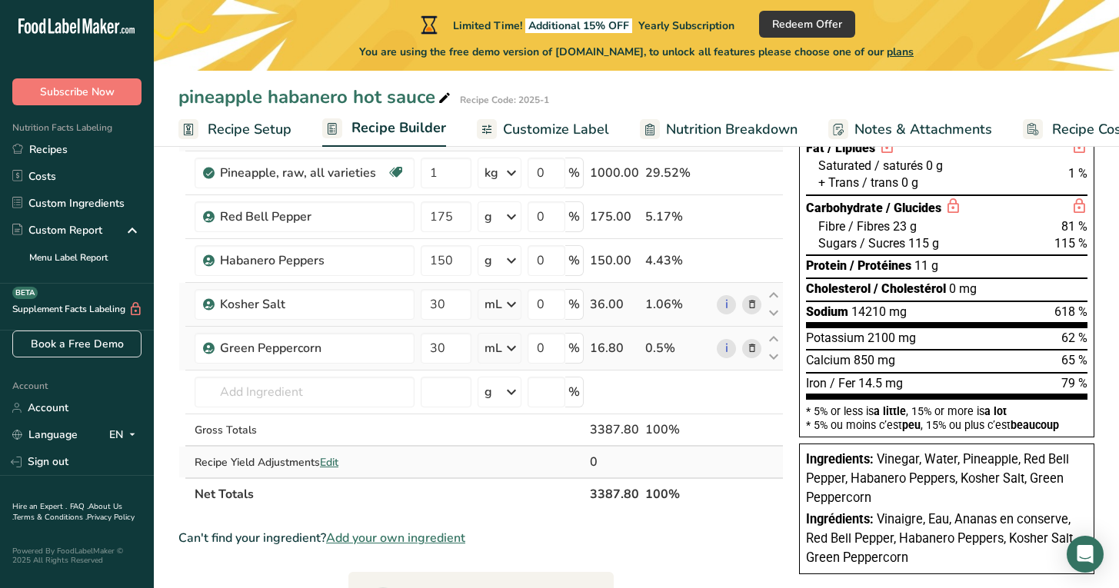
click at [329, 461] on span "Edit" at bounding box center [329, 462] width 18 height 15
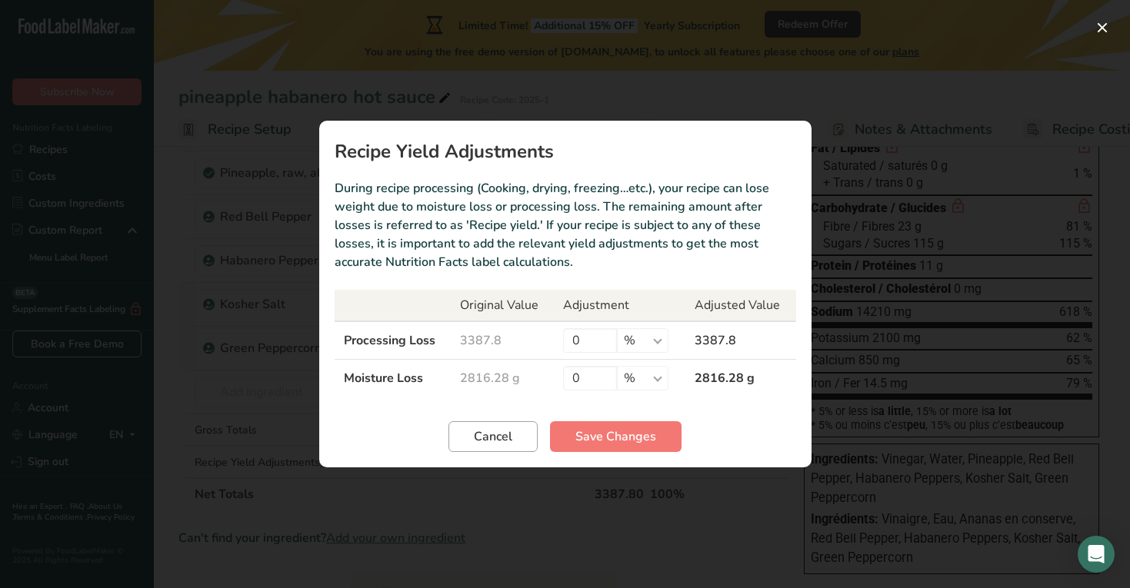
click at [508, 436] on span "Cancel" at bounding box center [493, 437] width 38 height 18
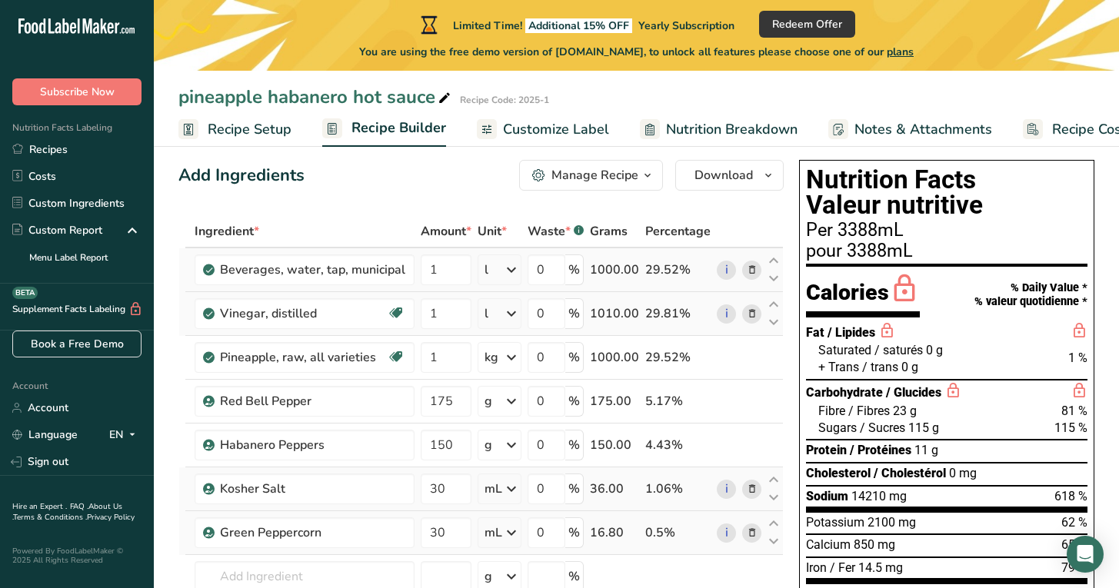
scroll to position [0, 0]
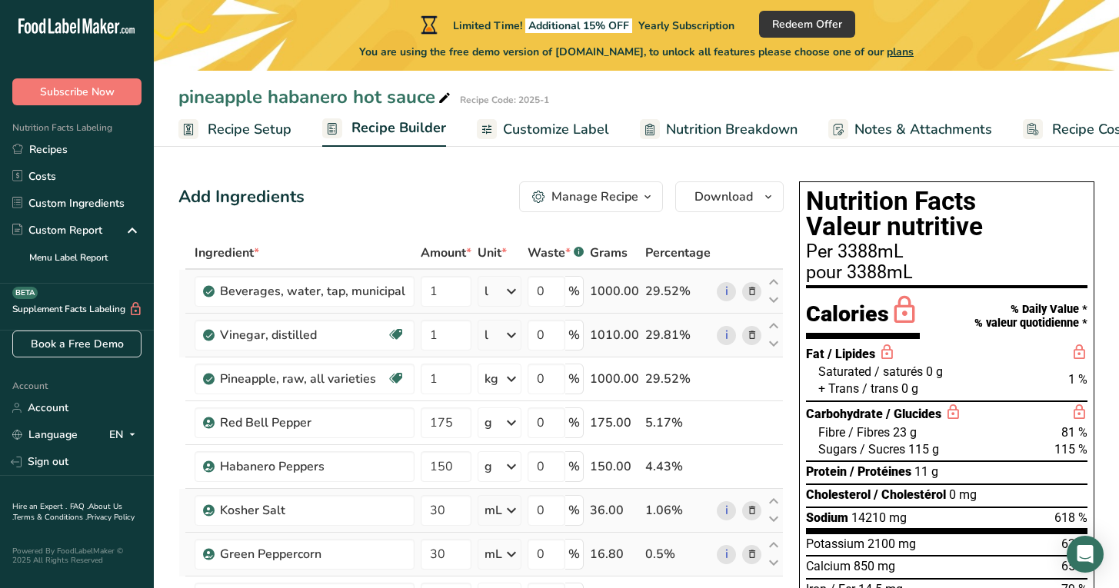
click at [641, 195] on icon "button" at bounding box center [647, 197] width 12 height 19
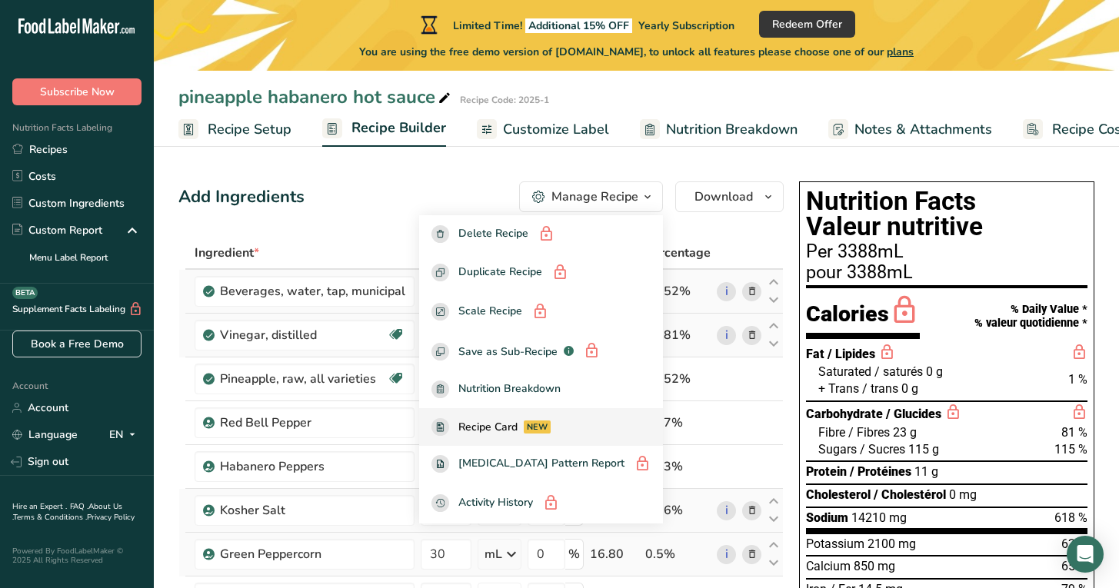
click at [503, 427] on span "Recipe Card" at bounding box center [487, 427] width 59 height 16
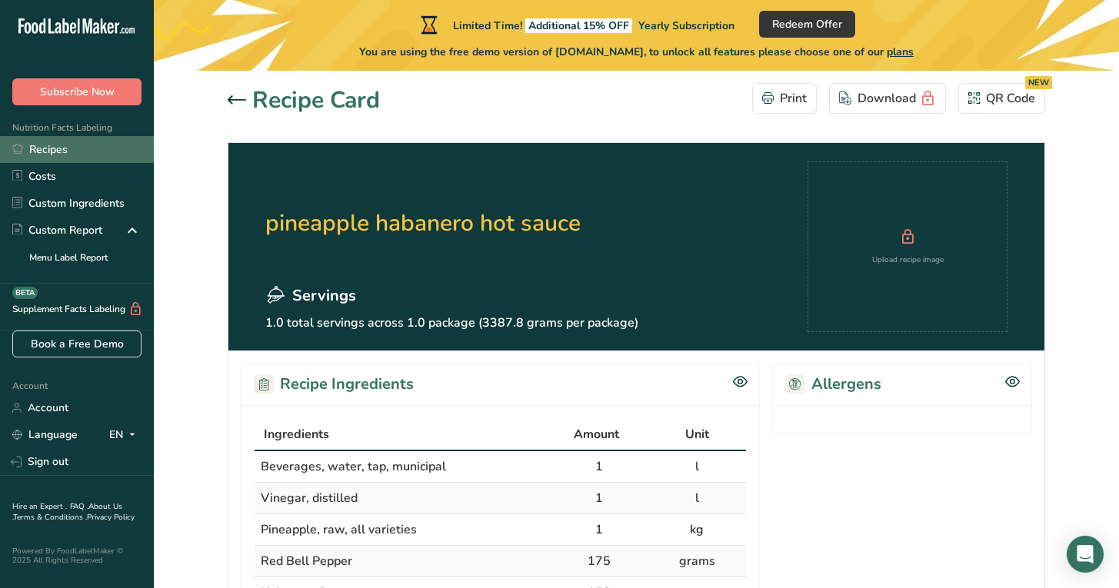
click at [44, 148] on link "Recipes" at bounding box center [77, 149] width 154 height 27
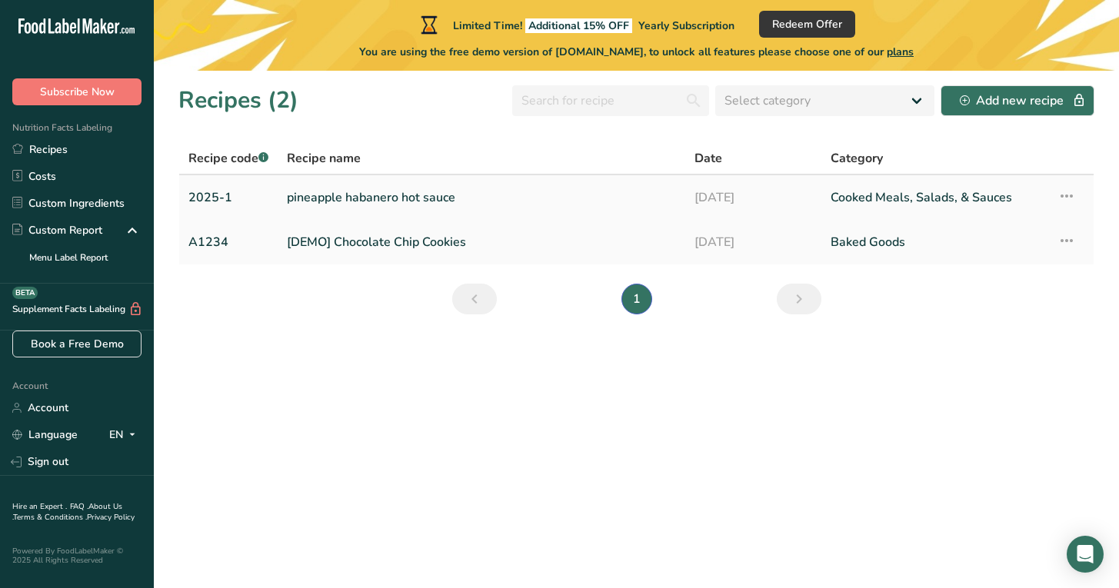
click at [1068, 195] on icon at bounding box center [1067, 196] width 18 height 28
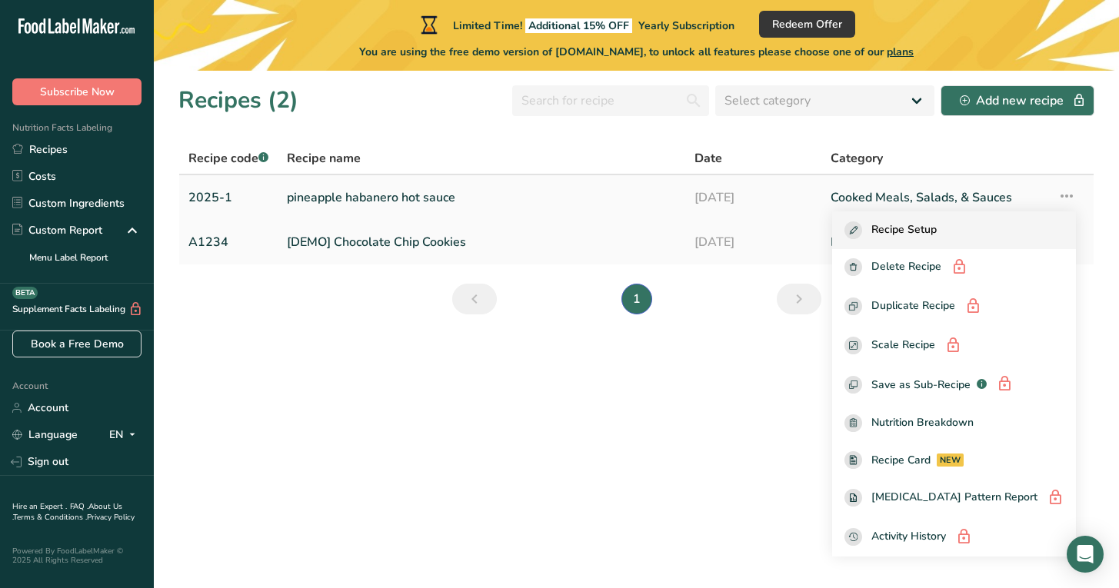
click at [937, 225] on span "Recipe Setup" at bounding box center [903, 231] width 65 height 18
select select "22"
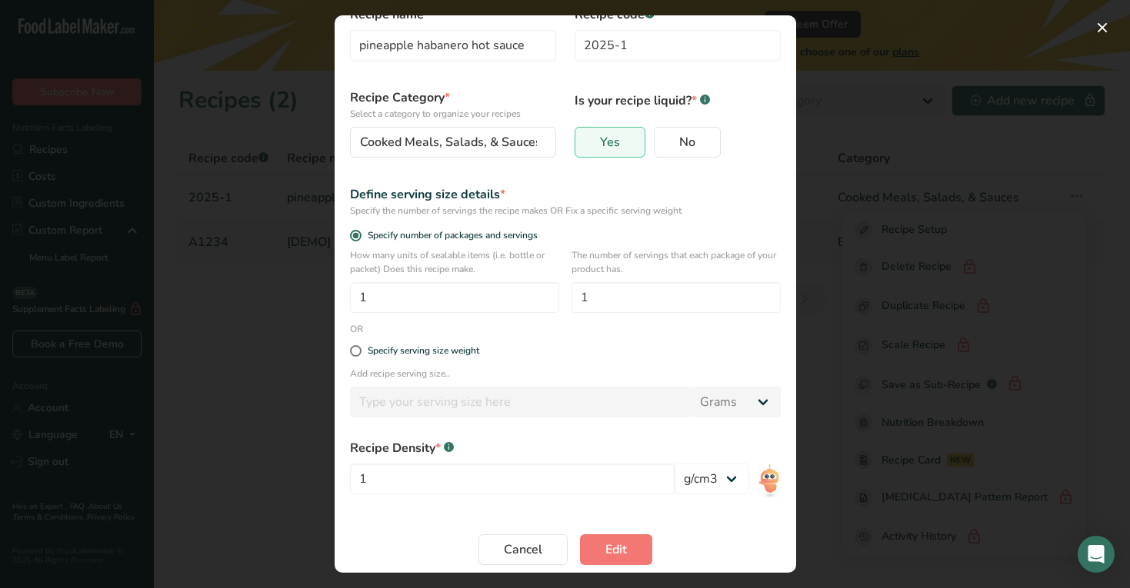
scroll to position [73, 0]
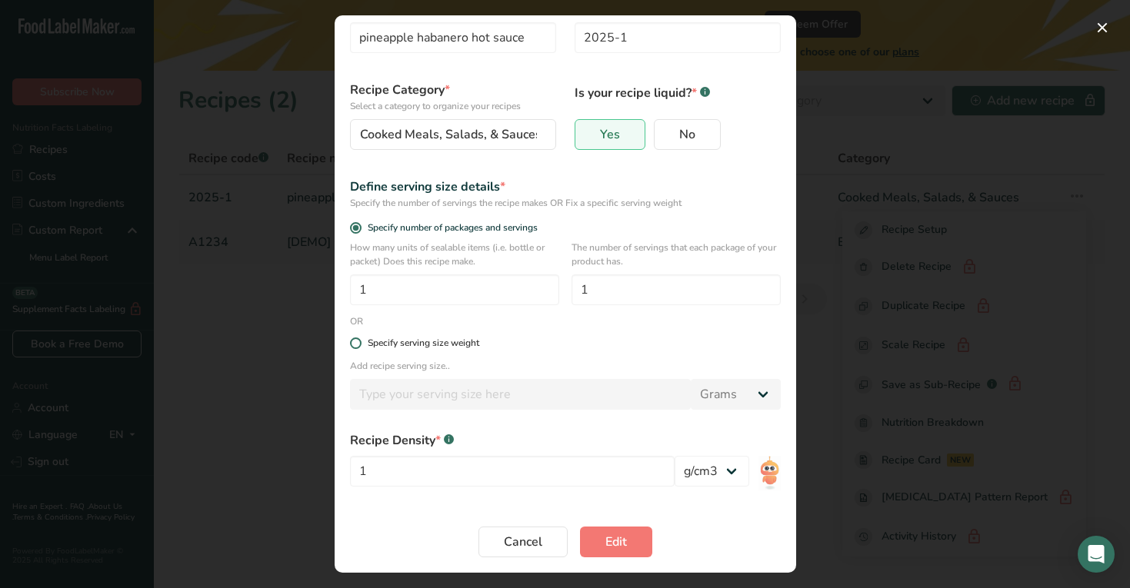
click at [356, 345] on span "Edit Recipe Modal" at bounding box center [356, 344] width 12 height 12
click at [356, 345] on input "Specify serving size weight" at bounding box center [355, 343] width 10 height 10
radio input "true"
radio input "false"
click at [407, 399] on input "Edit Recipe Modal" at bounding box center [520, 394] width 341 height 31
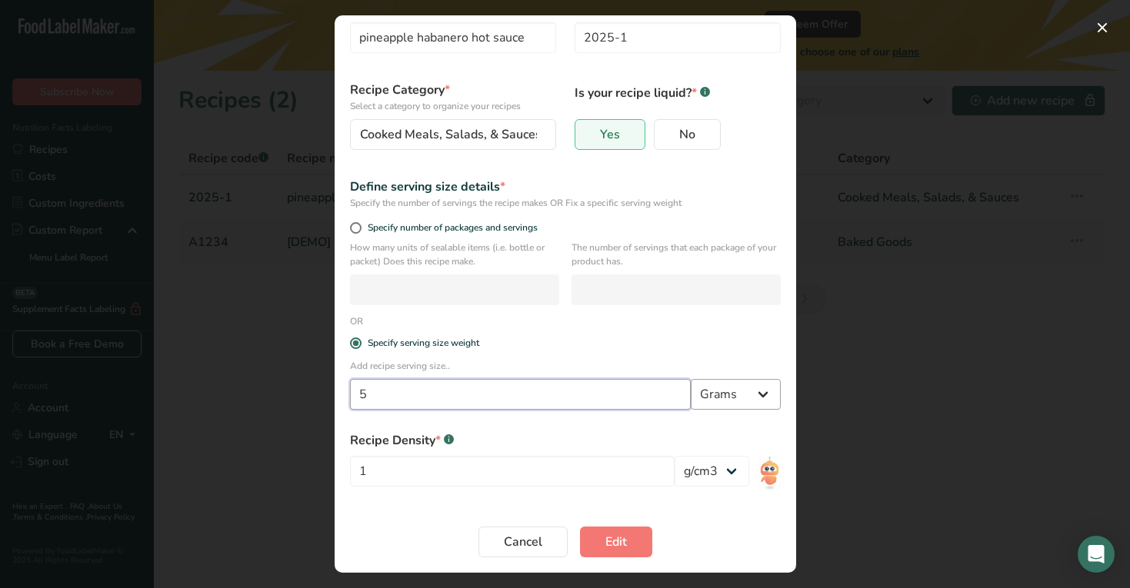
type input "5"
select select "5"
click at [612, 545] on span "Edit" at bounding box center [616, 542] width 22 height 18
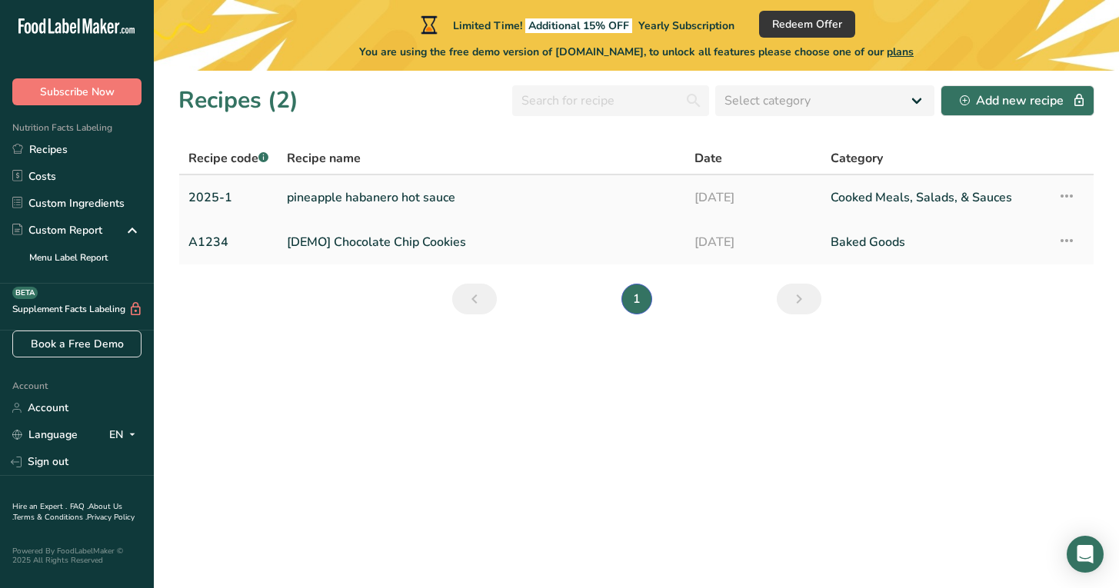
click at [1071, 194] on icon at bounding box center [1067, 196] width 18 height 28
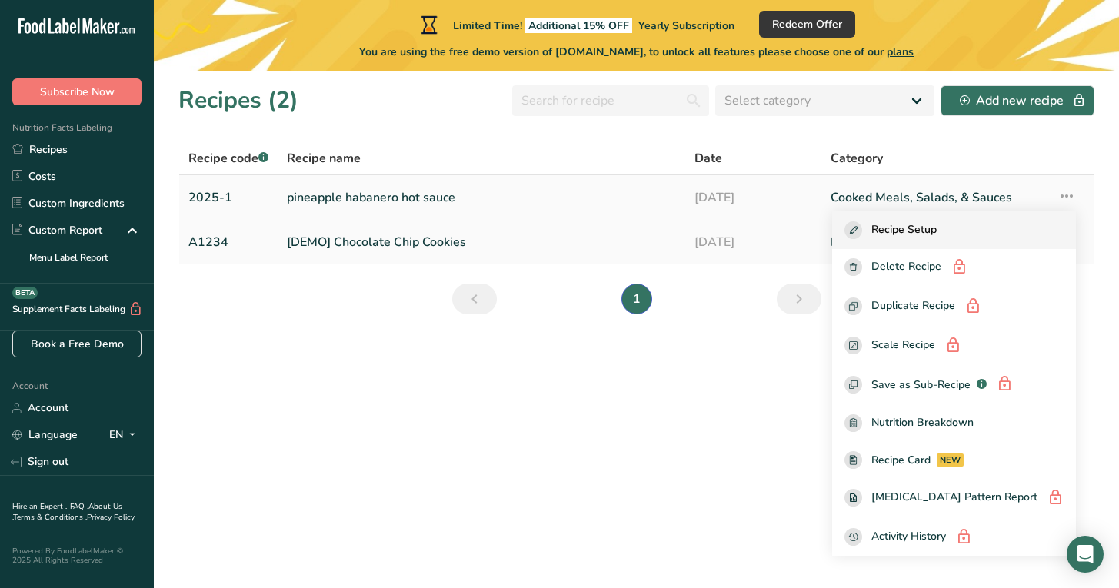
click at [937, 230] on span "Recipe Setup" at bounding box center [903, 231] width 65 height 18
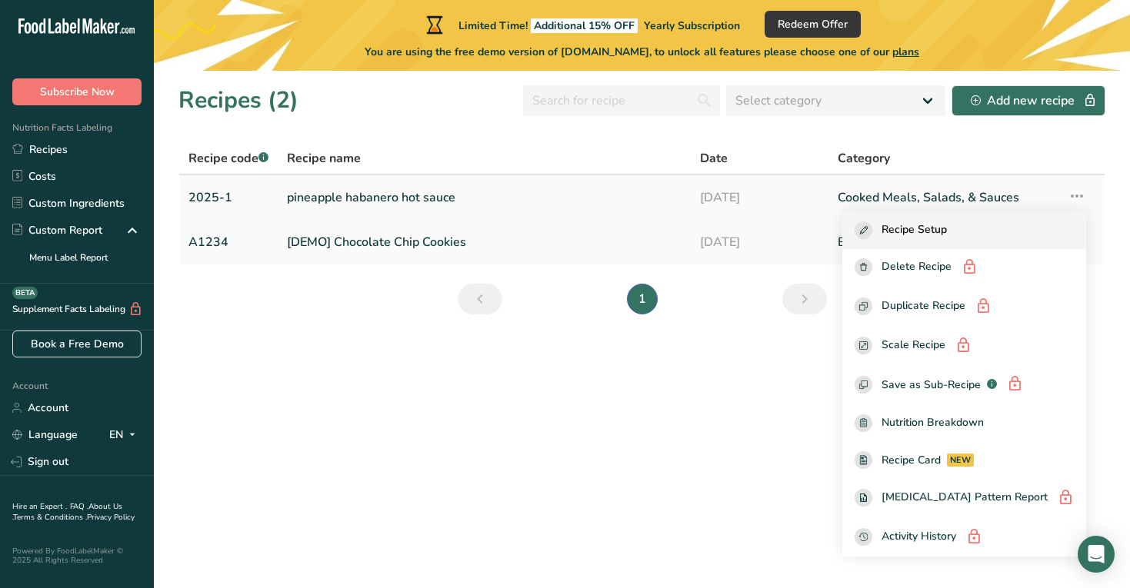
select select "5"
select select "22"
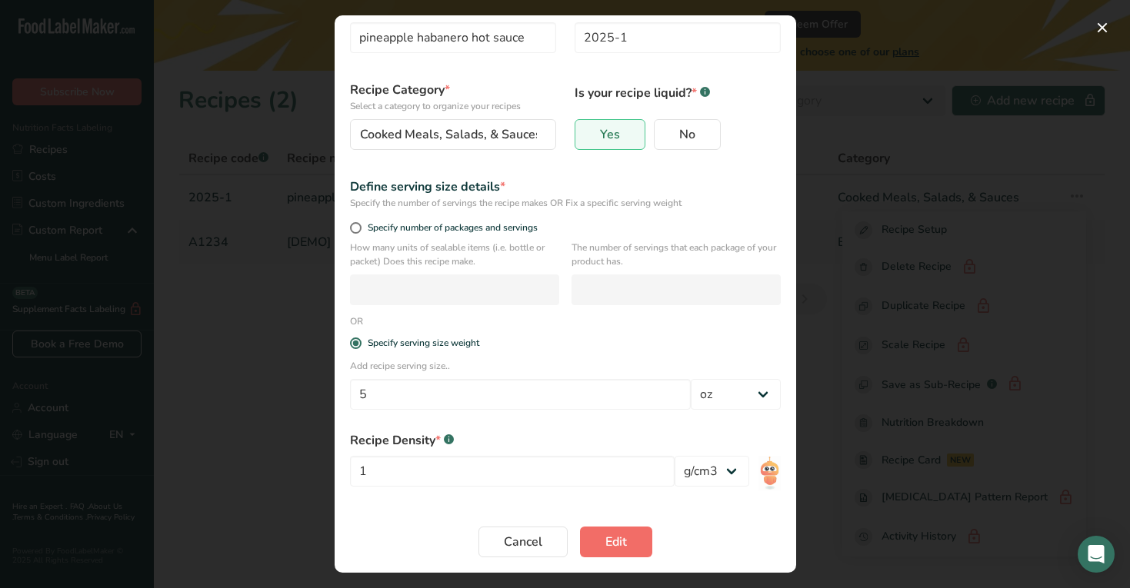
click at [618, 536] on span "Edit" at bounding box center [616, 542] width 22 height 18
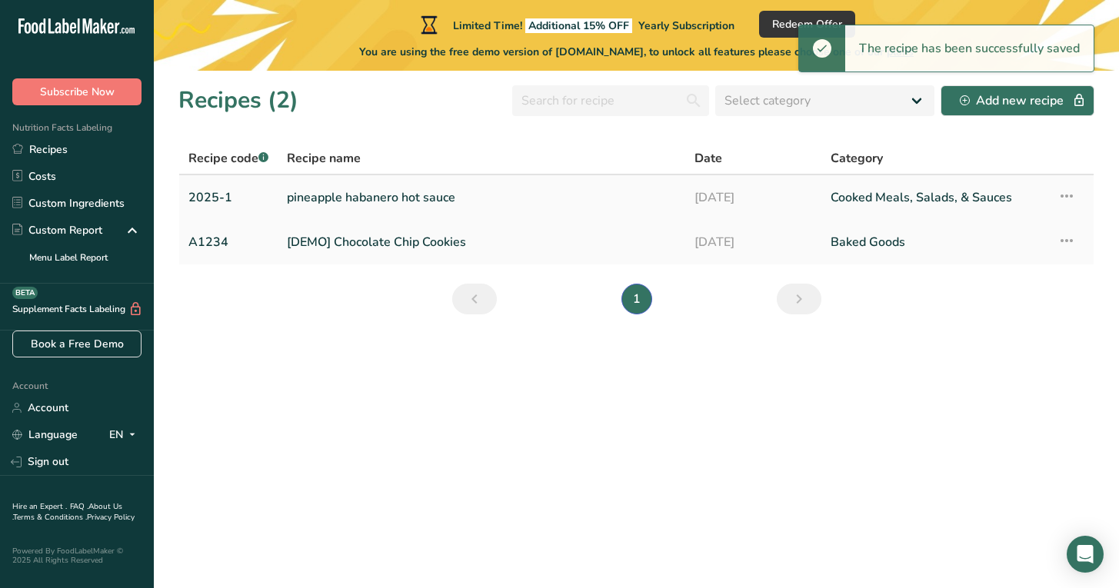
click at [1066, 192] on icon at bounding box center [1067, 196] width 18 height 28
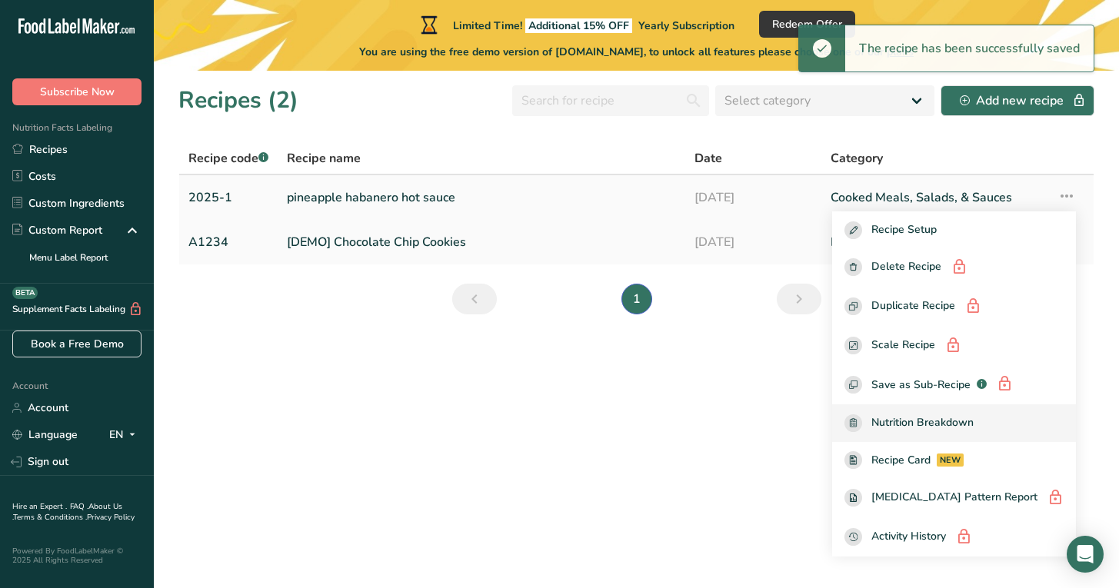
click at [971, 421] on span "Nutrition Breakdown" at bounding box center [922, 424] width 102 height 18
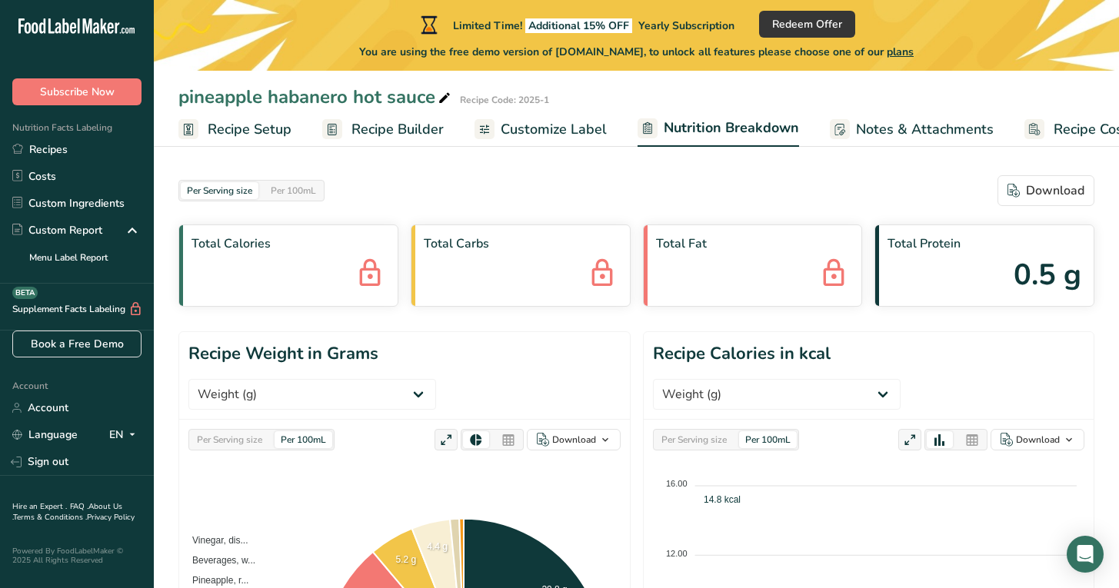
select select "Calories"
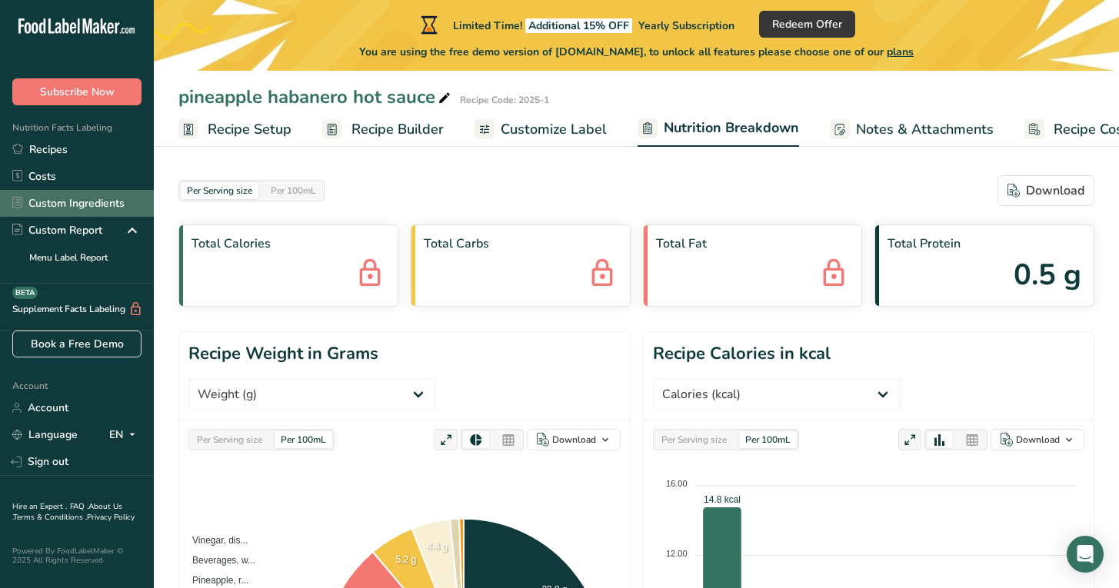
click at [47, 200] on link "Custom Ingredients" at bounding box center [77, 203] width 154 height 27
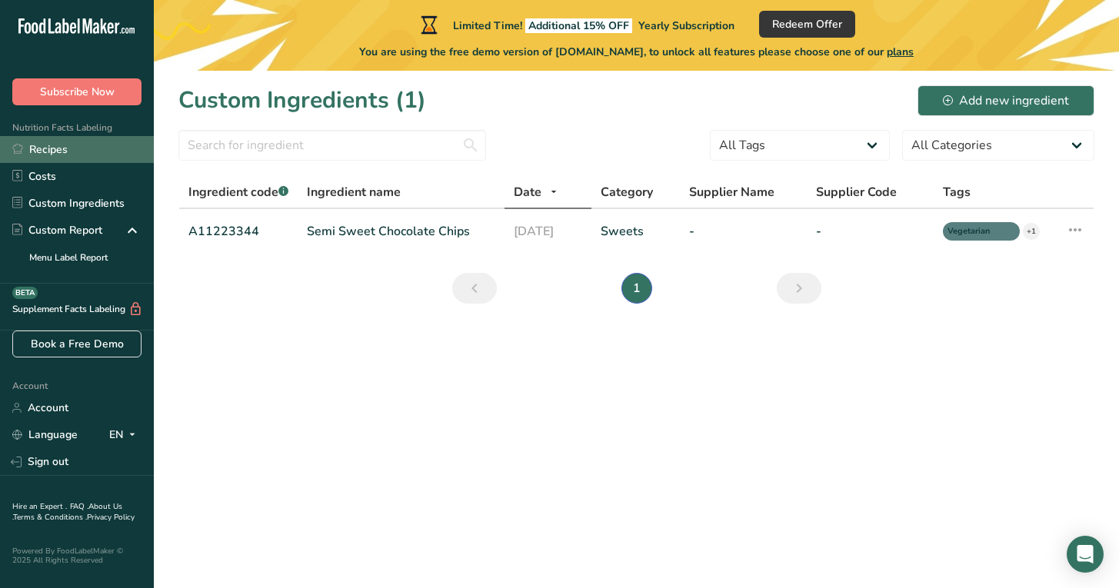
click at [43, 150] on link "Recipes" at bounding box center [77, 149] width 154 height 27
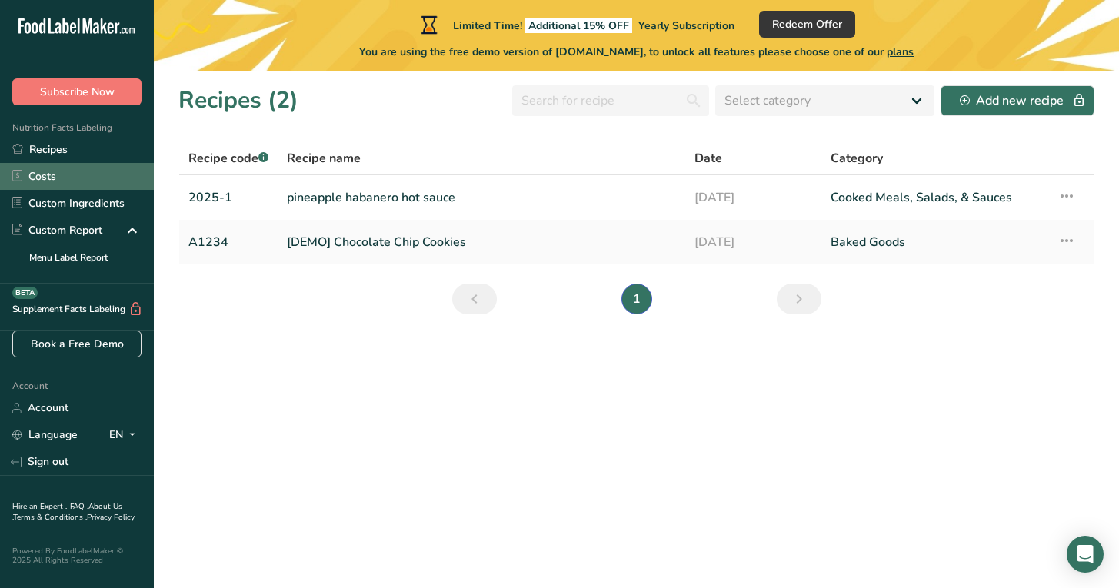
click at [37, 175] on link "Costs" at bounding box center [77, 176] width 154 height 27
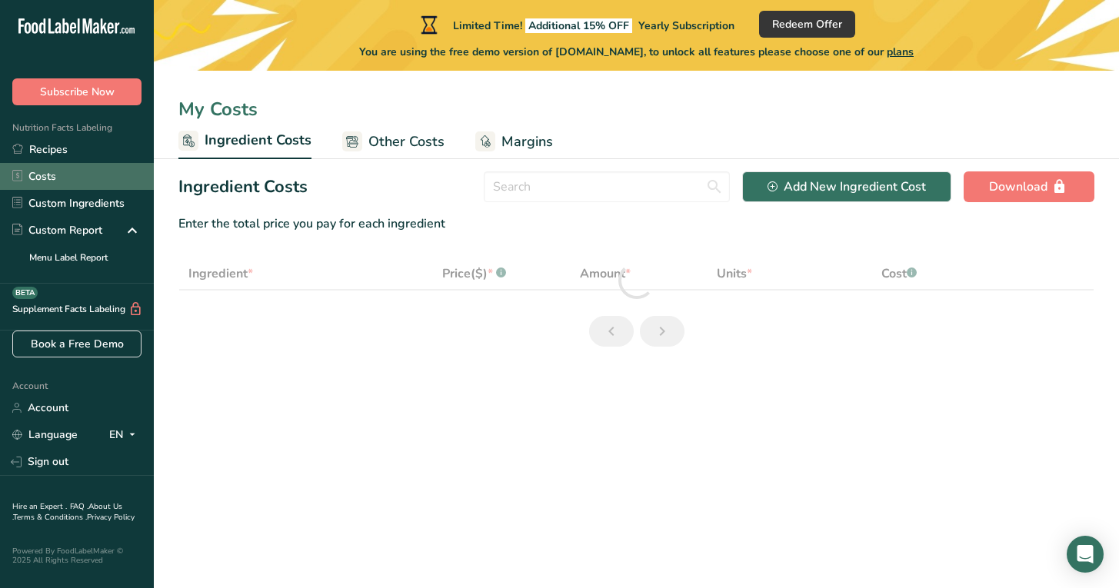
select select "1"
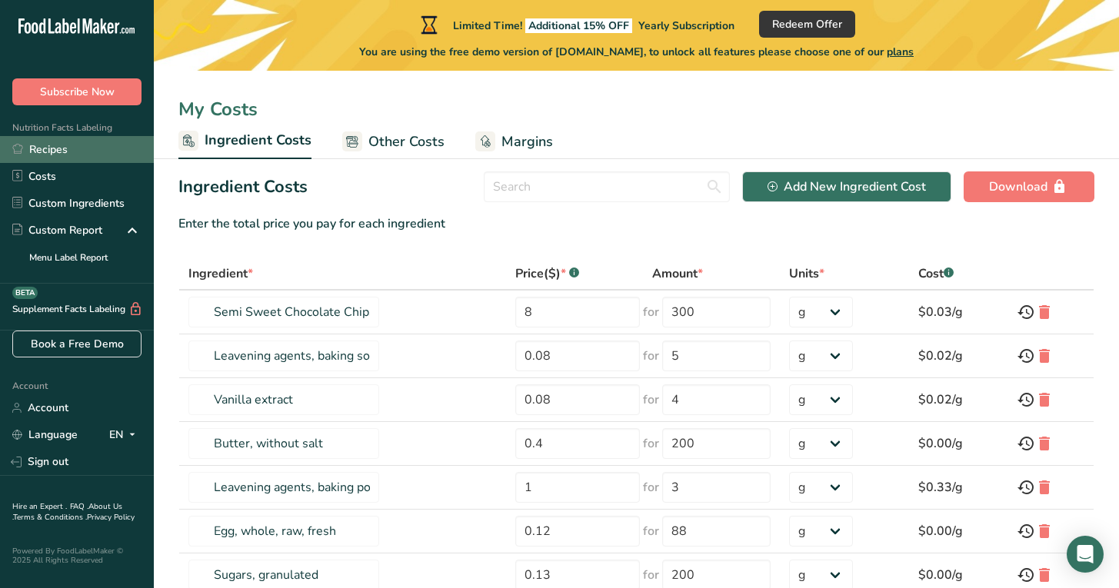
click at [36, 151] on link "Recipes" at bounding box center [77, 149] width 154 height 27
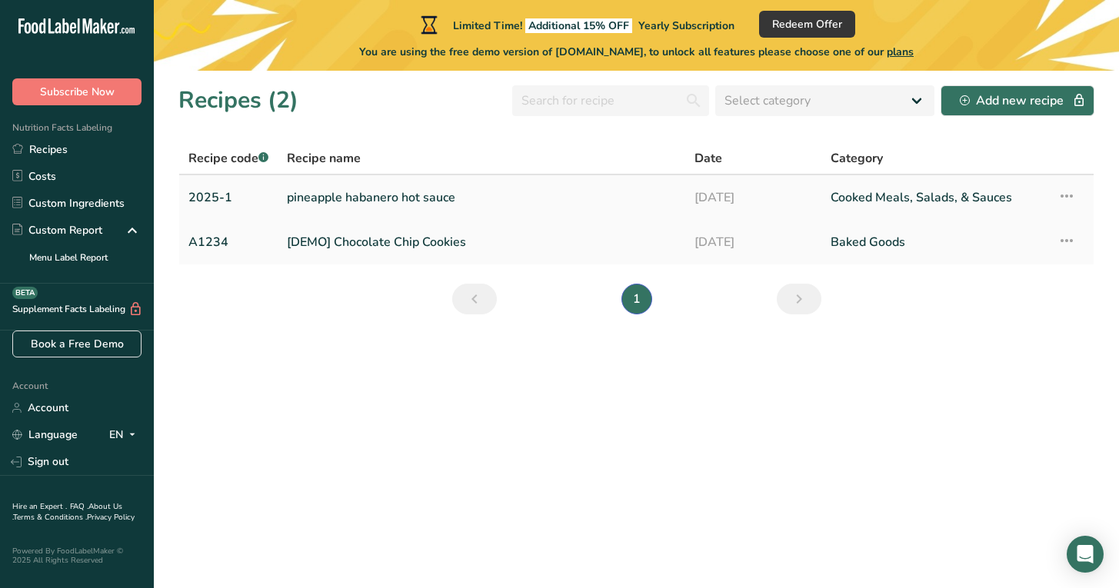
click at [1064, 192] on icon at bounding box center [1067, 196] width 18 height 28
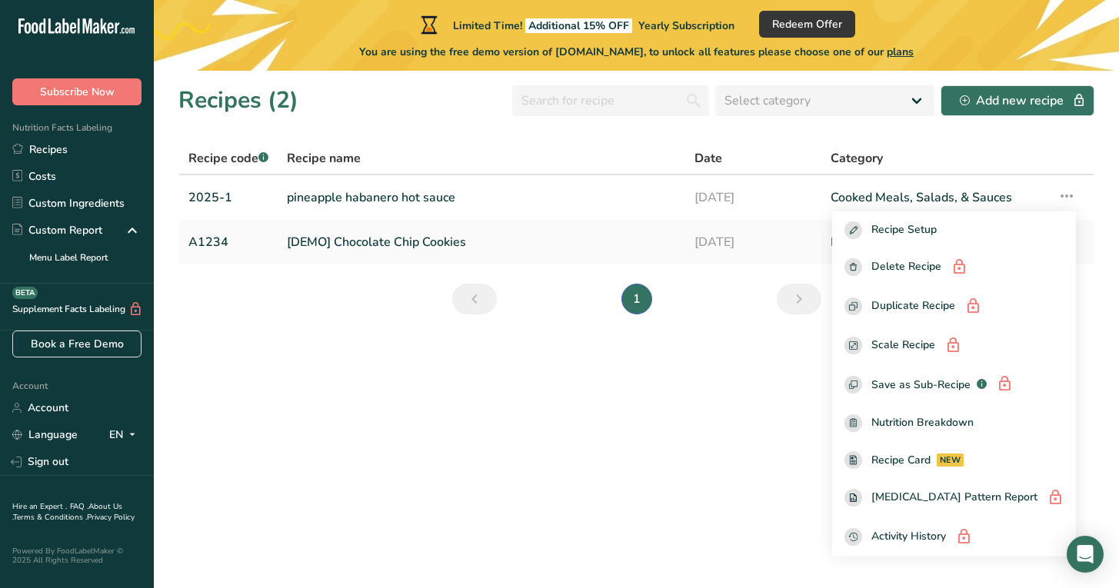
click at [338, 334] on section "Recipes (2) Select category All Baked Goods [GEOGRAPHIC_DATA] Confectionery Coo…" at bounding box center [636, 330] width 965 height 518
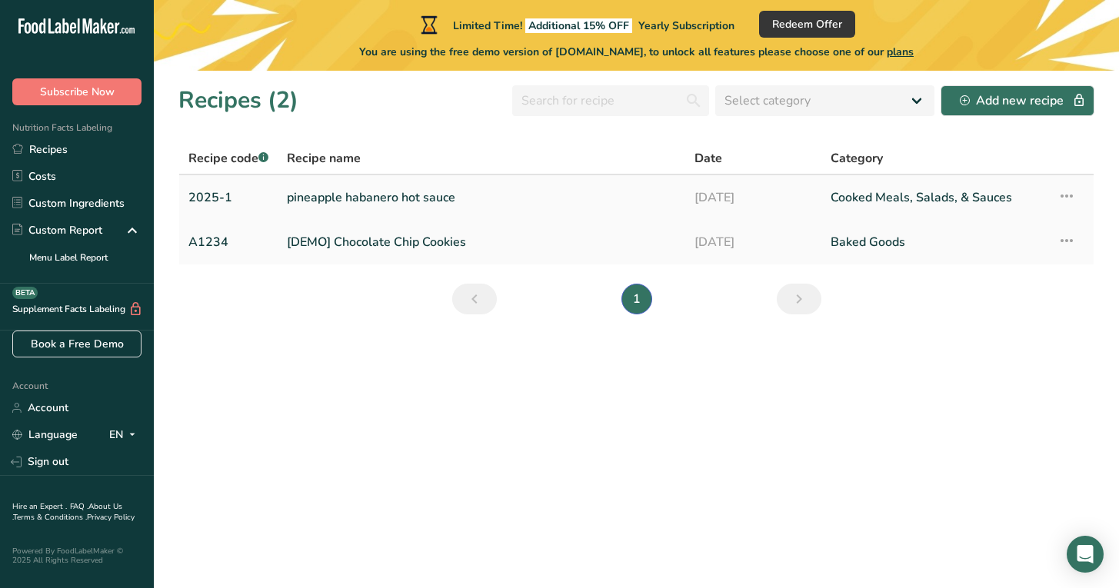
click at [315, 202] on link "pineapple habanero hot sauce" at bounding box center [481, 198] width 389 height 32
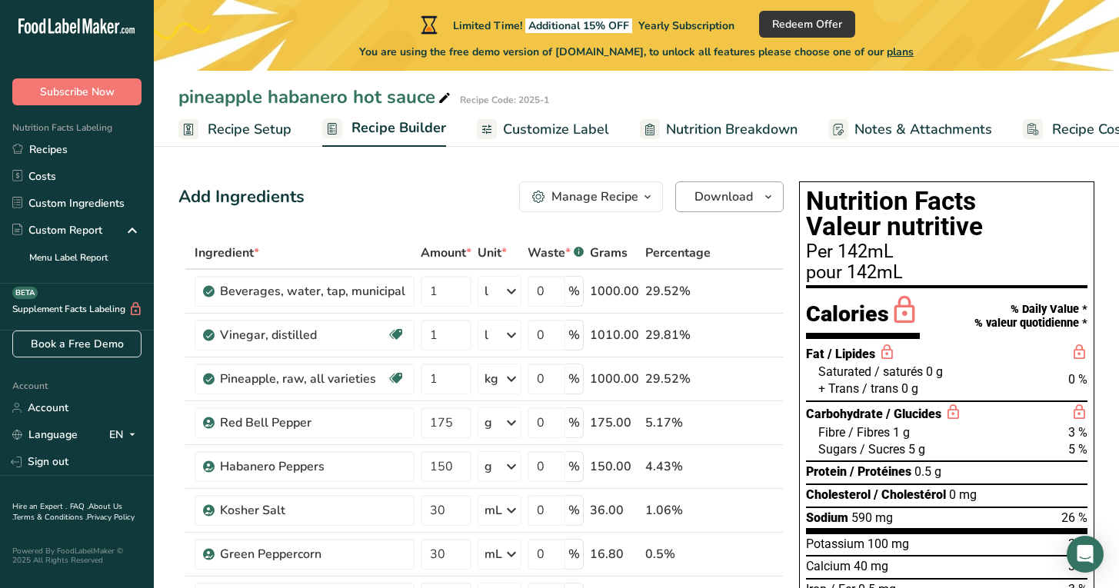
click at [767, 194] on icon "button" at bounding box center [768, 197] width 12 height 19
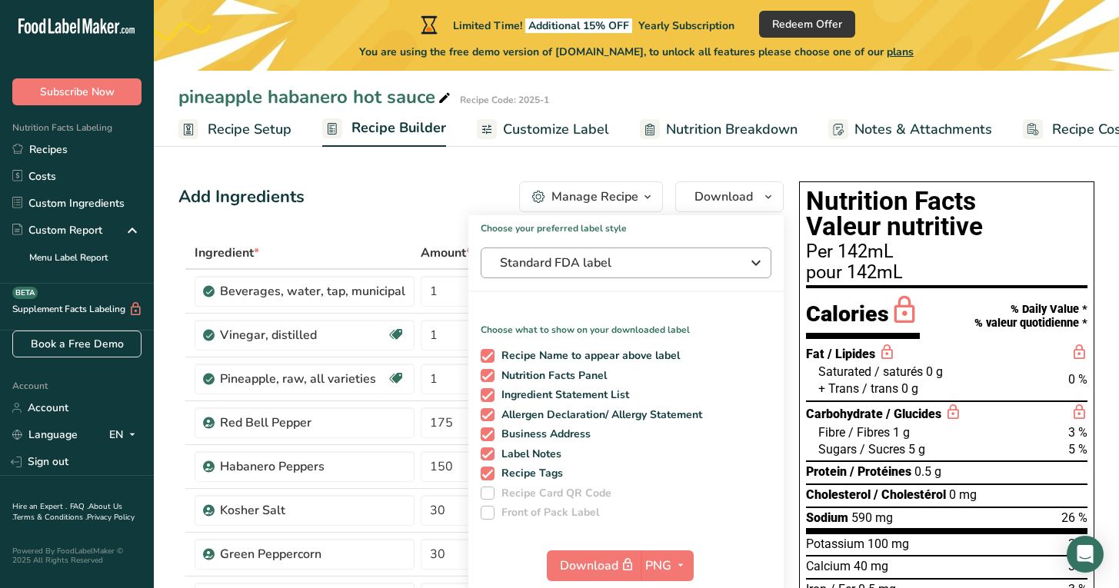
click at [755, 263] on icon "button" at bounding box center [756, 263] width 18 height 28
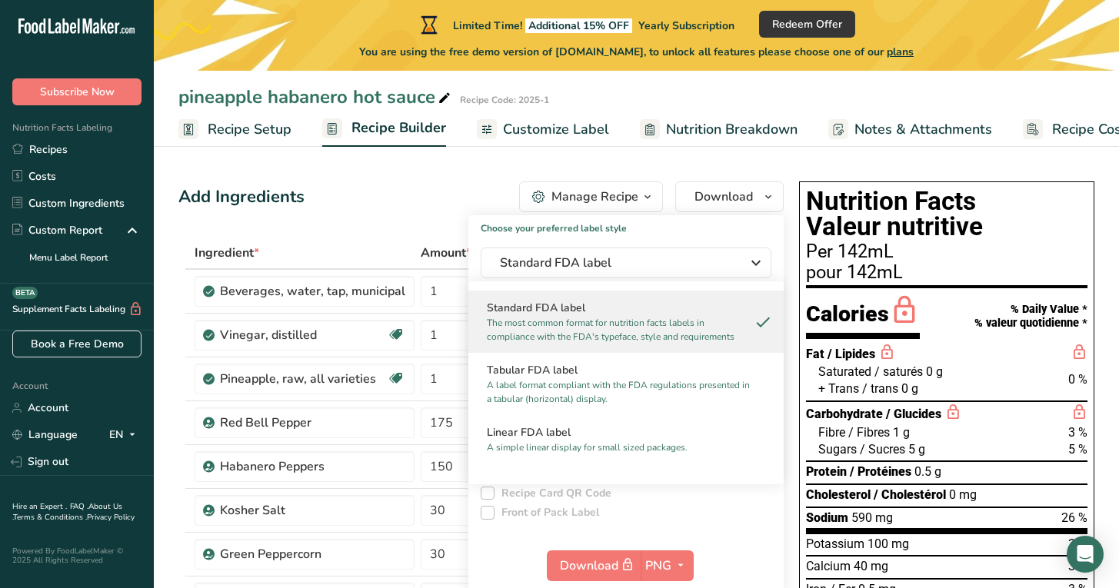
click at [765, 243] on div "Choose your preferred label style Standard FDA label Standard FDA label The mos…" at bounding box center [625, 404] width 315 height 378
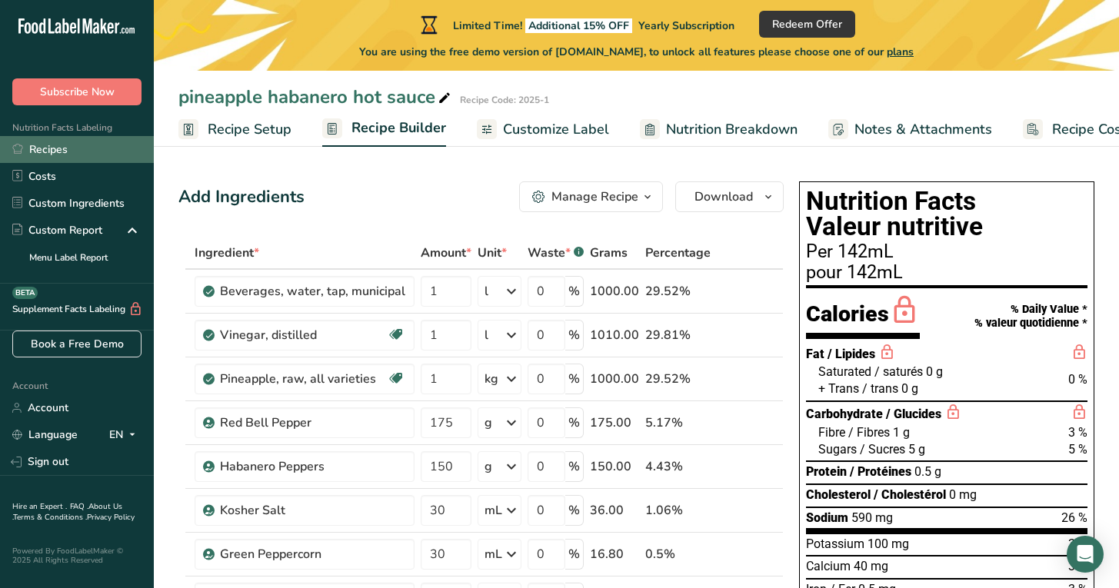
click at [53, 151] on link "Recipes" at bounding box center [77, 149] width 154 height 27
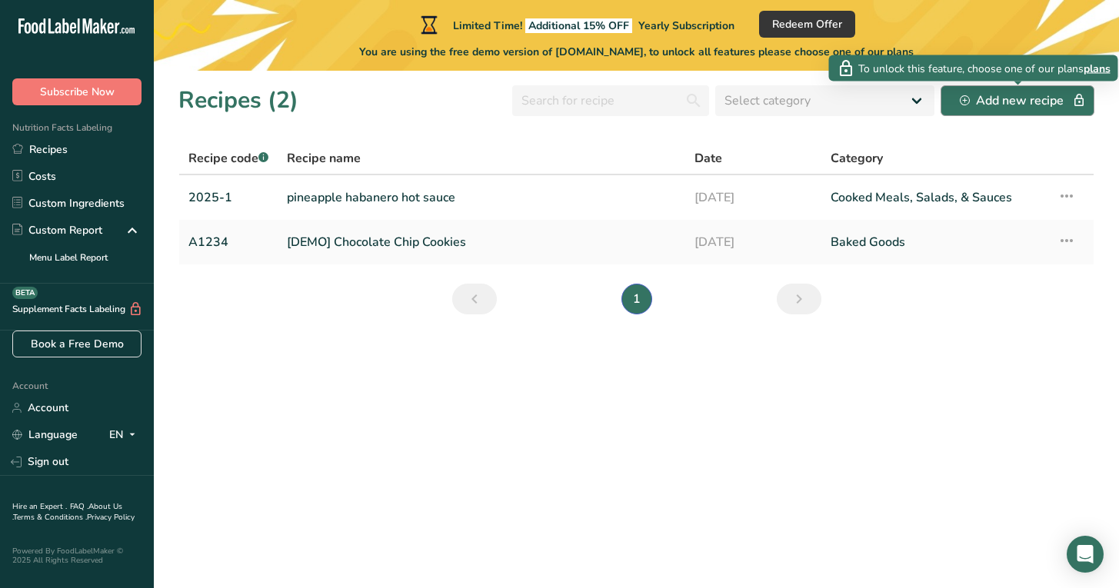
click at [1028, 102] on div "Add new recipe" at bounding box center [1017, 101] width 115 height 18
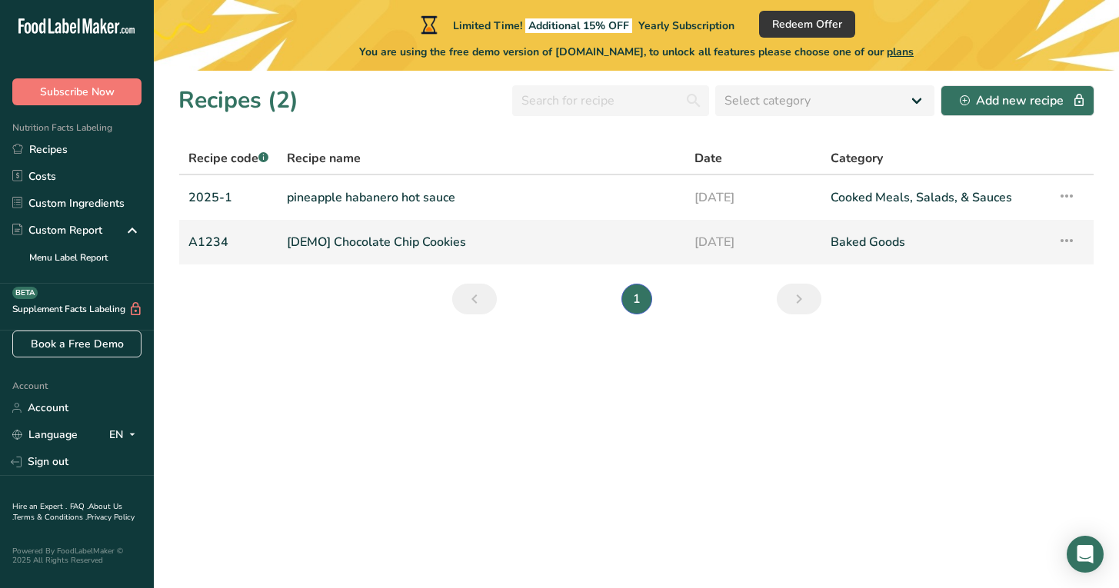
click at [1068, 242] on icon at bounding box center [1067, 241] width 18 height 28
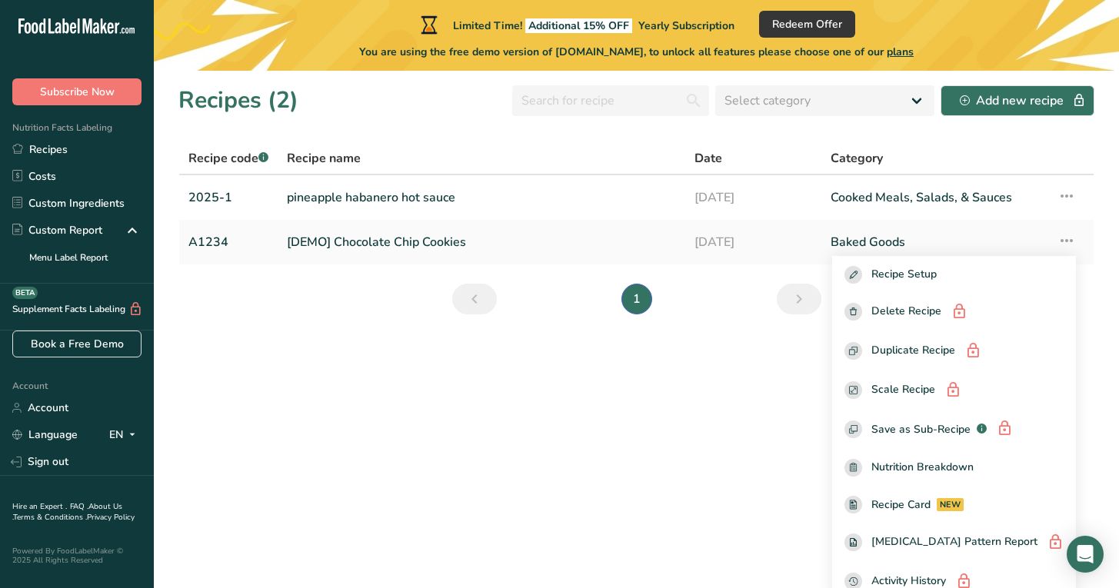
click at [775, 361] on section "Recipes (2) Select category All Baked Goods [GEOGRAPHIC_DATA] Confectionery Coo…" at bounding box center [636, 330] width 965 height 518
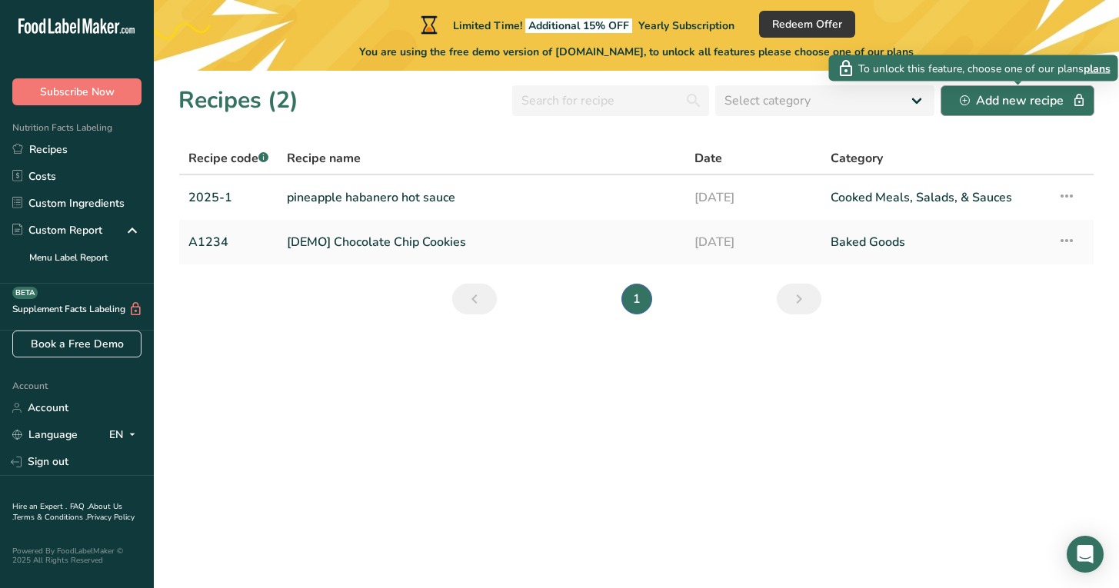
click at [966, 100] on icon "button" at bounding box center [964, 100] width 5 height 5
click at [1094, 63] on span "plans" at bounding box center [1097, 68] width 27 height 16
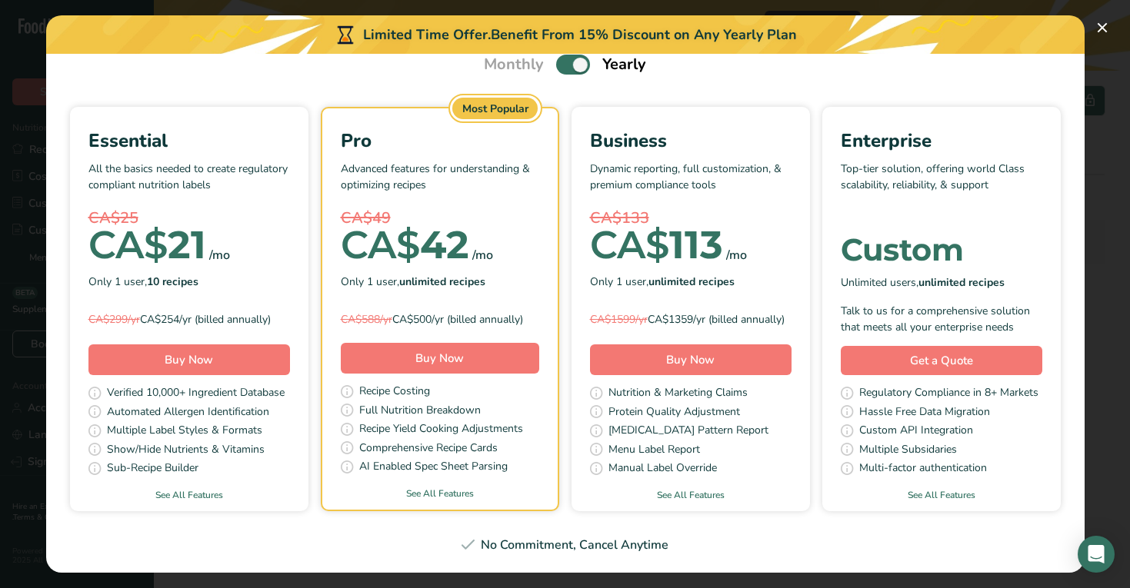
scroll to position [80, 0]
click at [203, 278] on div "Only 1 user, 10 recipes" at bounding box center [189, 281] width 202 height 23
click at [227, 207] on div "CA$25" at bounding box center [189, 218] width 202 height 23
